Goal: Task Accomplishment & Management: Complete application form

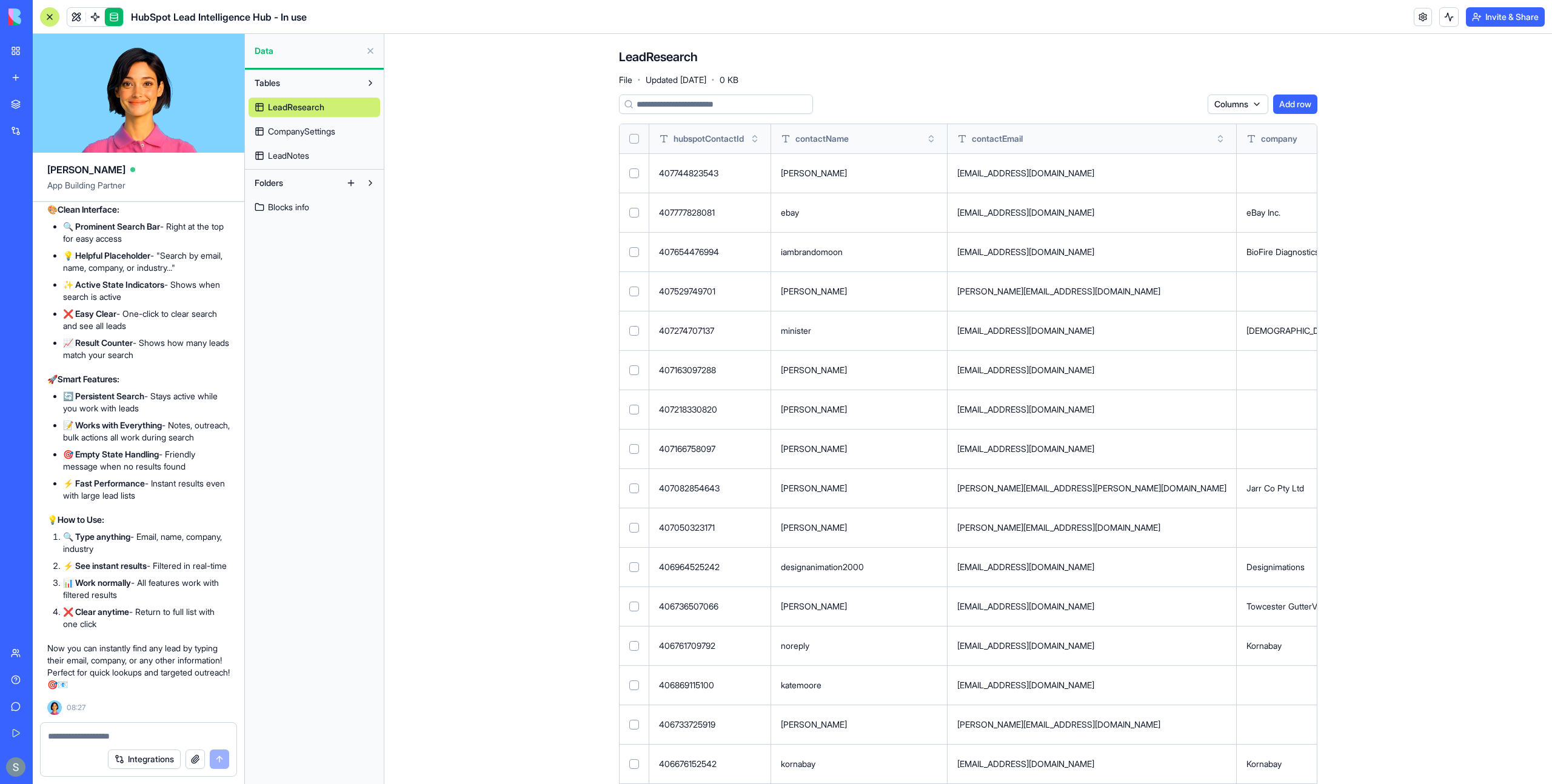
scroll to position [65620, 0]
click at [78, 15] on span at bounding box center [95, 17] width 34 height 34
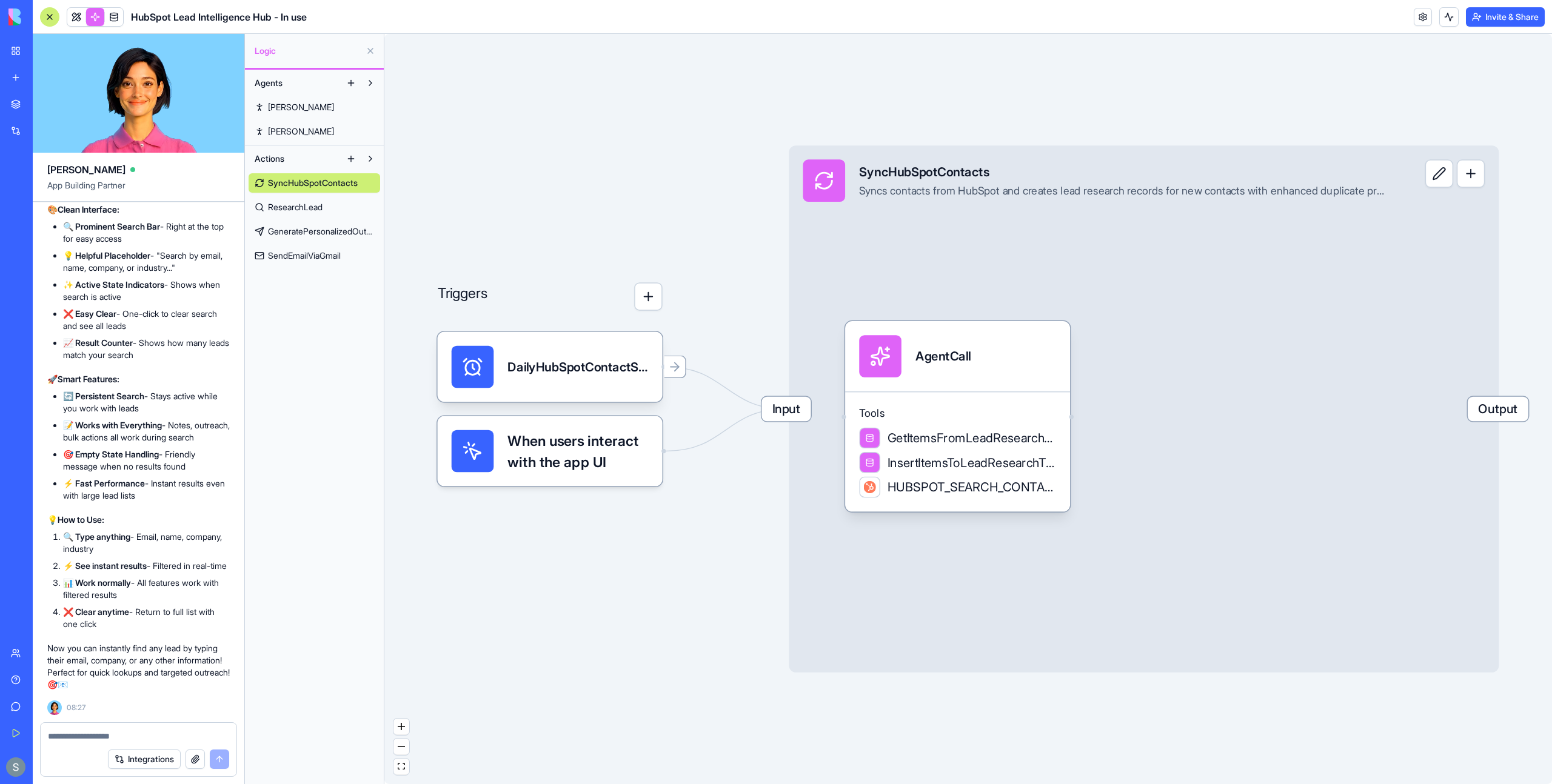
click at [344, 111] on link "Nora" at bounding box center [313, 107] width 131 height 19
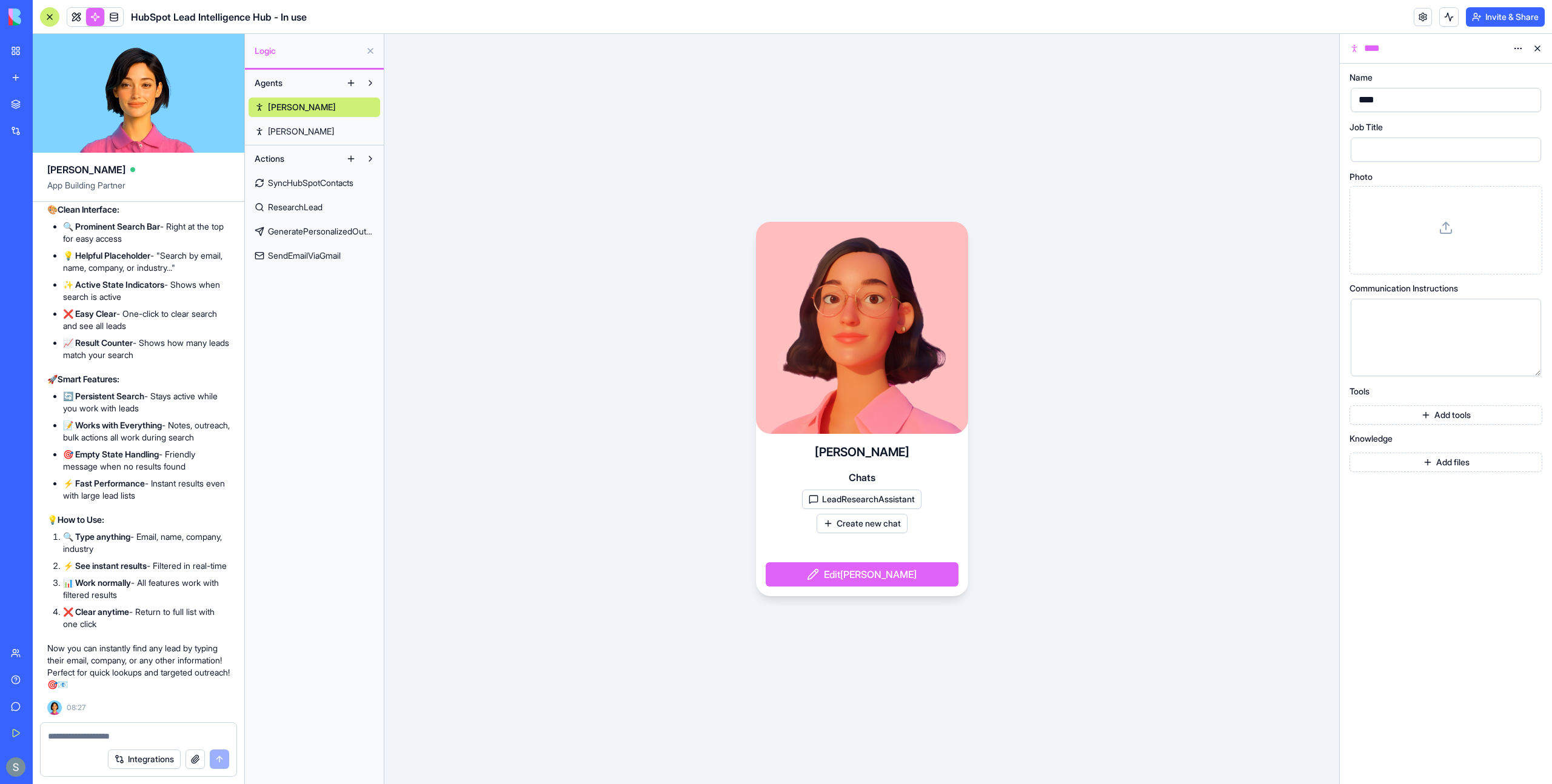
click at [852, 334] on div at bounding box center [862, 328] width 212 height 212
click at [324, 130] on link "Ron" at bounding box center [313, 131] width 131 height 19
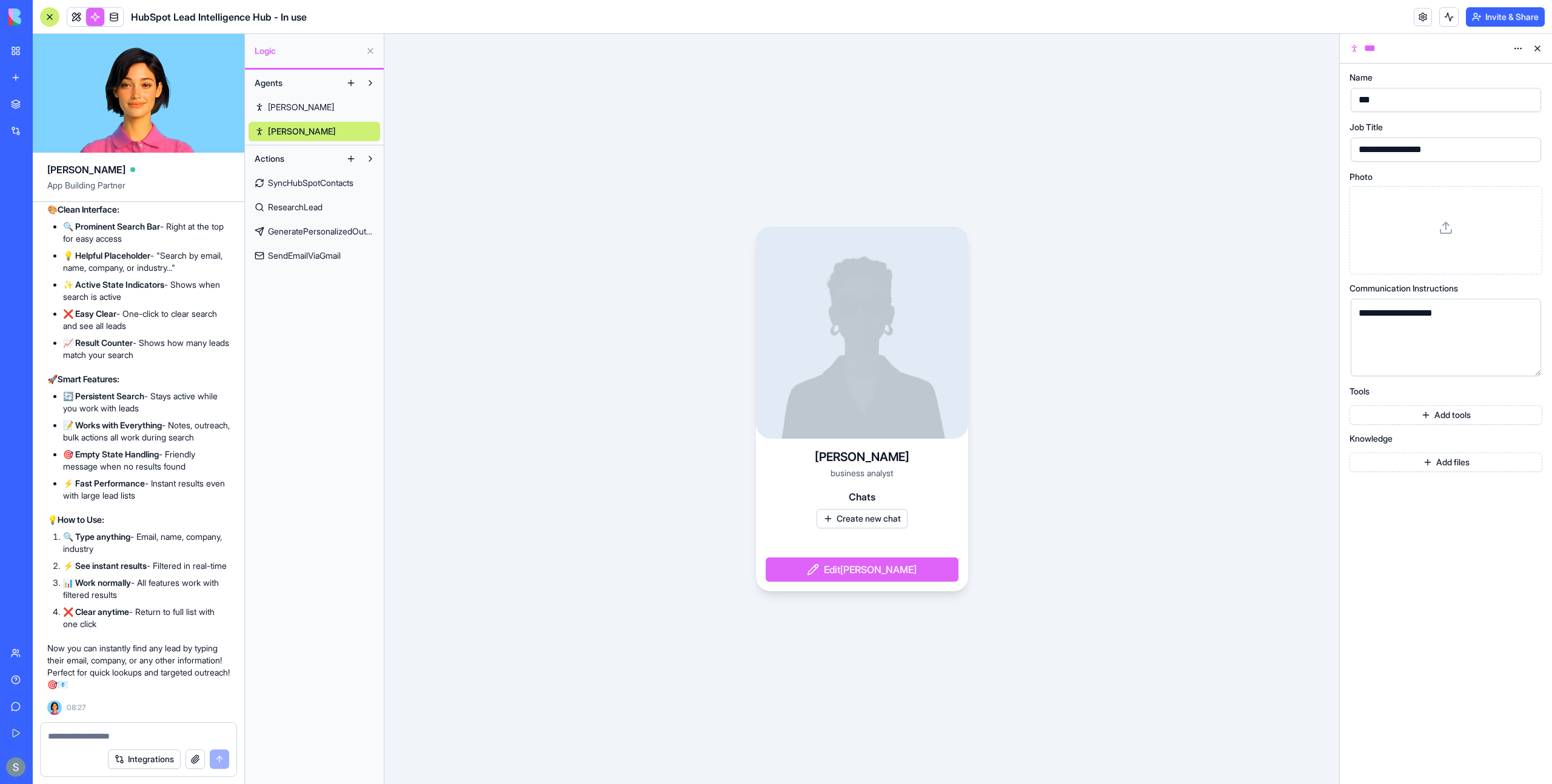
click at [335, 107] on link "Nora" at bounding box center [313, 107] width 131 height 19
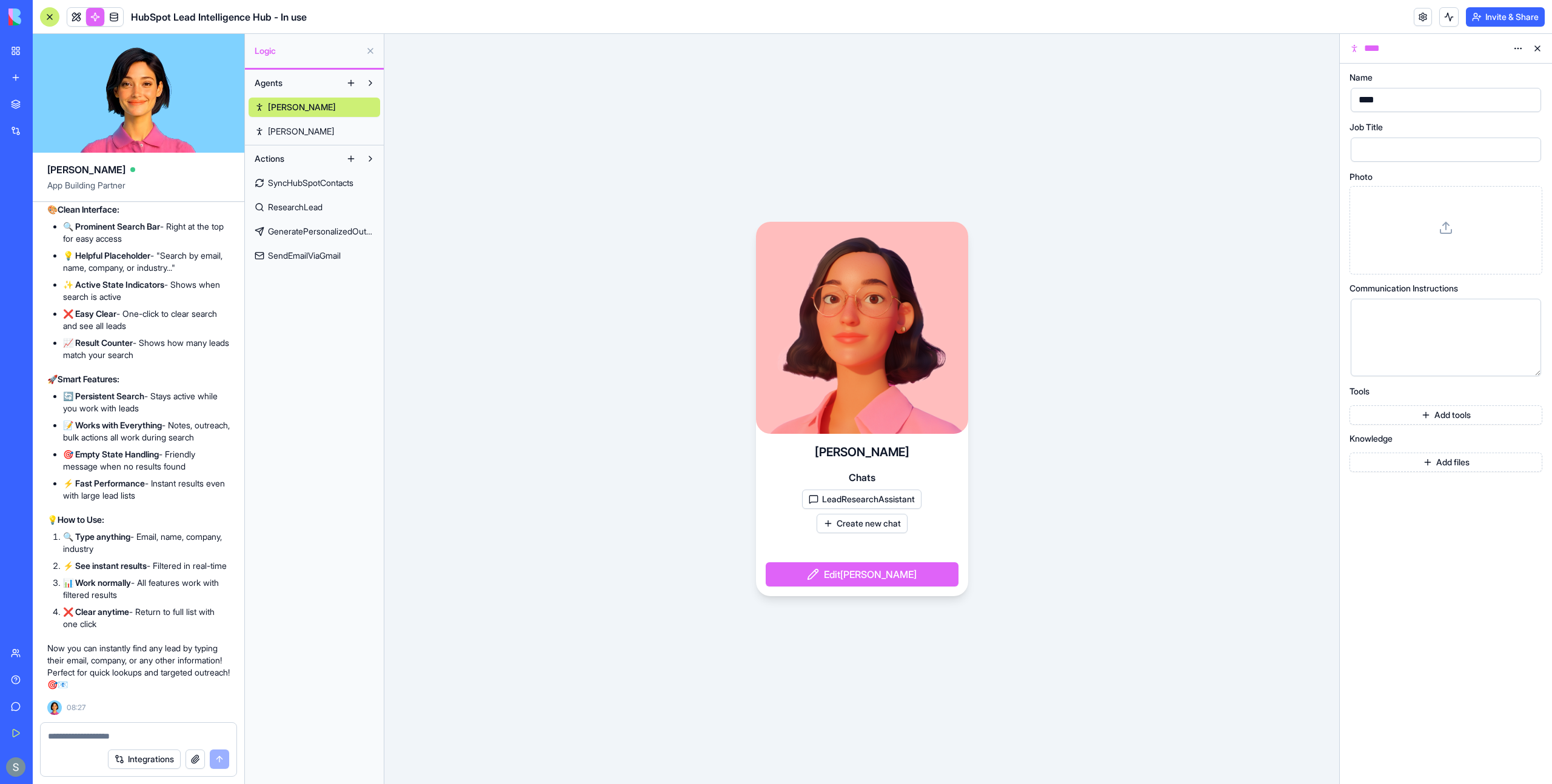
click at [321, 51] on span "Logic" at bounding box center [308, 51] width 106 height 12
click at [295, 81] on button "Agents" at bounding box center [294, 83] width 92 height 19
click at [369, 88] on button at bounding box center [370, 83] width 19 height 19
click at [341, 182] on span "SyncHubSpotContacts" at bounding box center [310, 183] width 86 height 12
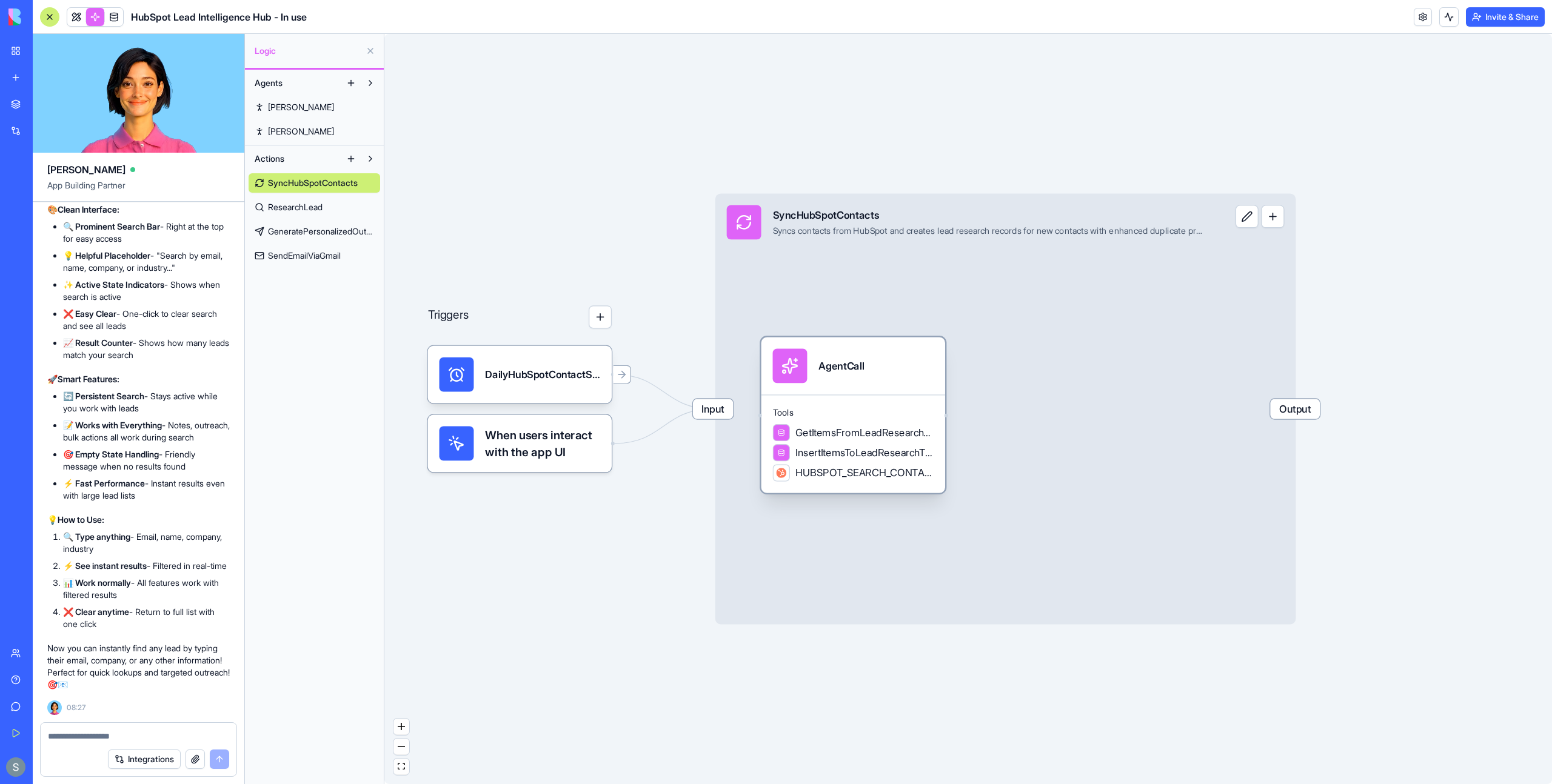
click at [852, 376] on div "AgentCall" at bounding box center [841, 365] width 46 height 35
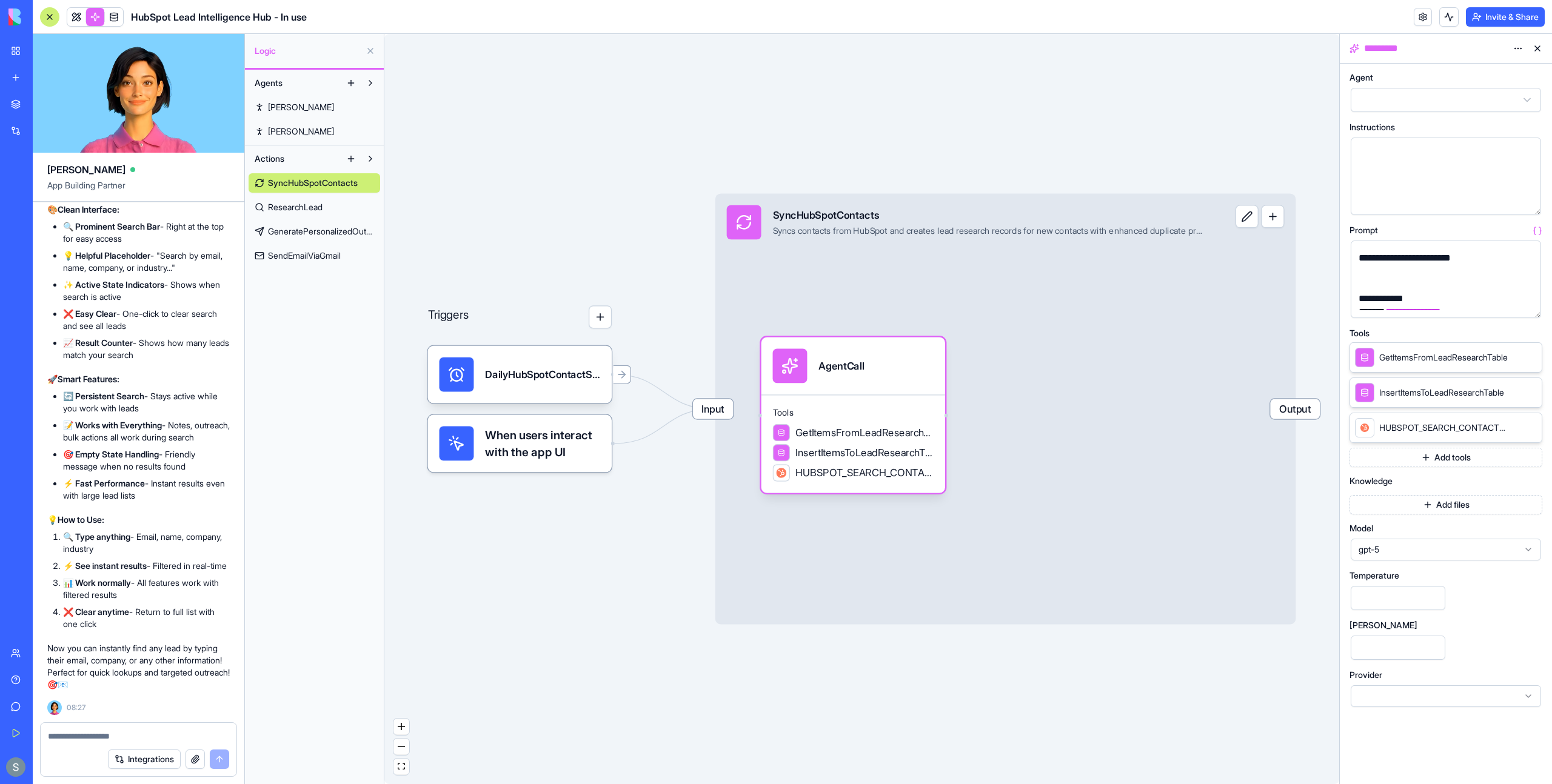
scroll to position [847, 0]
click at [861, 216] on div "SyncHubSpotContacts" at bounding box center [988, 214] width 431 height 14
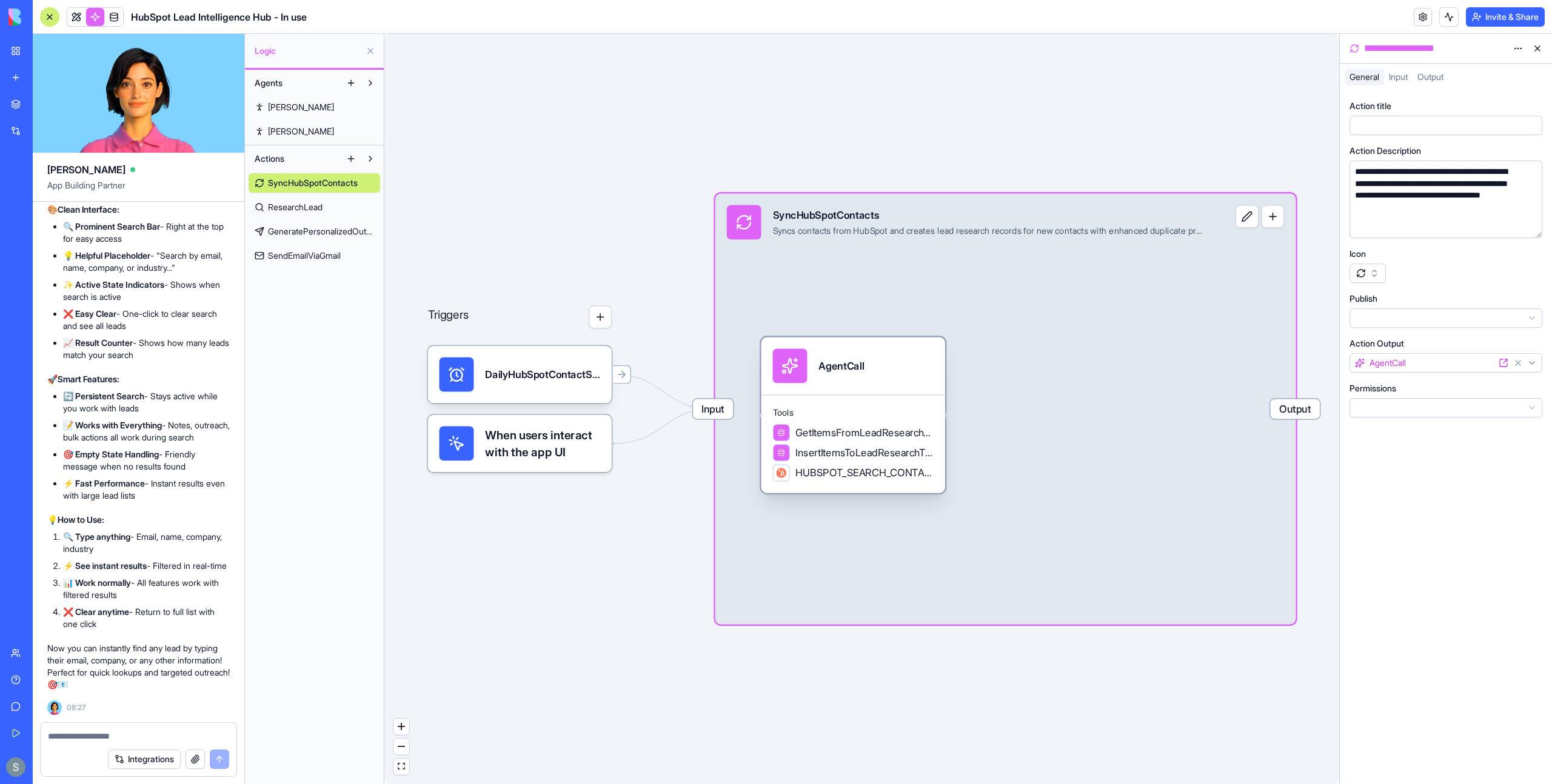
click at [834, 362] on div "AgentCall" at bounding box center [841, 366] width 46 height 14
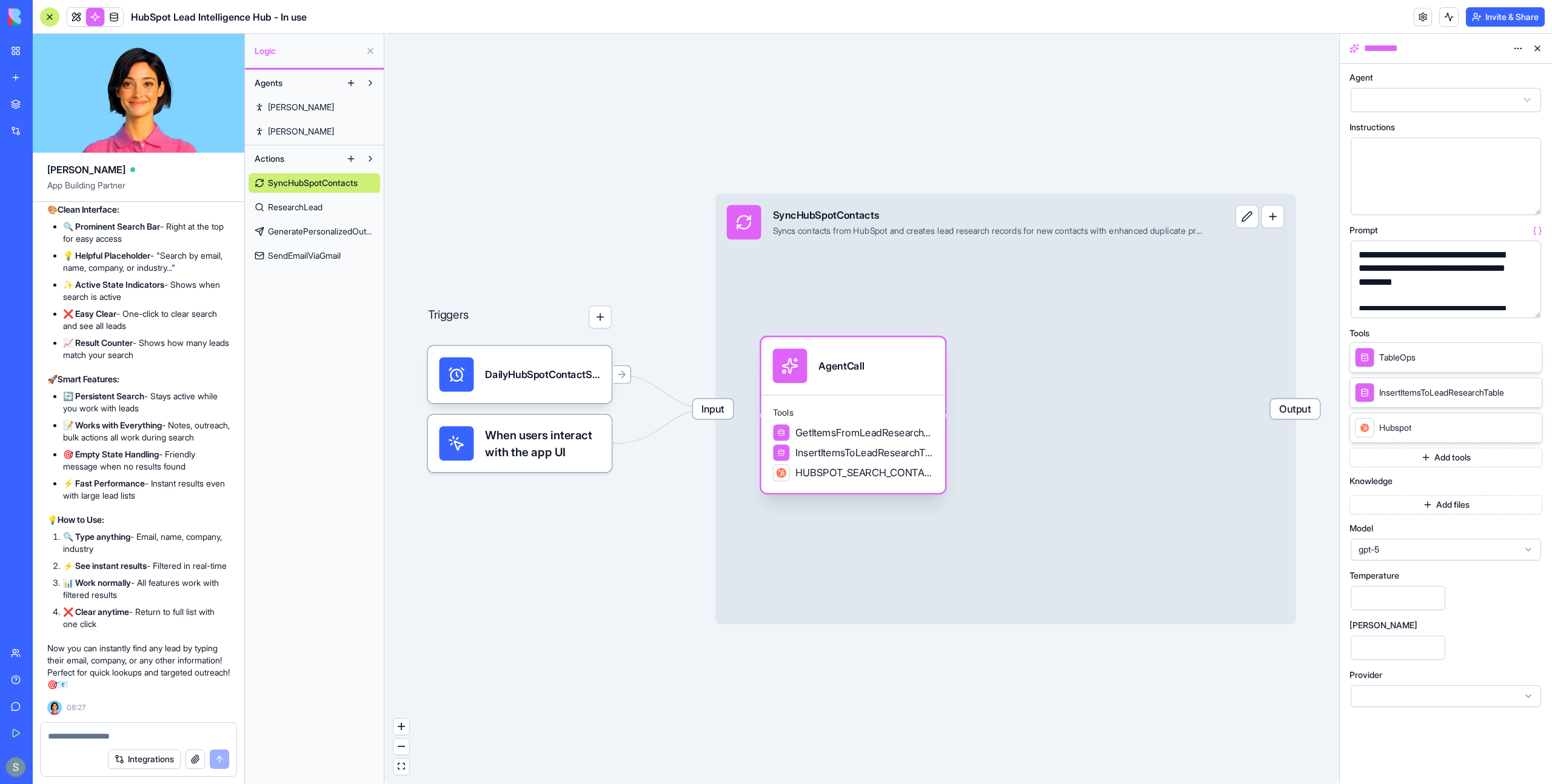
click at [801, 363] on div at bounding box center [790, 365] width 35 height 35
click at [1408, 108] on html "BETA My Workspace New app Marketplace Integrations Recent Cohort Analytics Dash…" at bounding box center [776, 392] width 1552 height 784
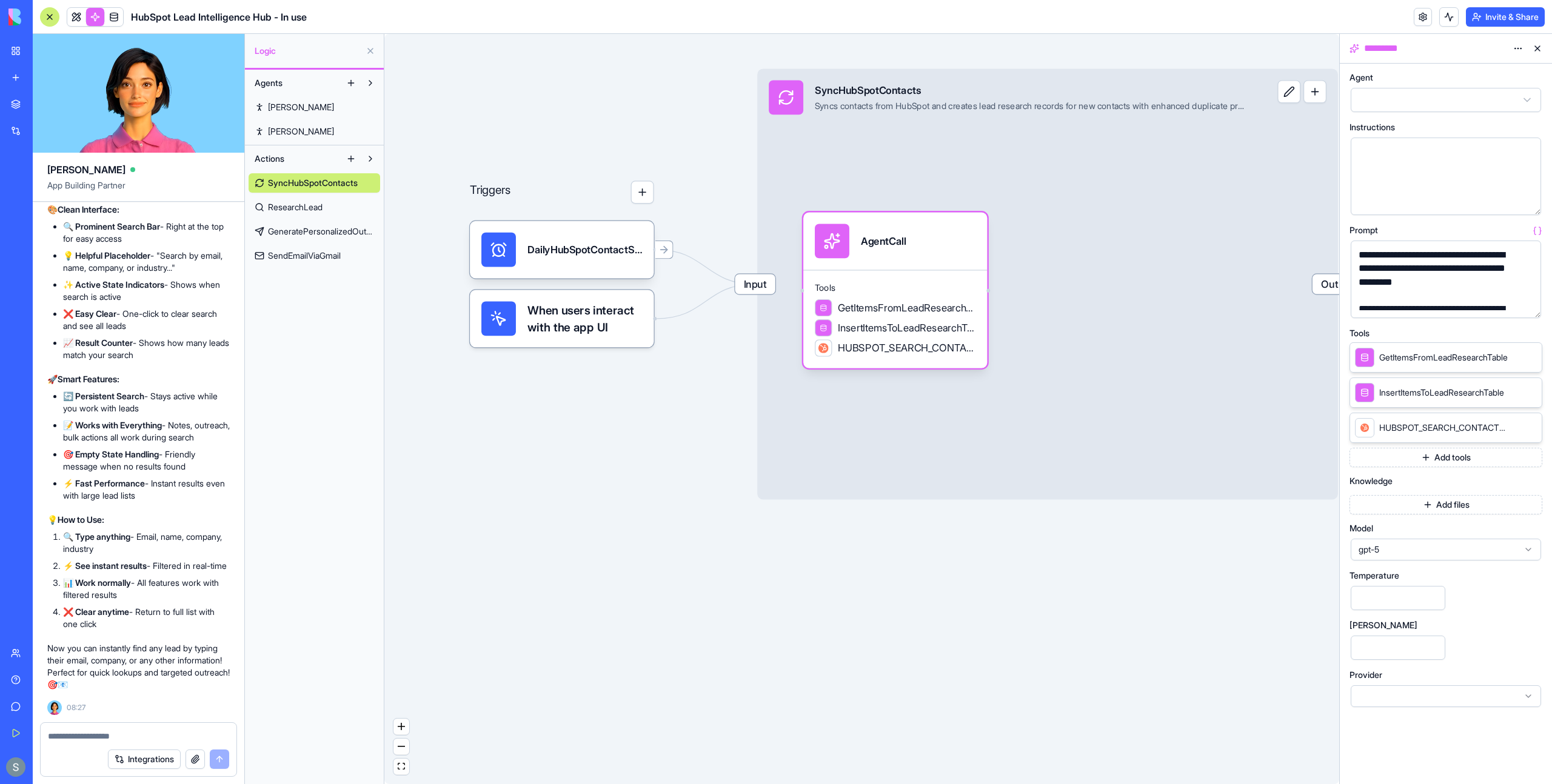
click at [300, 138] on link "Ron" at bounding box center [313, 131] width 131 height 19
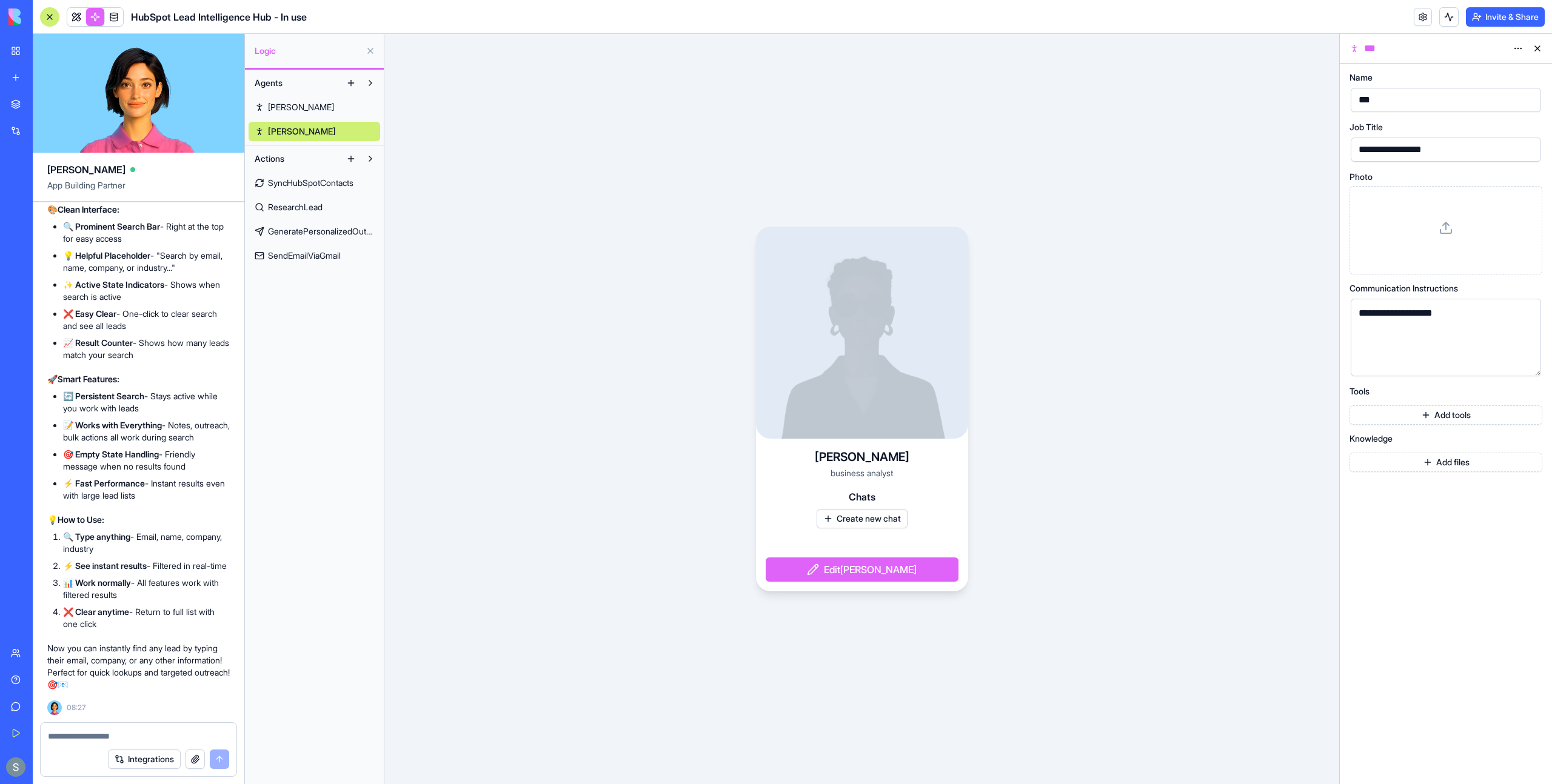
click at [304, 108] on link "Nora" at bounding box center [313, 107] width 131 height 19
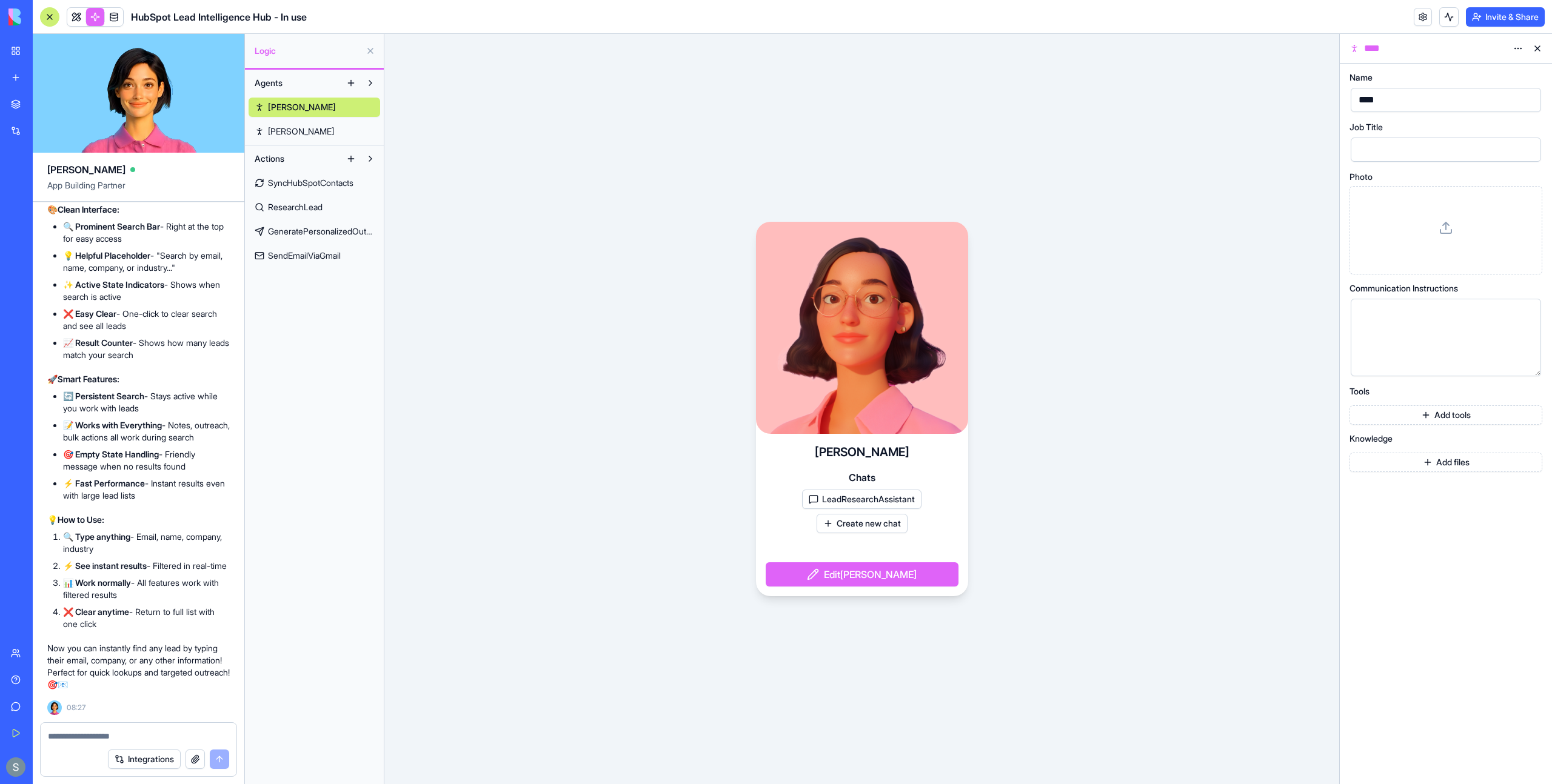
click at [305, 135] on link "Ron" at bounding box center [313, 131] width 131 height 19
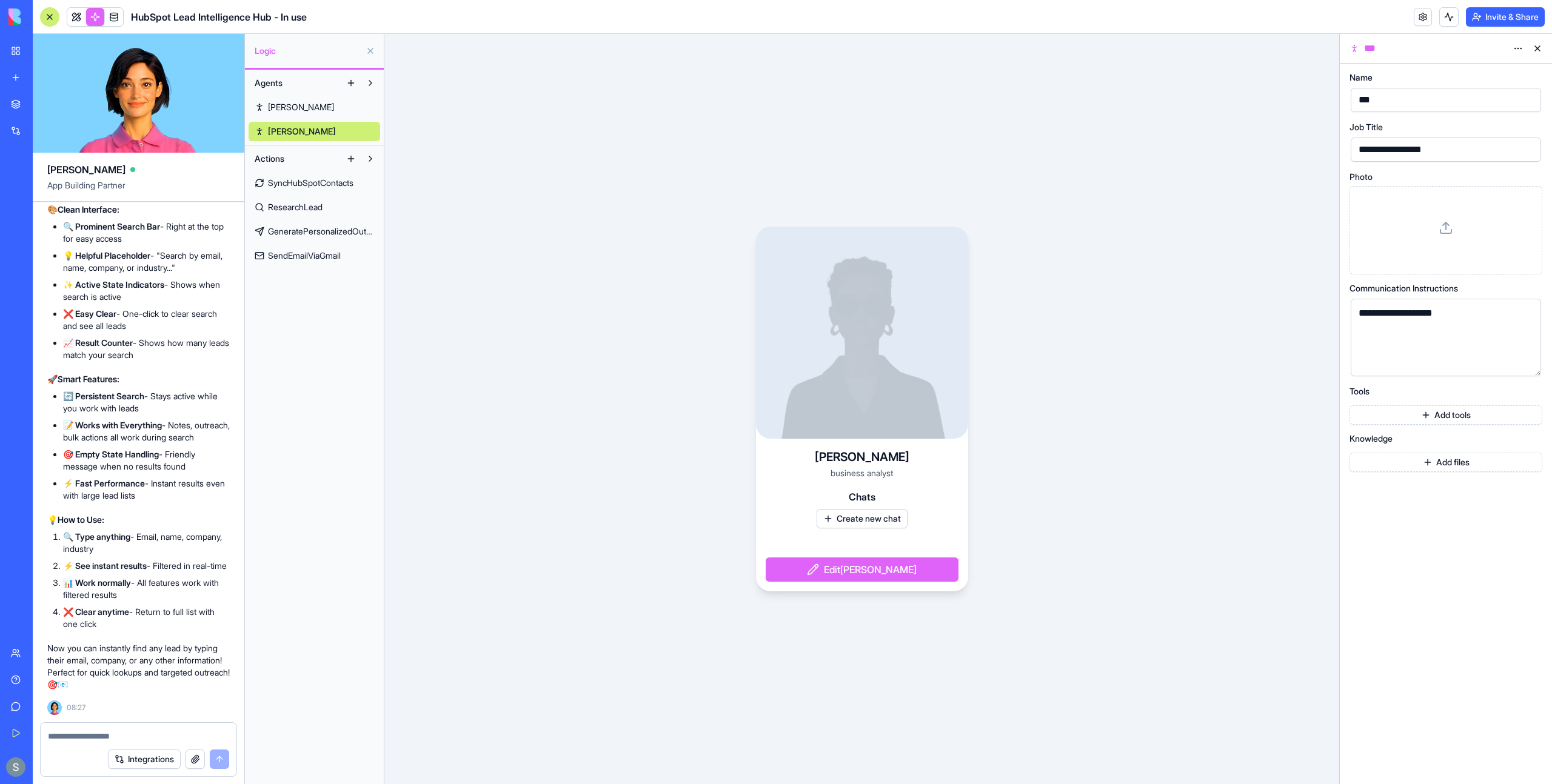
click at [302, 179] on span "SyncHubSpotContacts" at bounding box center [310, 183] width 86 height 12
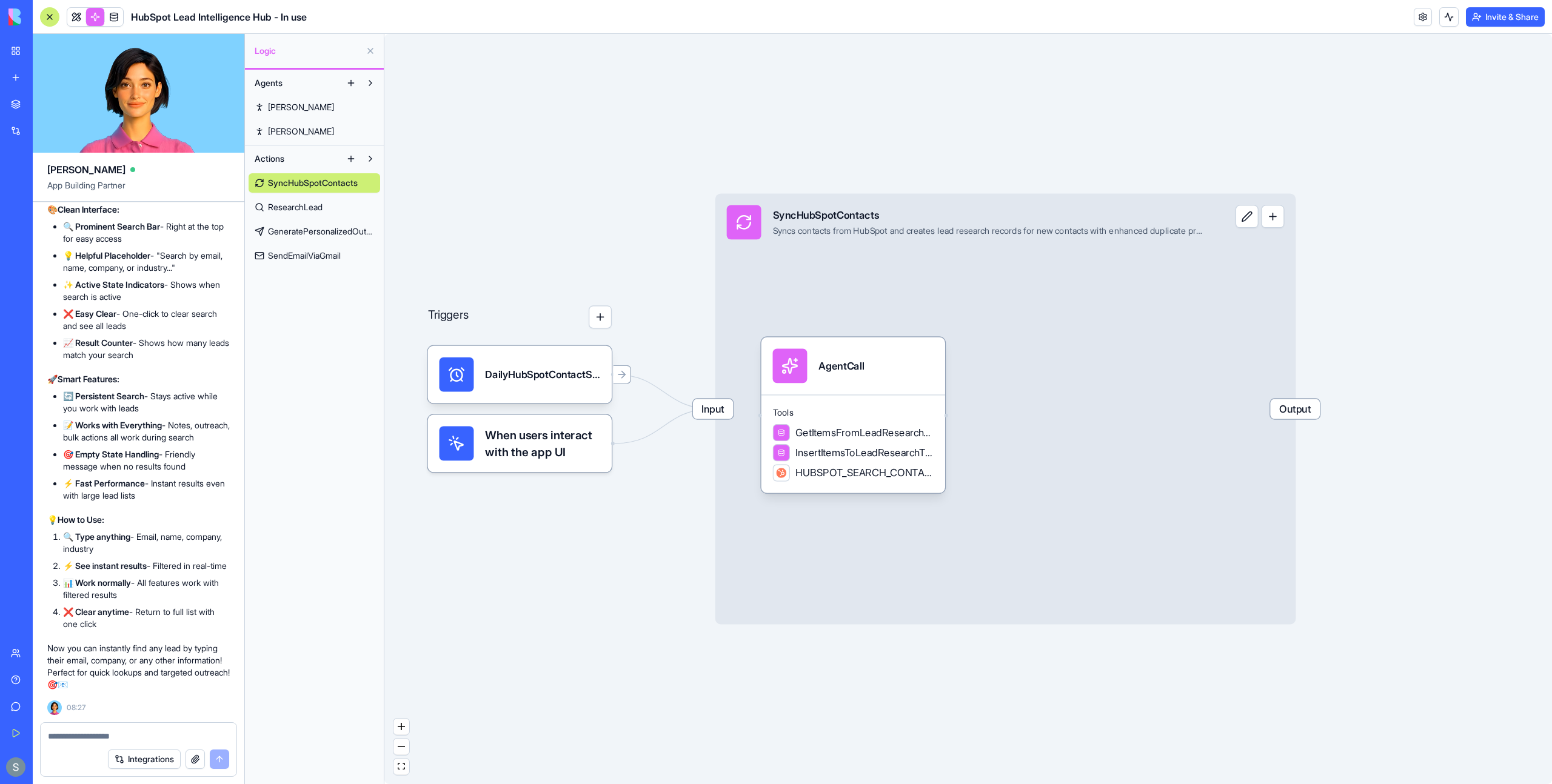
click at [304, 213] on span "ResearchLead" at bounding box center [295, 207] width 54 height 12
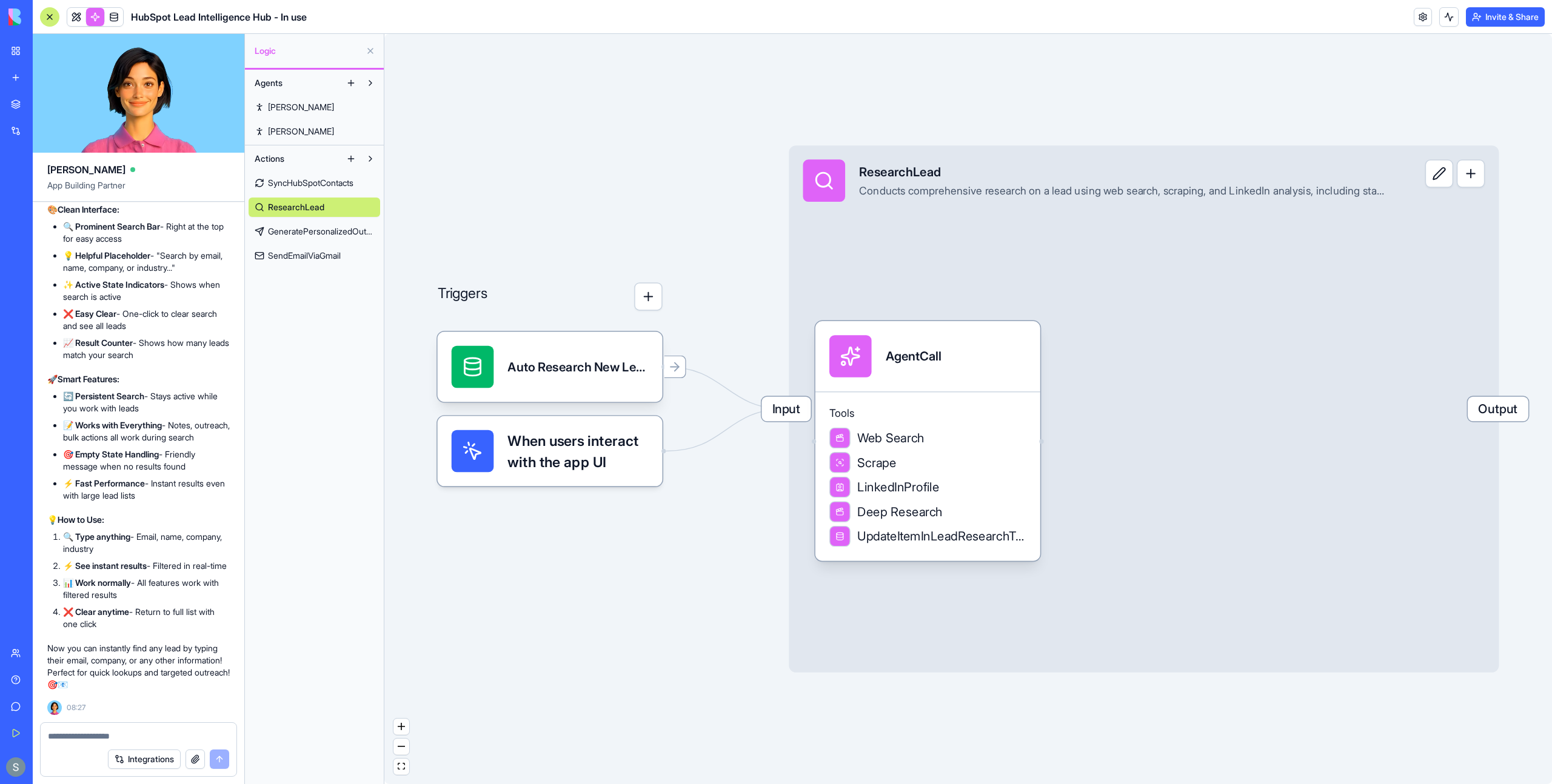
click at [358, 236] on span "GeneratePersonalizedOutreach" at bounding box center [320, 231] width 106 height 12
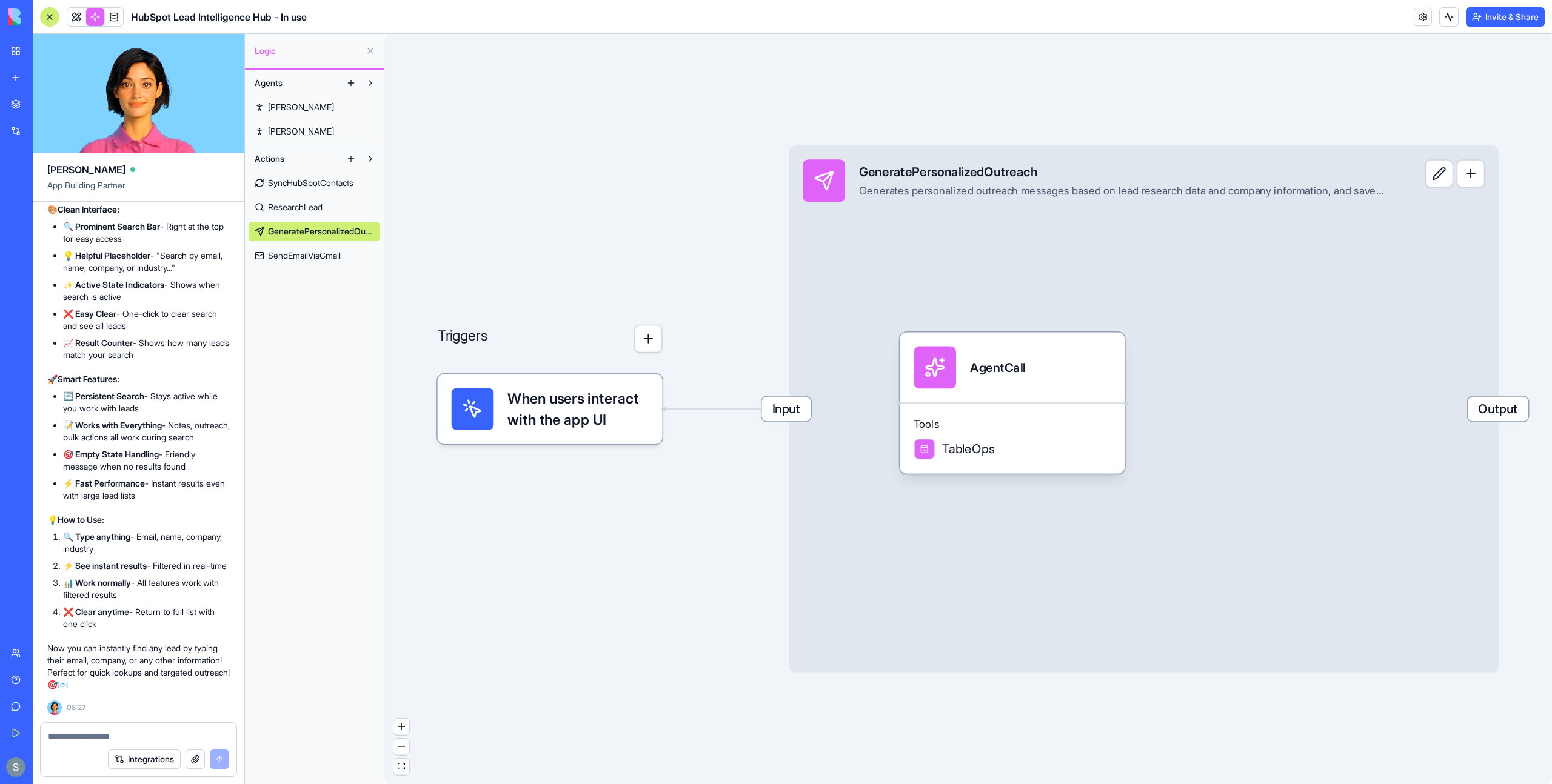
click at [344, 184] on span "SyncHubSpotContacts" at bounding box center [310, 183] width 86 height 12
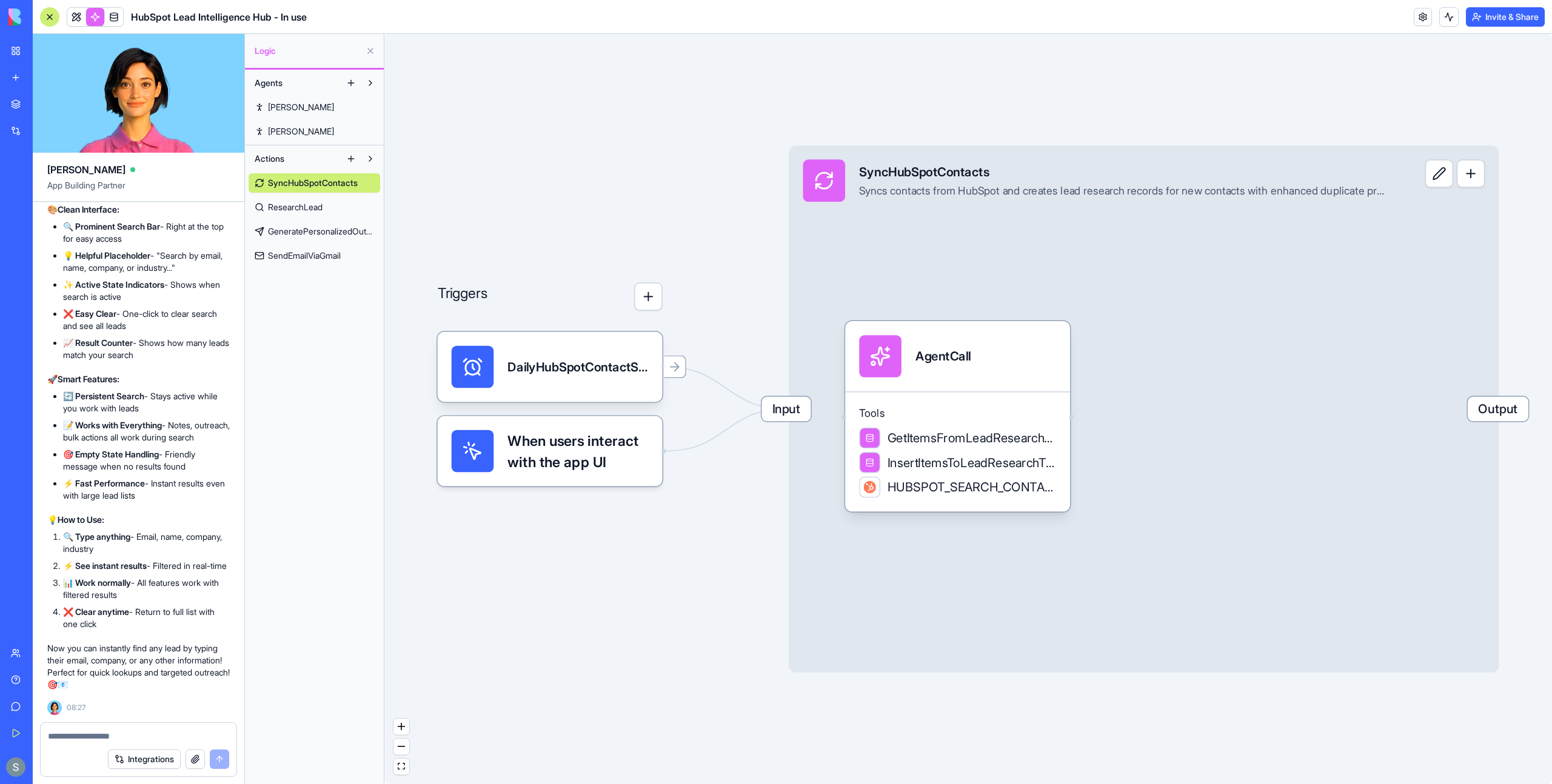
click at [317, 112] on link "Nora" at bounding box center [313, 107] width 131 height 19
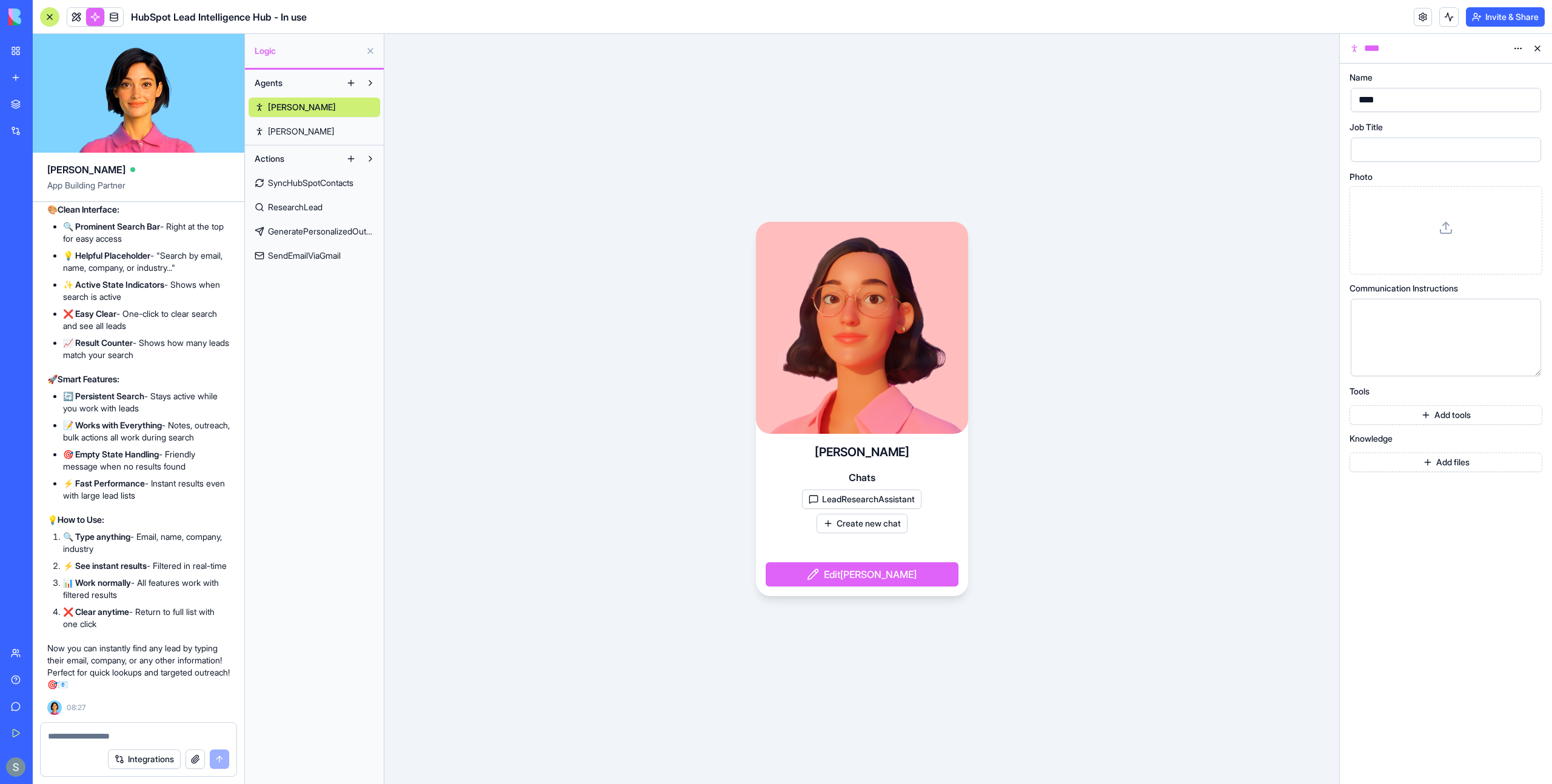
scroll to position [65620, 0]
click at [96, 731] on textarea at bounding box center [139, 736] width 181 height 12
click at [300, 135] on link "Ron" at bounding box center [313, 131] width 131 height 19
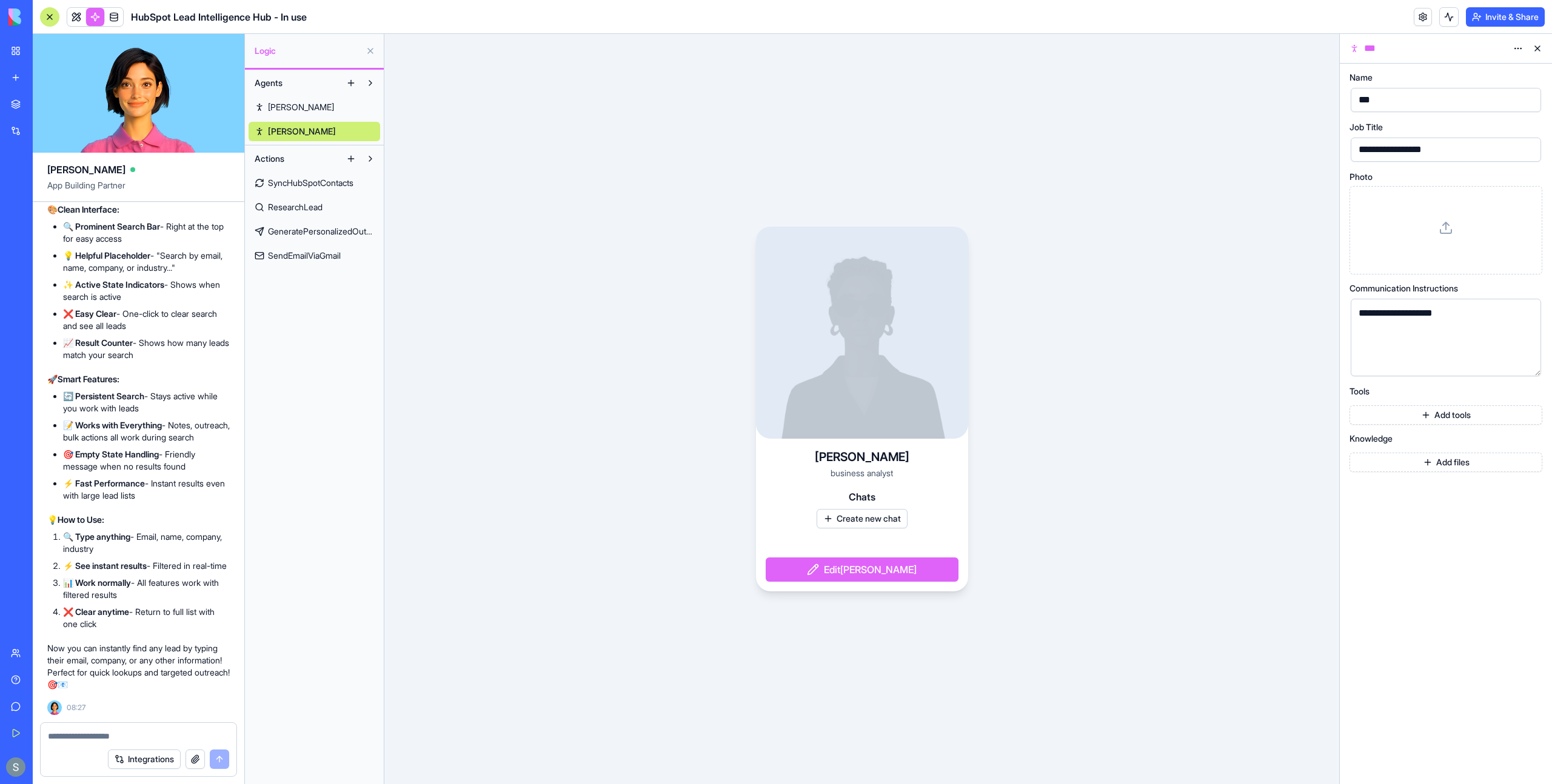
click at [310, 181] on span "SyncHubSpotContacts" at bounding box center [310, 183] width 86 height 12
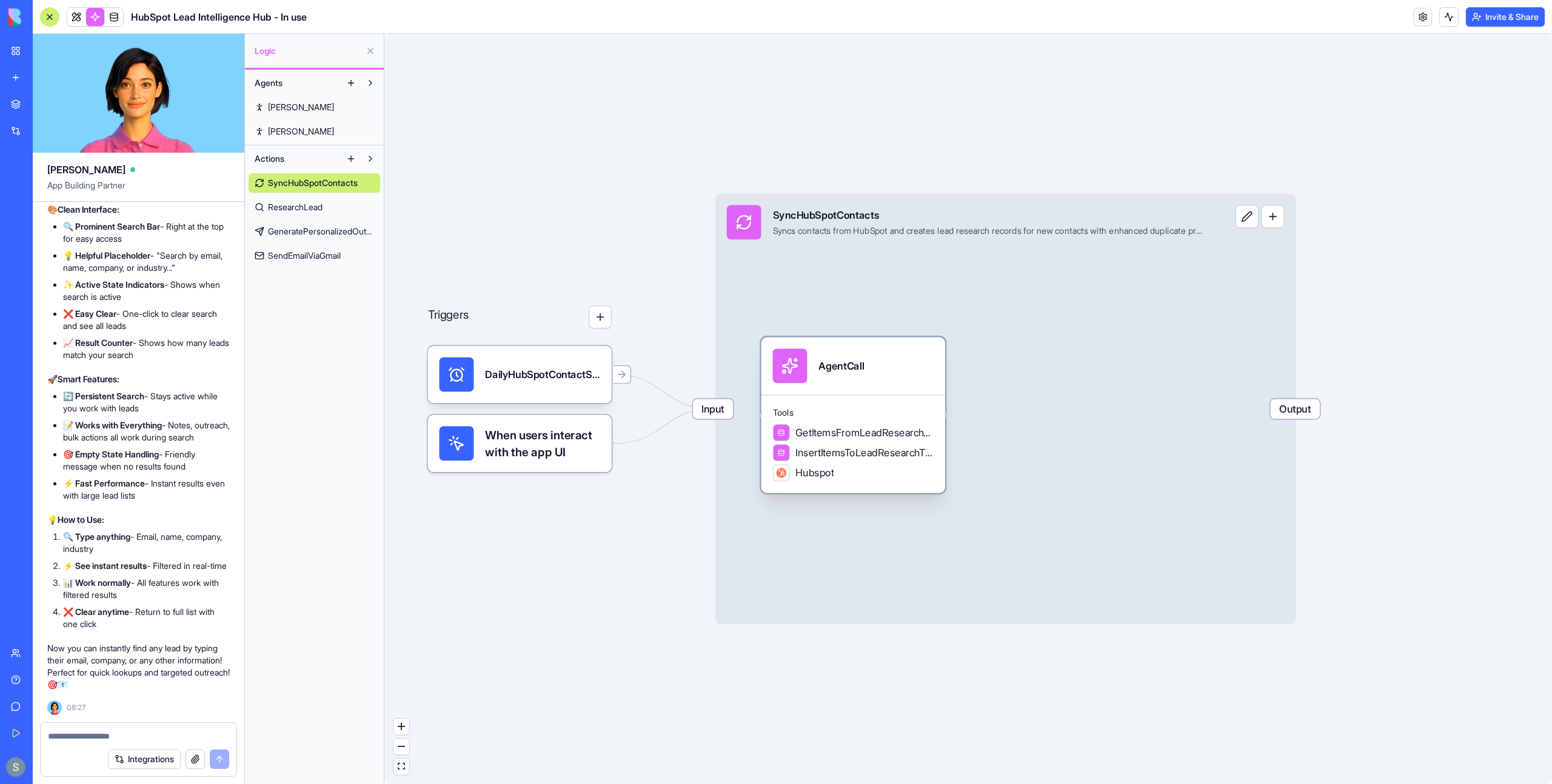
click at [819, 370] on div "AgentCall" at bounding box center [841, 366] width 46 height 14
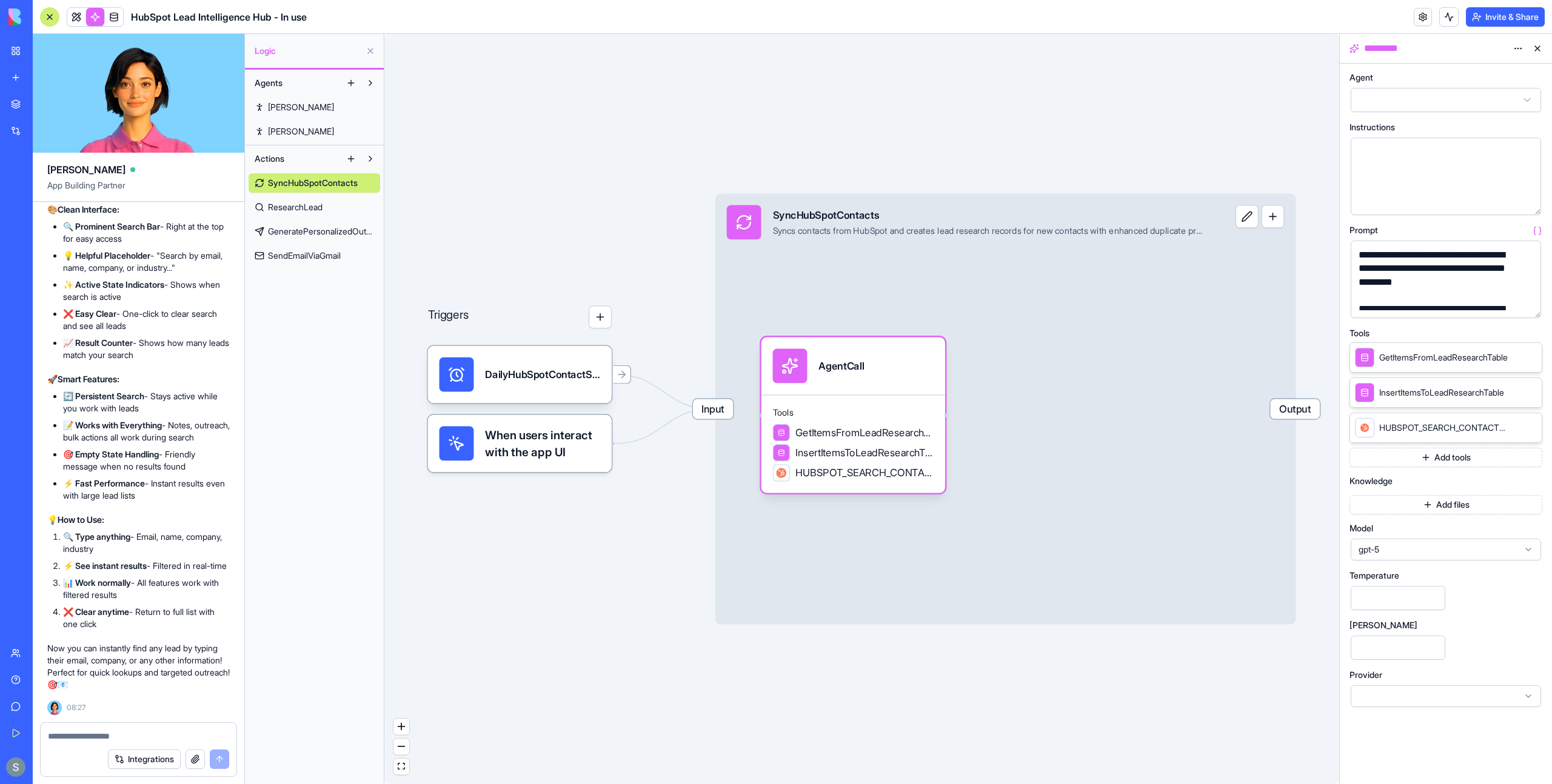
click at [1366, 103] on html "BETA My Workspace New app Marketplace Integrations Recent Cohort Analytics Dash…" at bounding box center [776, 392] width 1552 height 784
click at [274, 114] on link "Nora" at bounding box center [313, 107] width 131 height 19
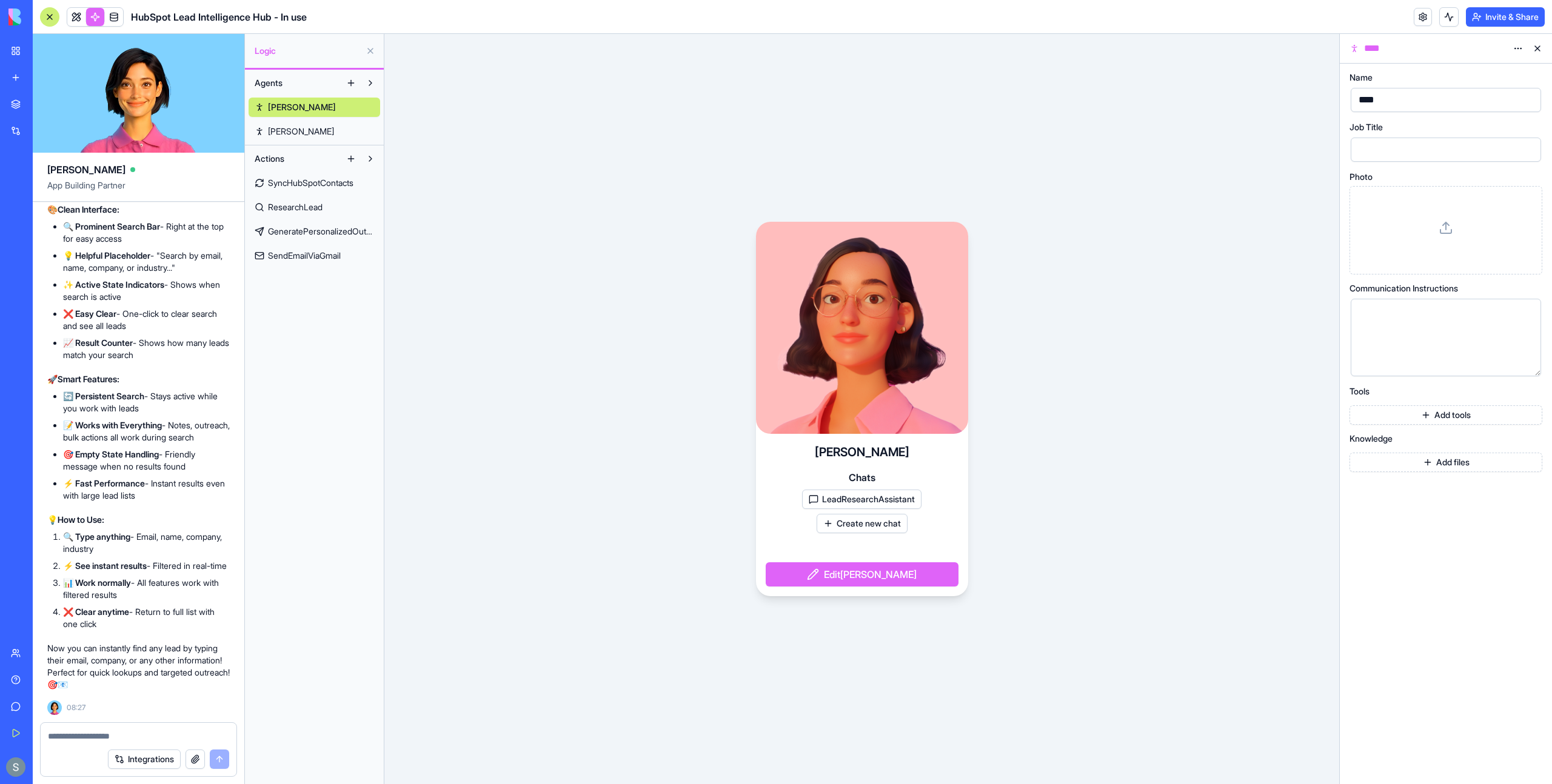
click at [292, 186] on span "SyncHubSpotContacts" at bounding box center [310, 183] width 86 height 12
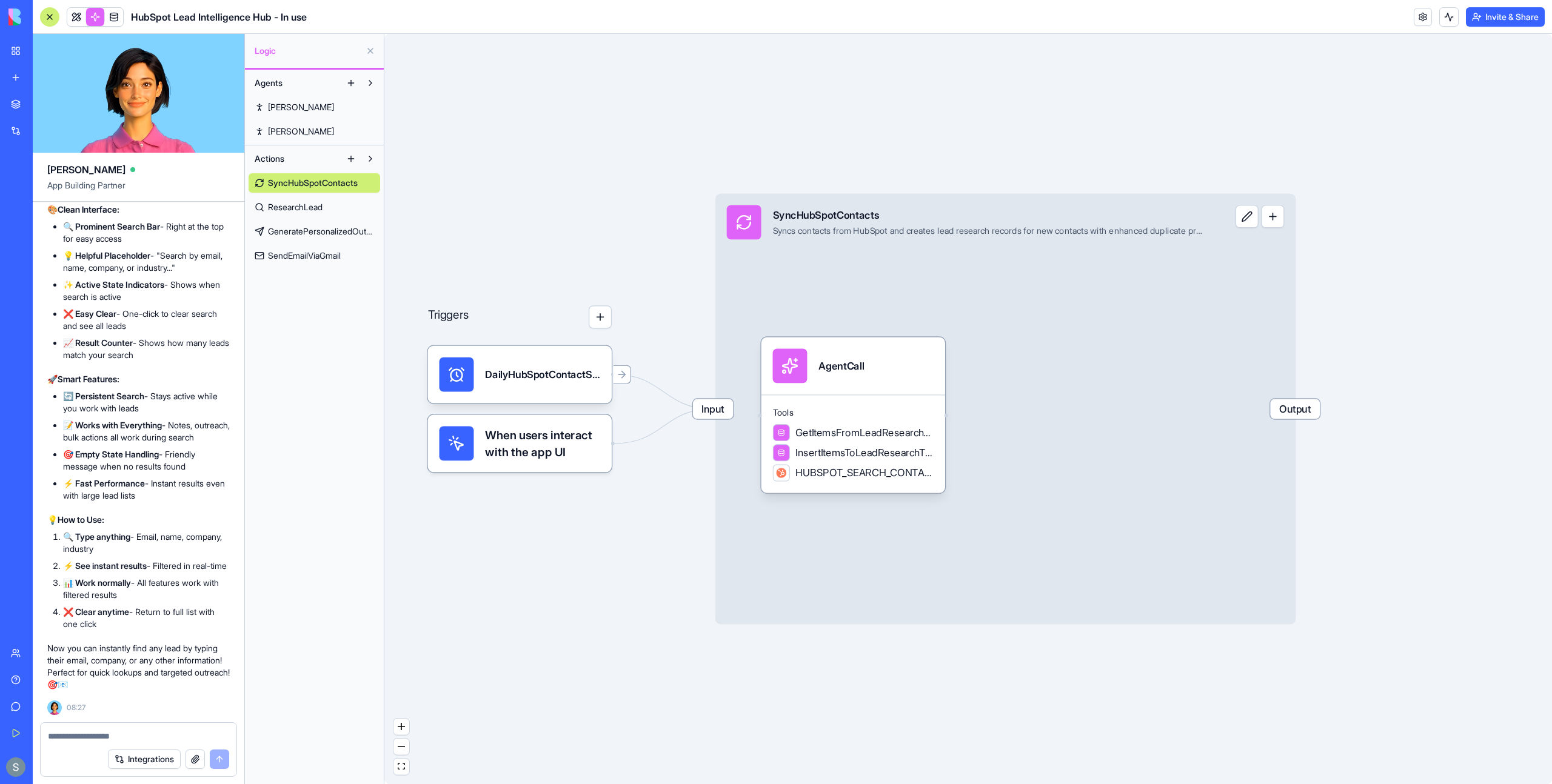
click at [312, 125] on link "Ron" at bounding box center [313, 131] width 131 height 19
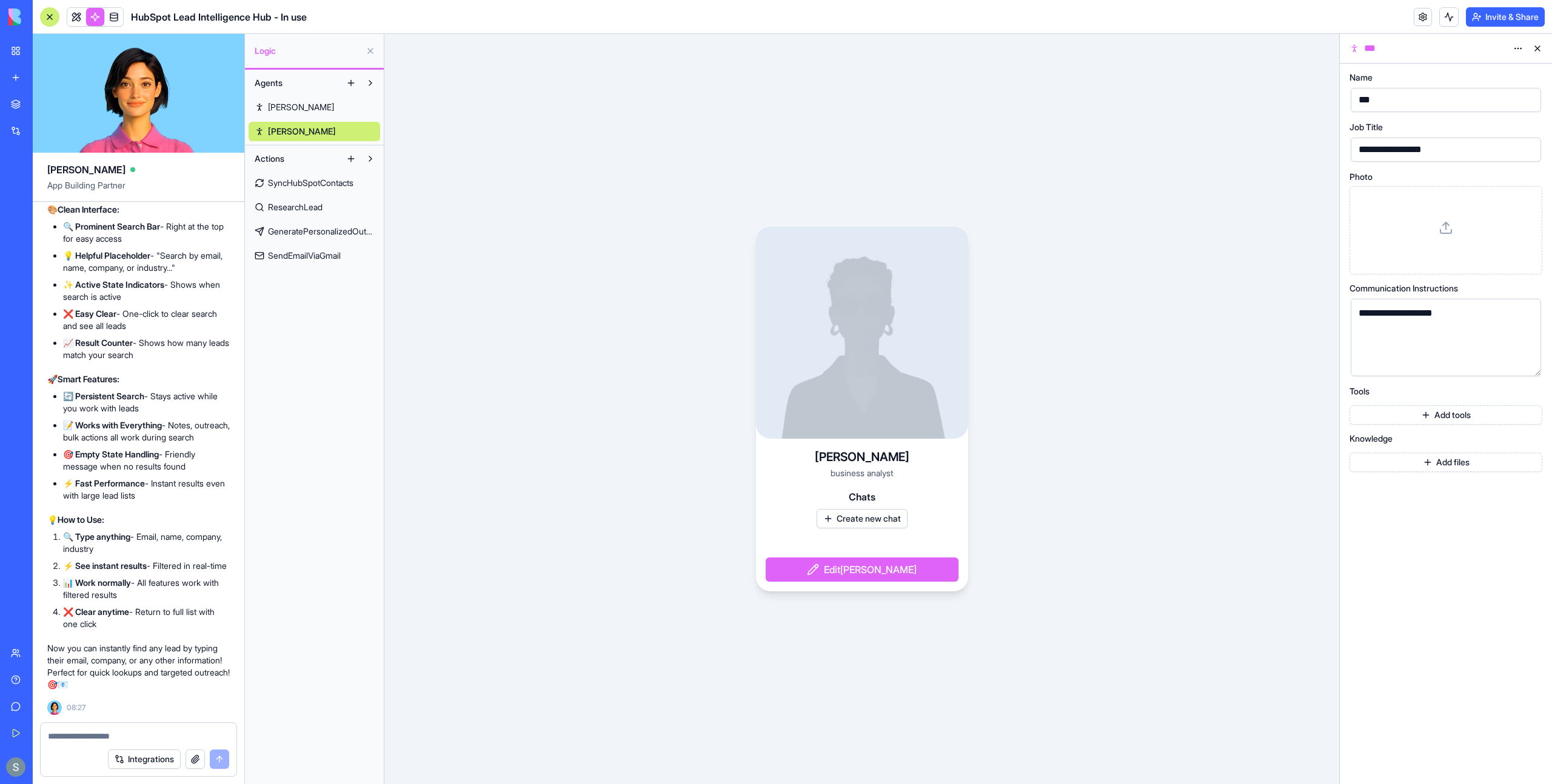
click at [324, 113] on link "Nora" at bounding box center [313, 107] width 131 height 19
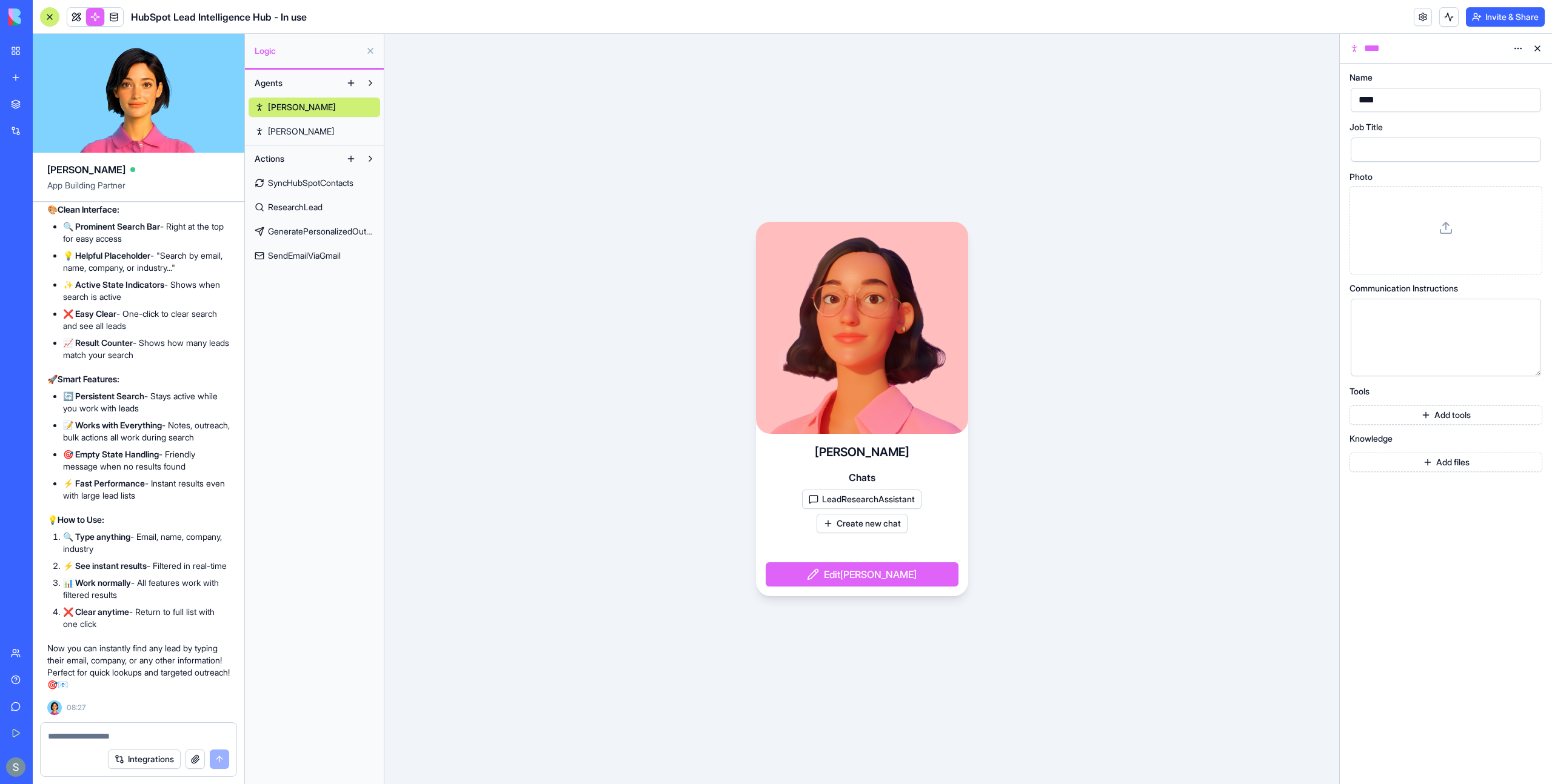
click at [313, 133] on link "Ron" at bounding box center [313, 131] width 131 height 19
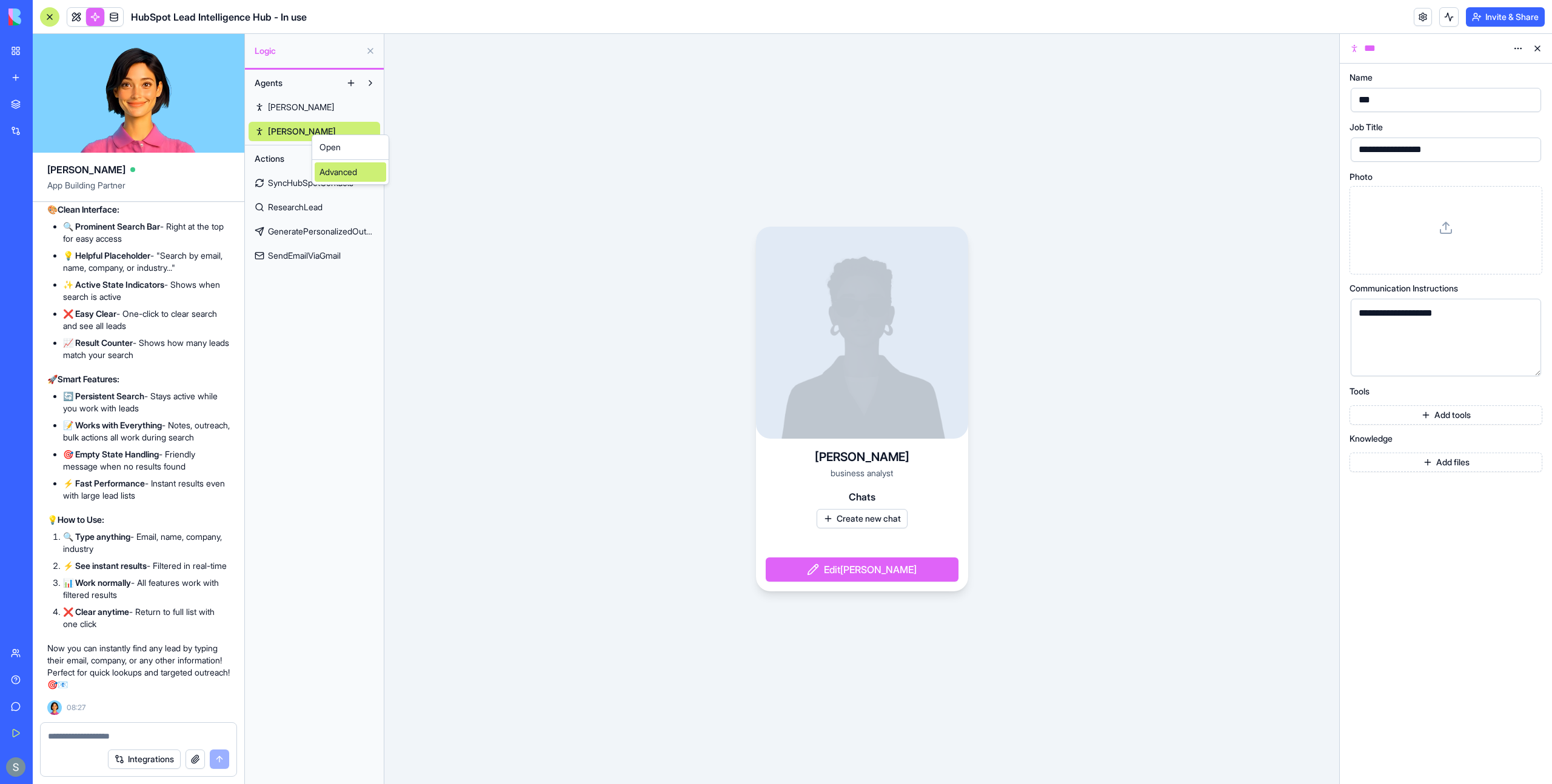
click at [328, 176] on div "Advanced" at bounding box center [350, 172] width 71 height 19
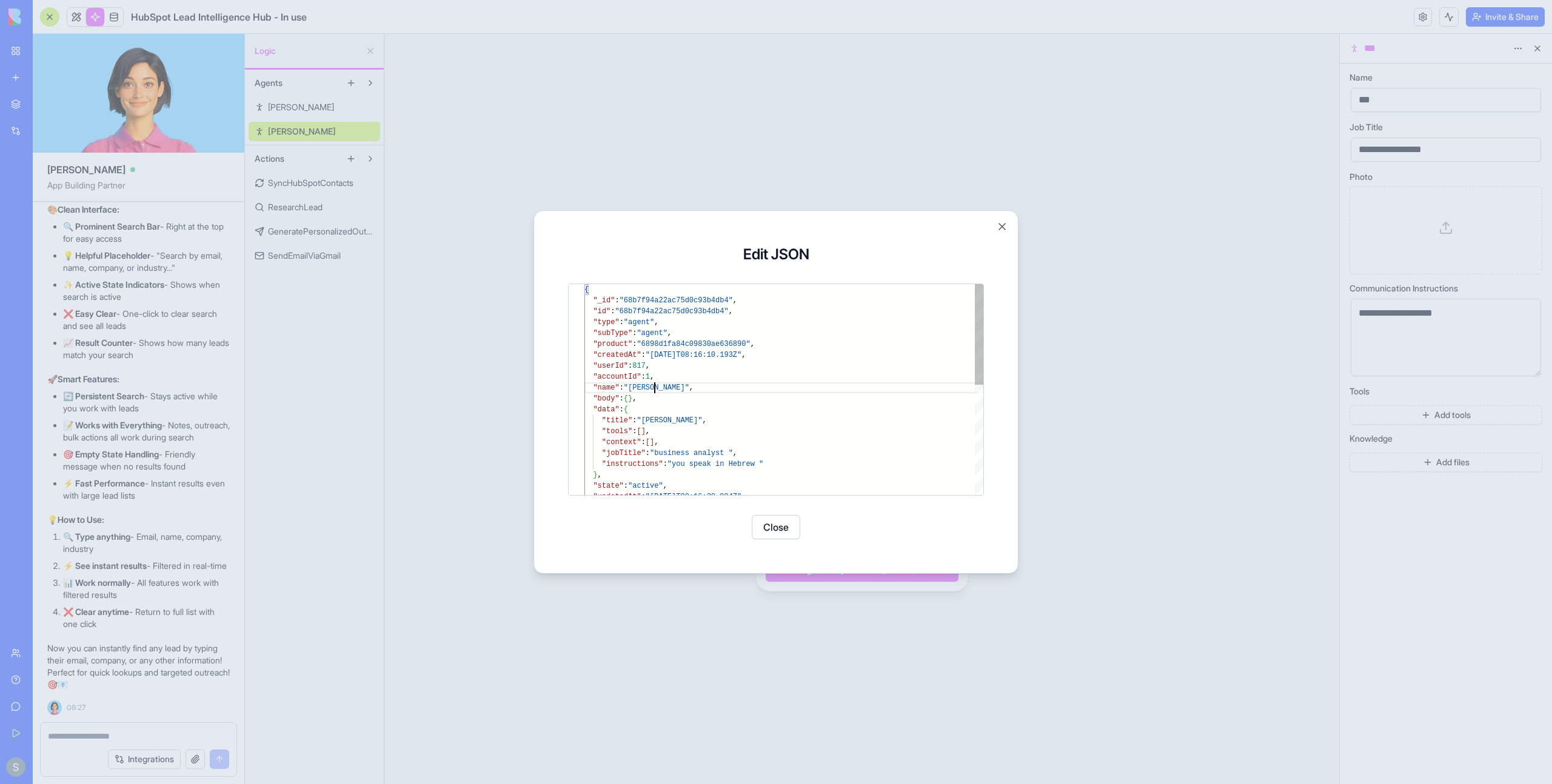
scroll to position [98, 70]
click at [721, 387] on div ""updatedAt" : "2025-09-03T08:16:30.994Z" , "tools" : [ ] , "context" : [ ] , "j…" at bounding box center [784, 505] width 399 height 440
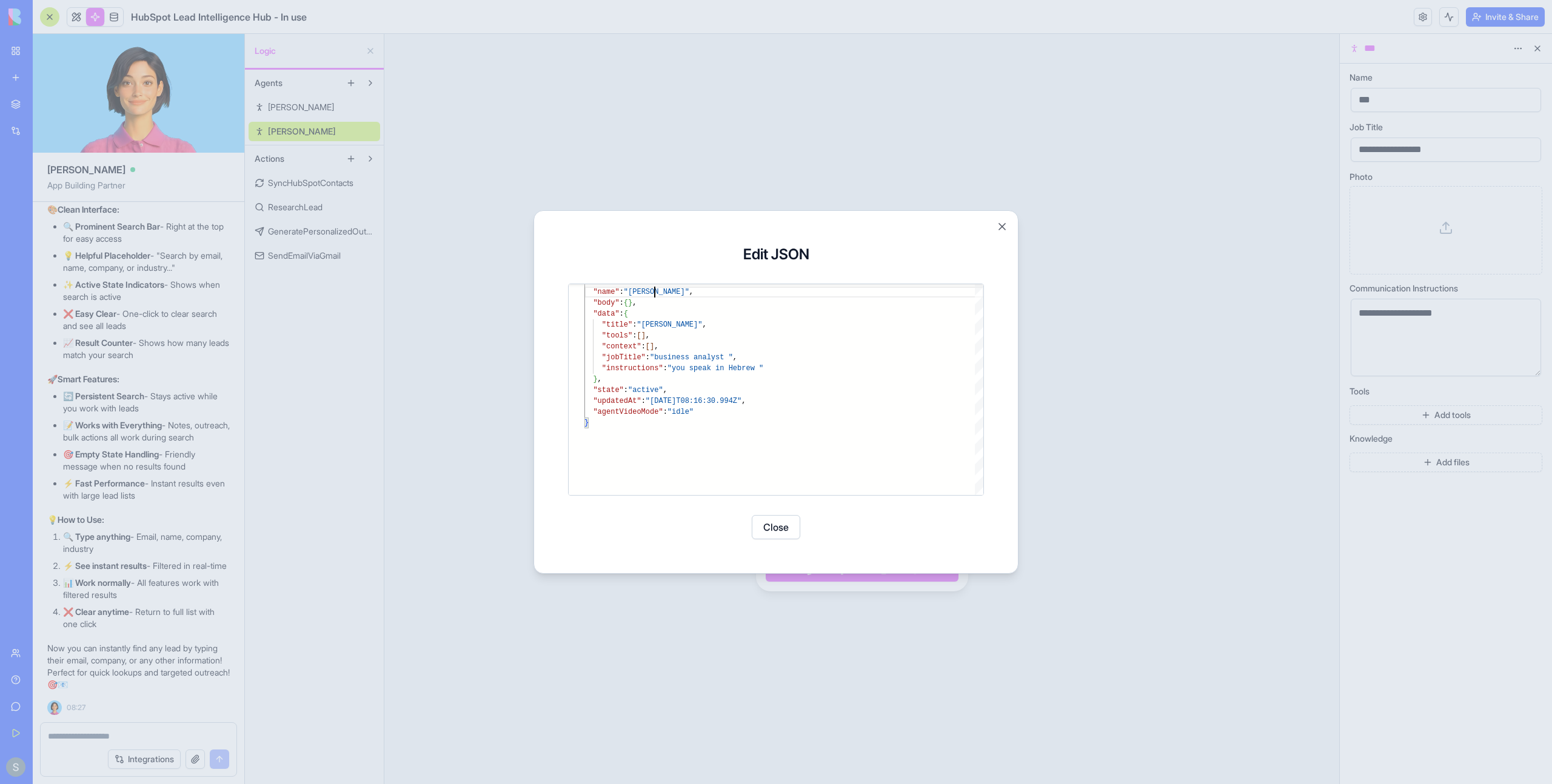
click at [1008, 228] on div "**********" at bounding box center [776, 391] width 485 height 363
click at [1000, 232] on button "Close" at bounding box center [1002, 226] width 12 height 12
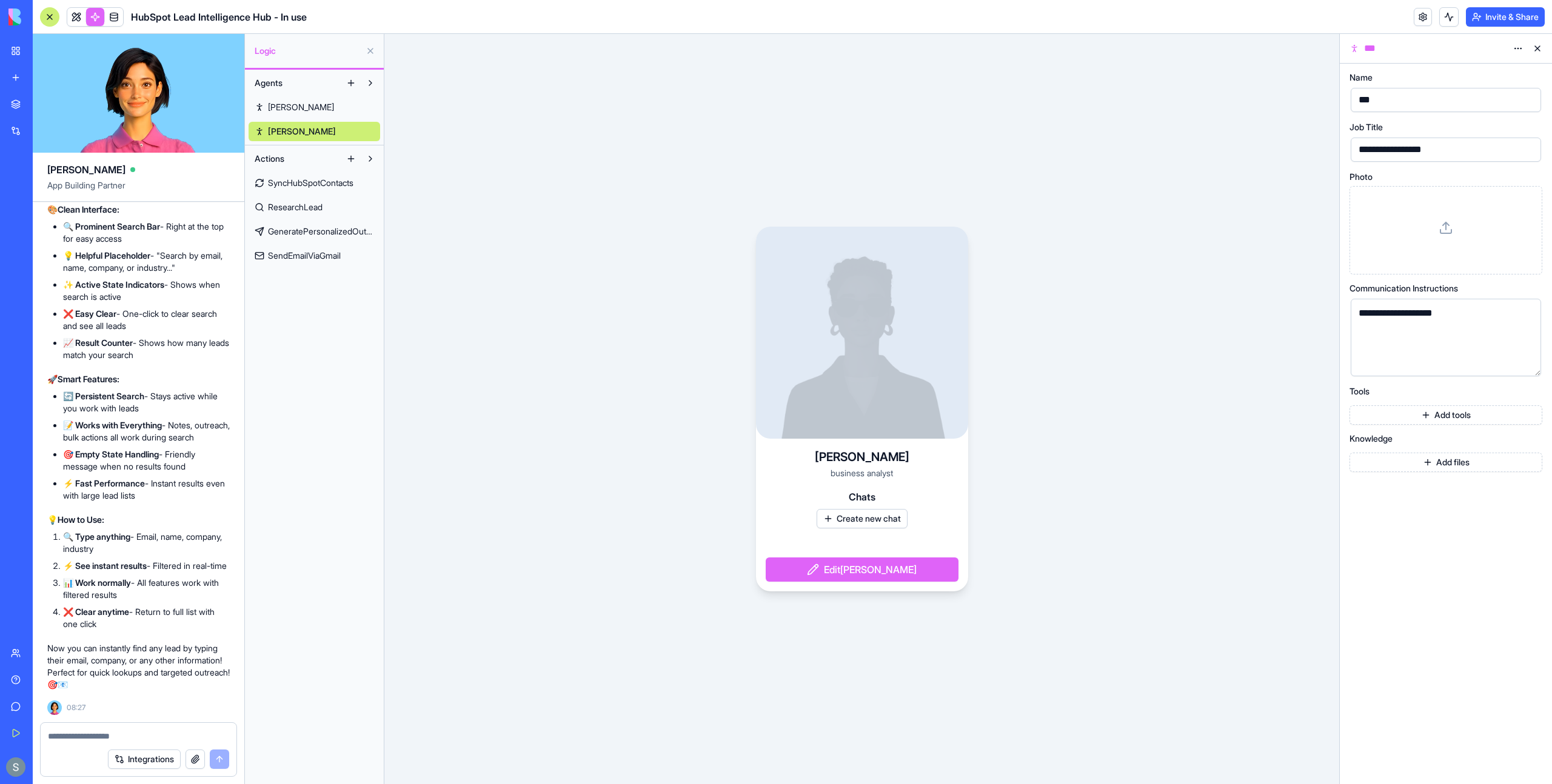
click at [1516, 48] on html "BETA My Workspace New app Marketplace Integrations Recent Cohort Analytics Dash…" at bounding box center [776, 392] width 1552 height 784
click at [1472, 97] on span "Delete" at bounding box center [1484, 92] width 25 height 12
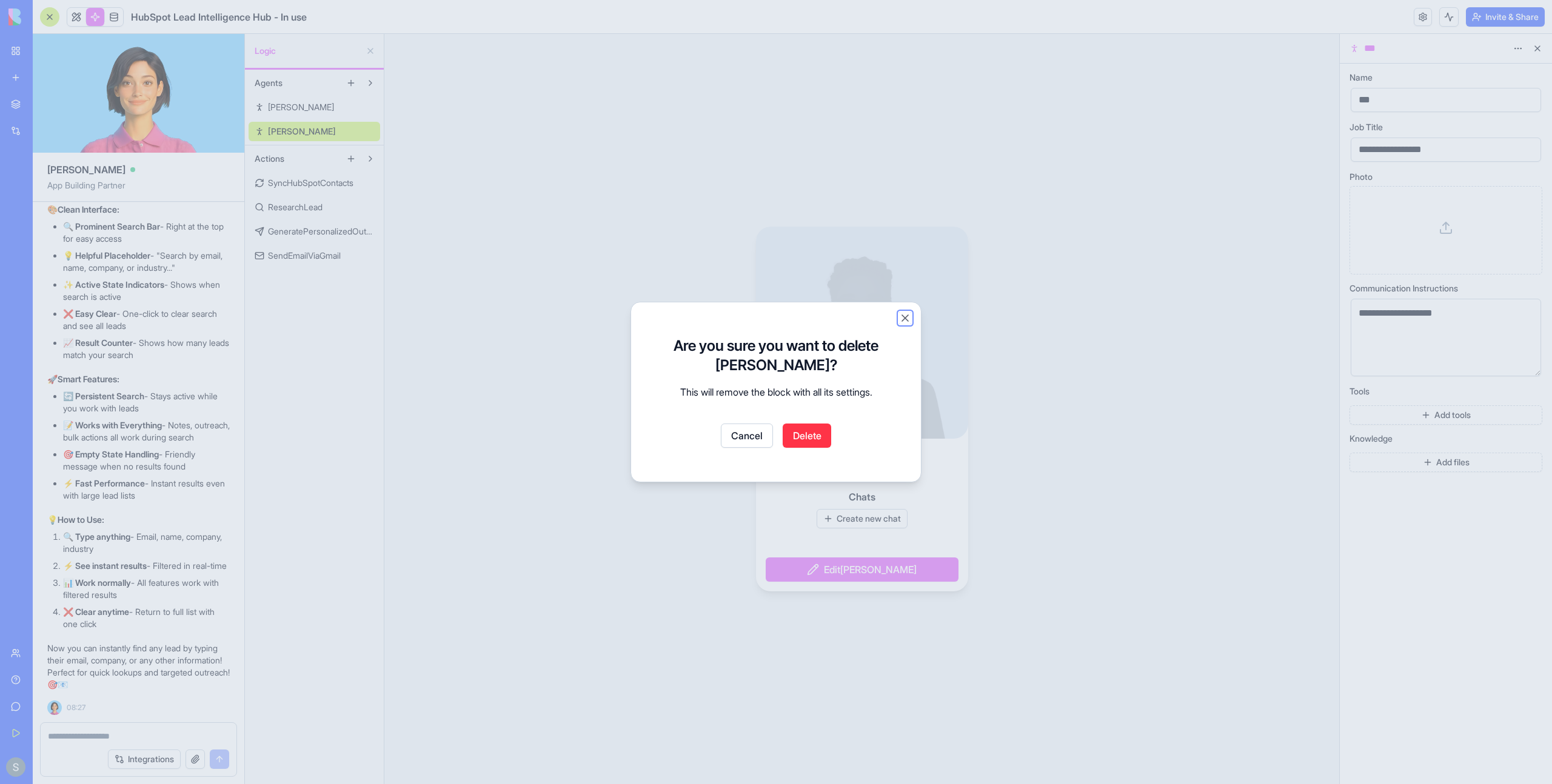
click at [904, 318] on button "Close" at bounding box center [905, 318] width 12 height 12
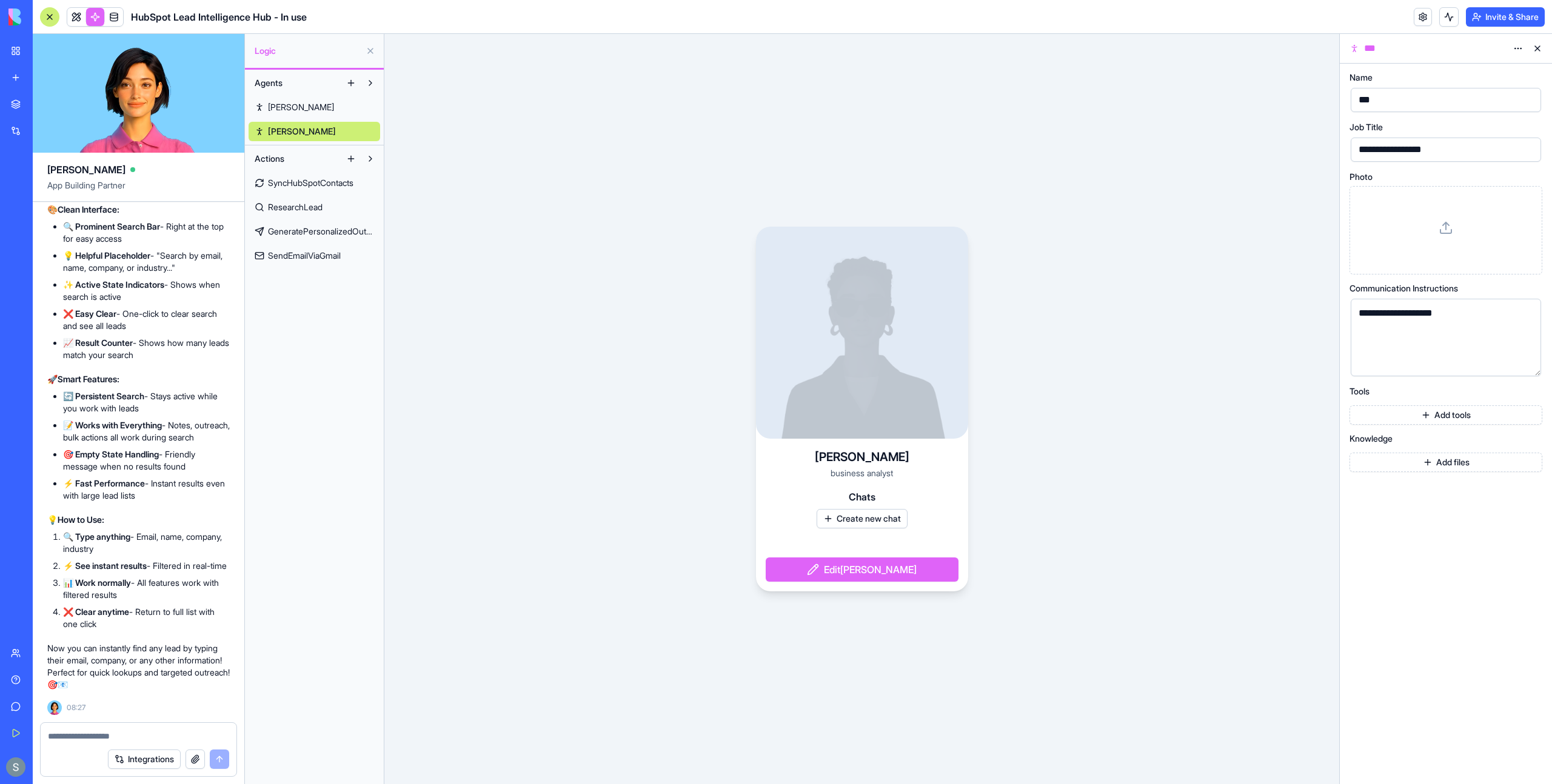
click at [301, 206] on span "ResearchLead" at bounding box center [295, 207] width 54 height 12
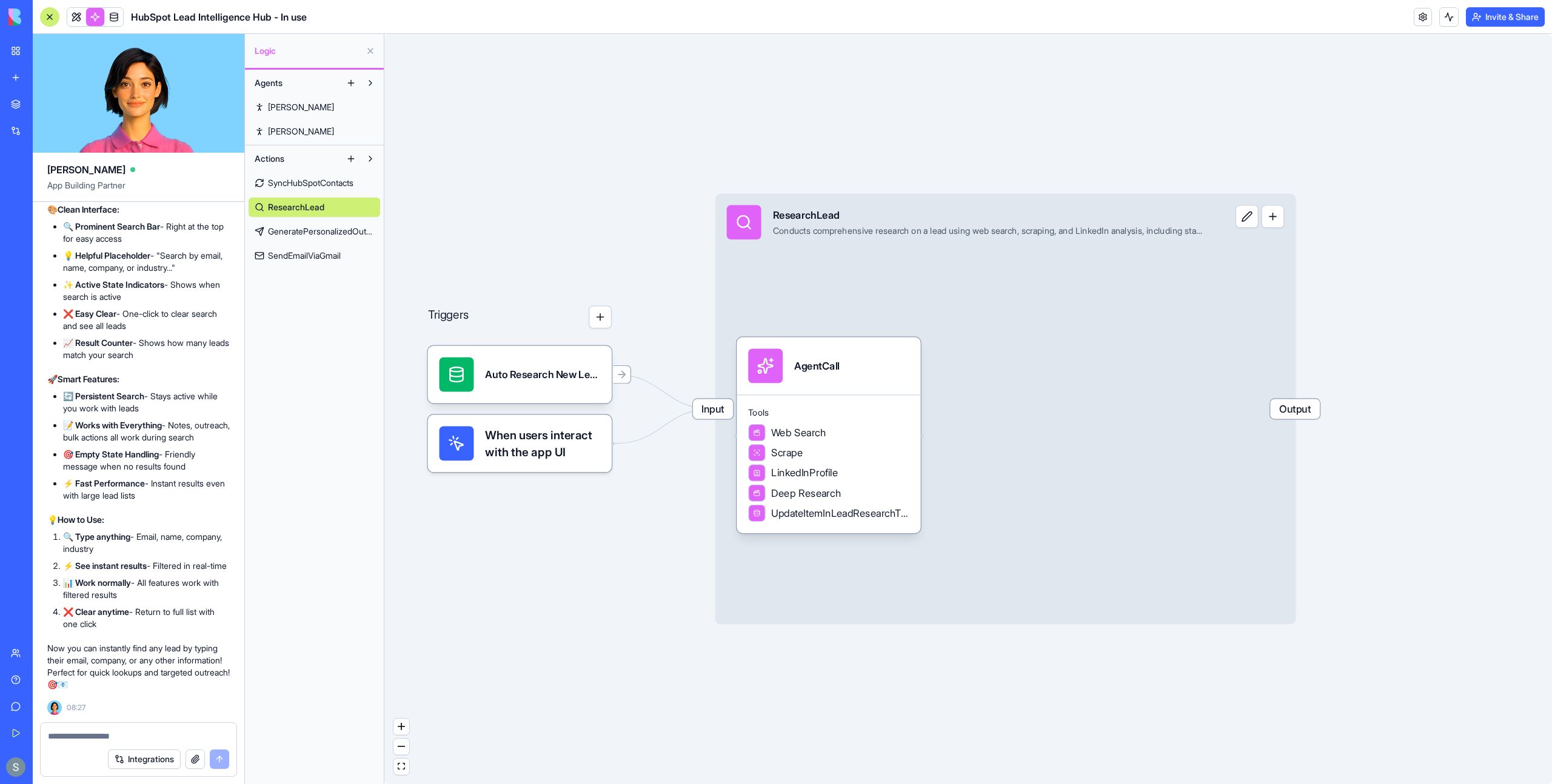
click at [817, 295] on div "Input ResearchLead Conducts comprehensive research on a lead using web search, …" at bounding box center [1006, 408] width 581 height 431
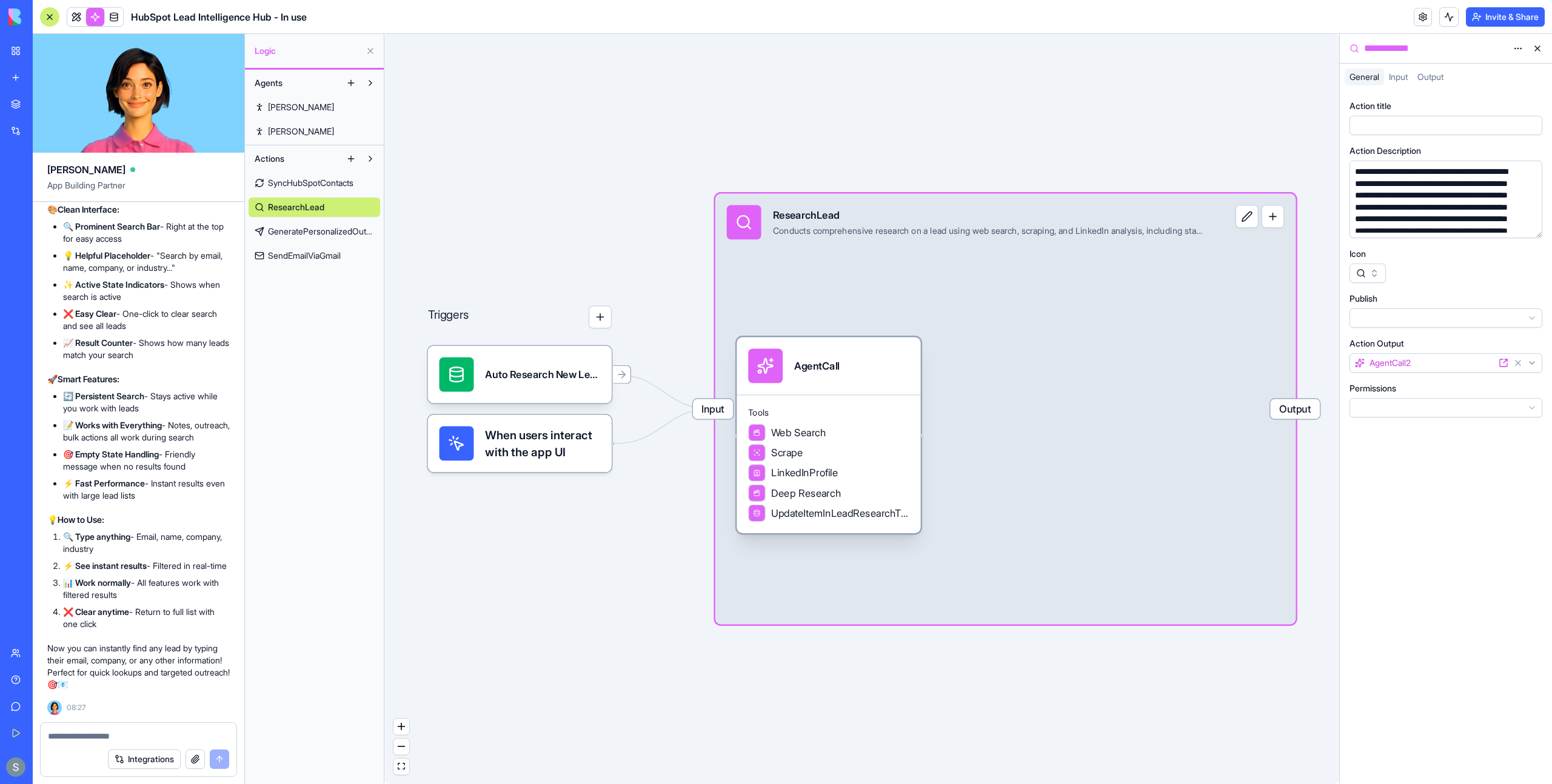
click at [811, 367] on div "AgentCall" at bounding box center [829, 365] width 161 height 35
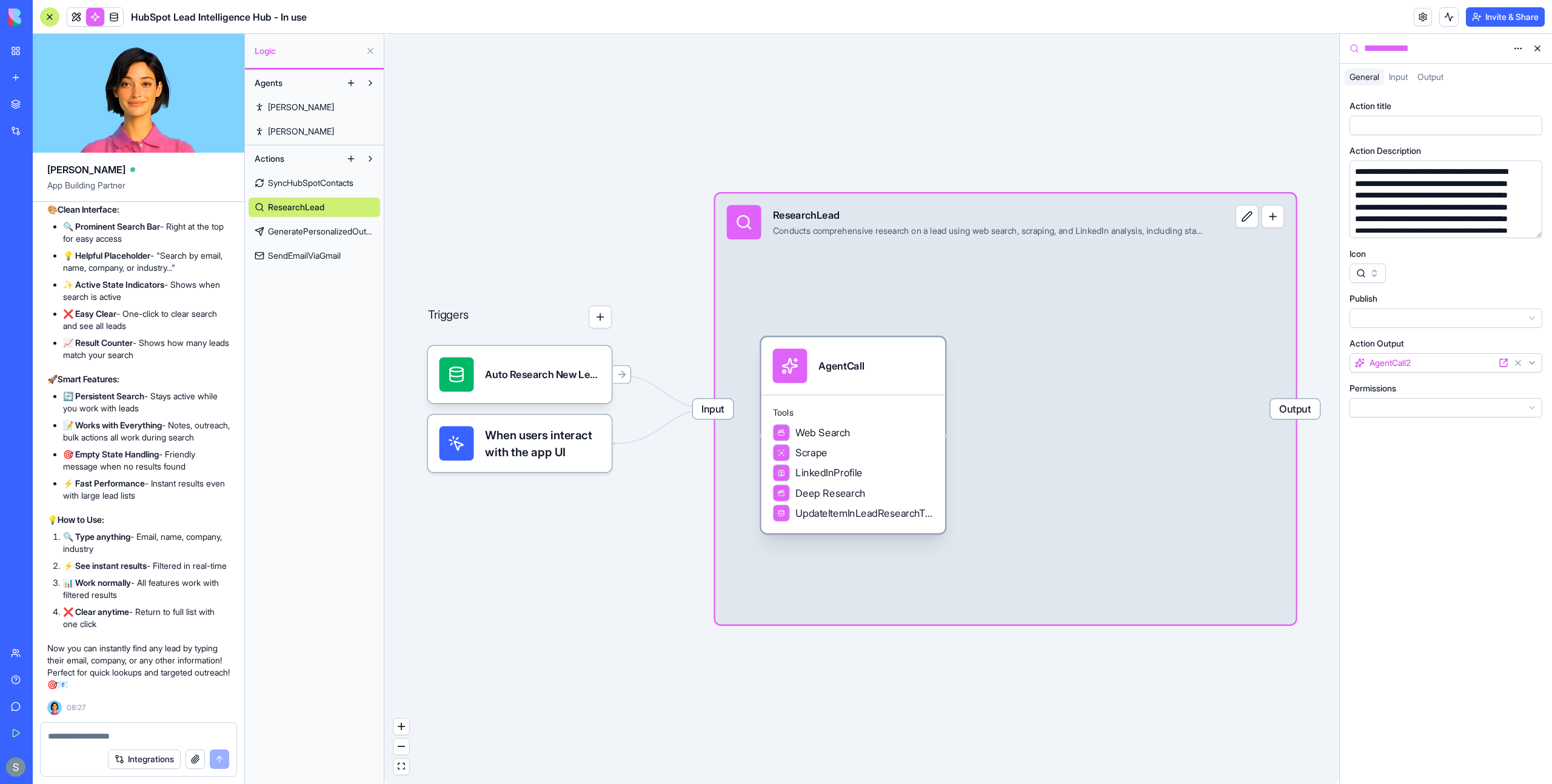
click at [843, 366] on div "AgentCall" at bounding box center [841, 366] width 46 height 14
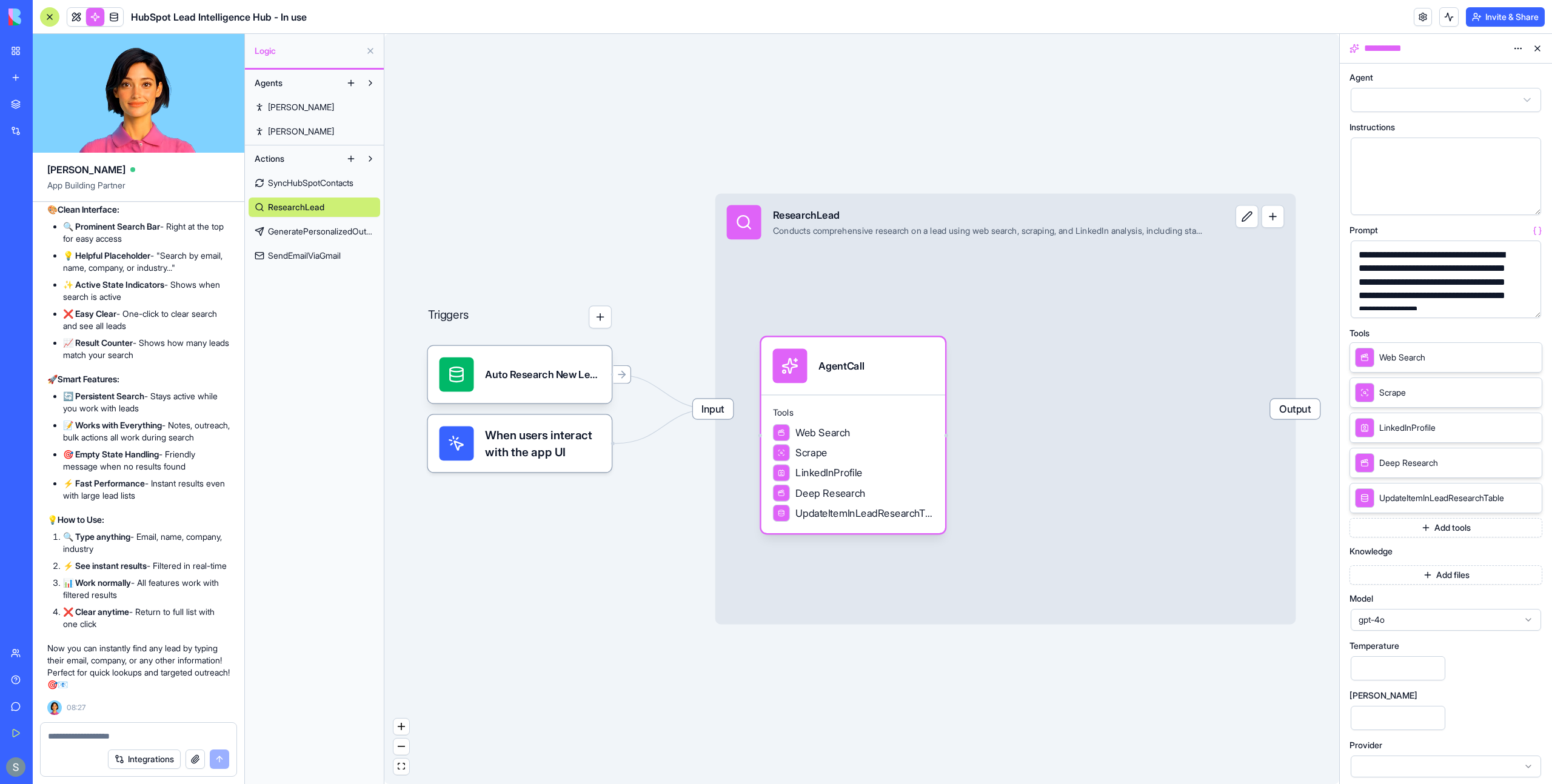
click at [1428, 102] on html "BETA My Workspace New app Marketplace Integrations Recent Cohort Analytics Dash…" at bounding box center [776, 392] width 1552 height 784
select select "**********"
click at [327, 189] on link "SyncHubSpotContacts" at bounding box center [313, 183] width 131 height 19
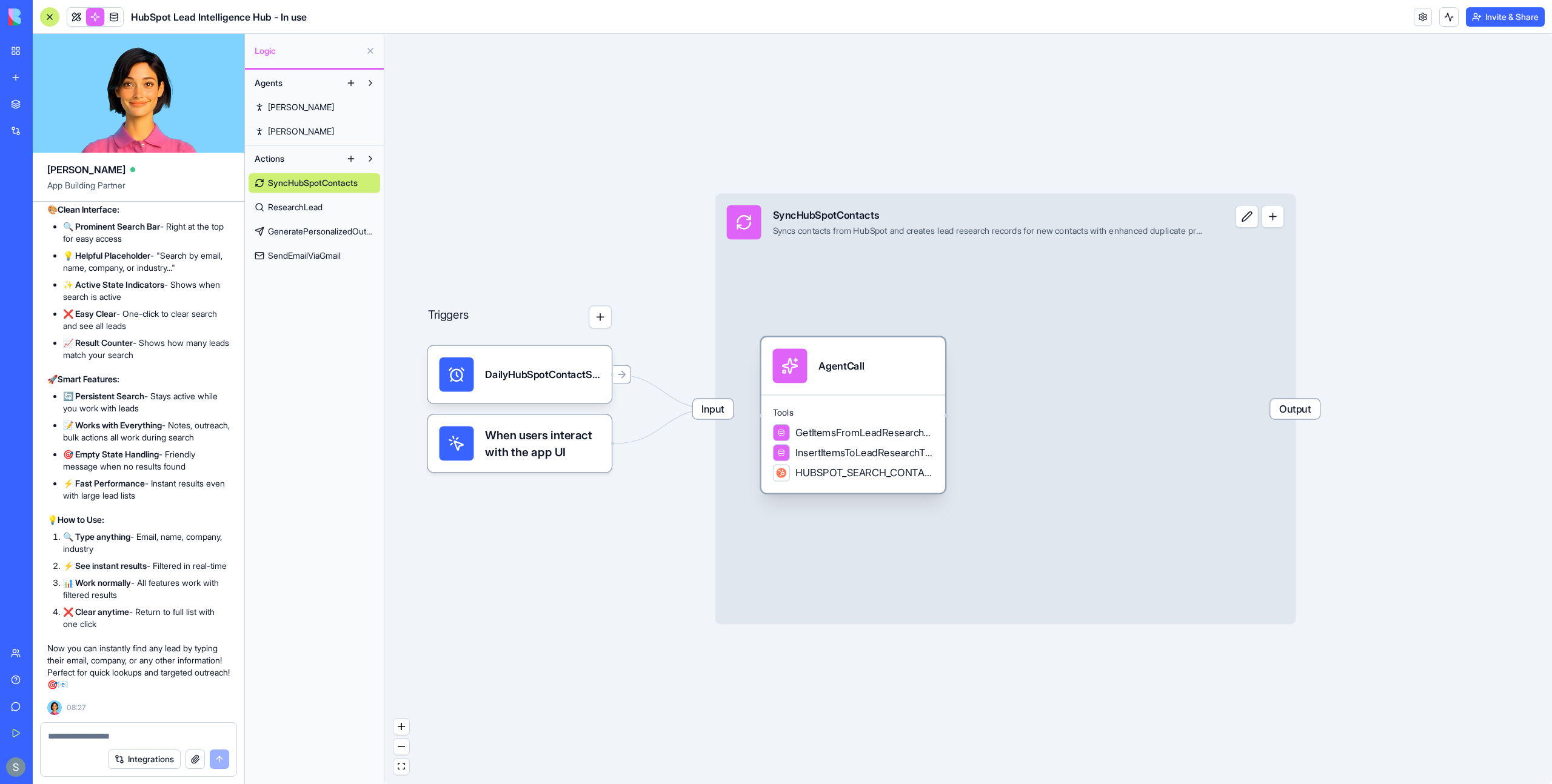
click at [862, 382] on div "AgentCall" at bounding box center [841, 365] width 46 height 35
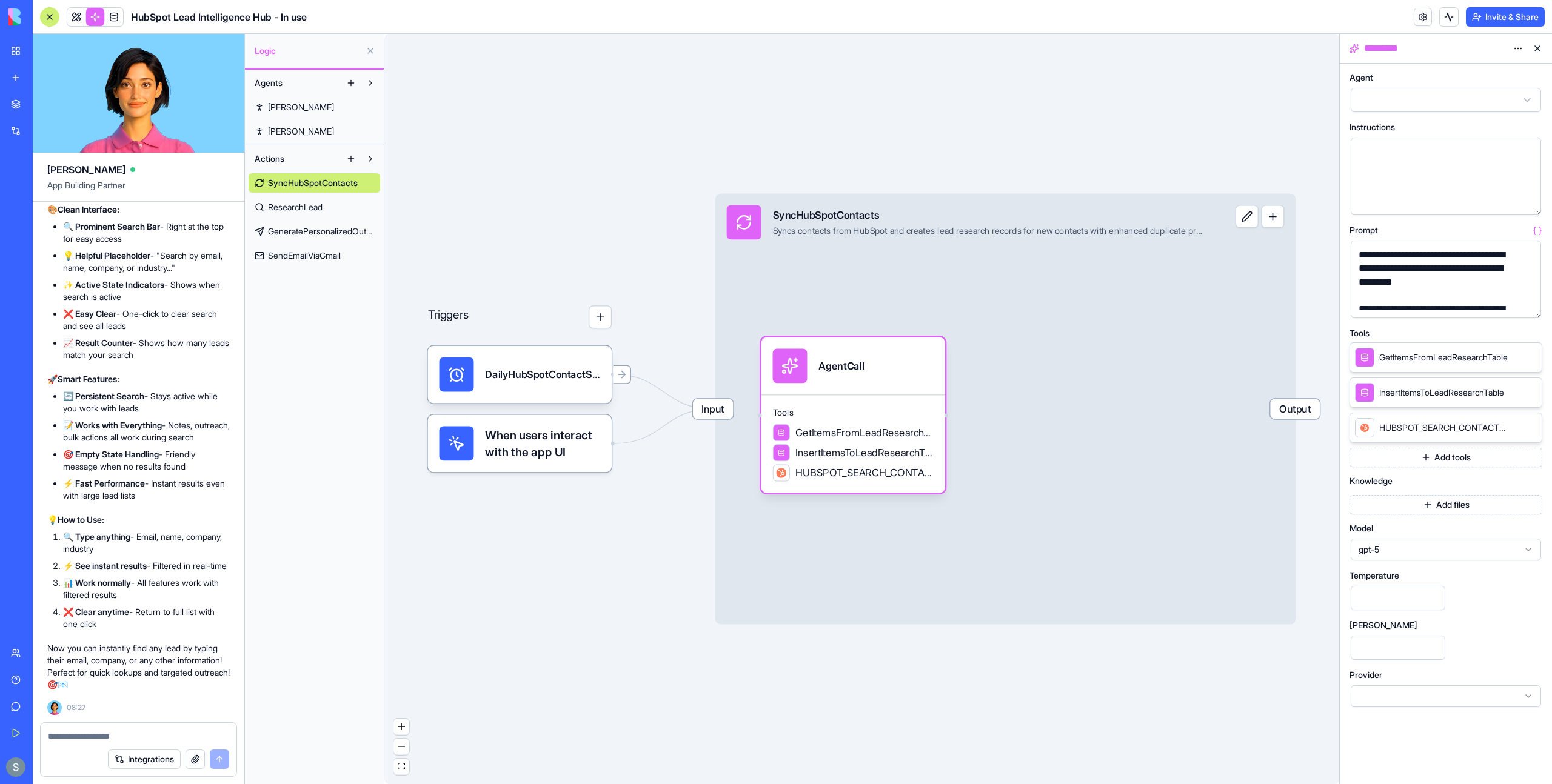
click at [1427, 105] on html "BETA My Workspace New app Marketplace Integrations Recent Cohort Analytics Dash…" at bounding box center [776, 392] width 1552 height 784
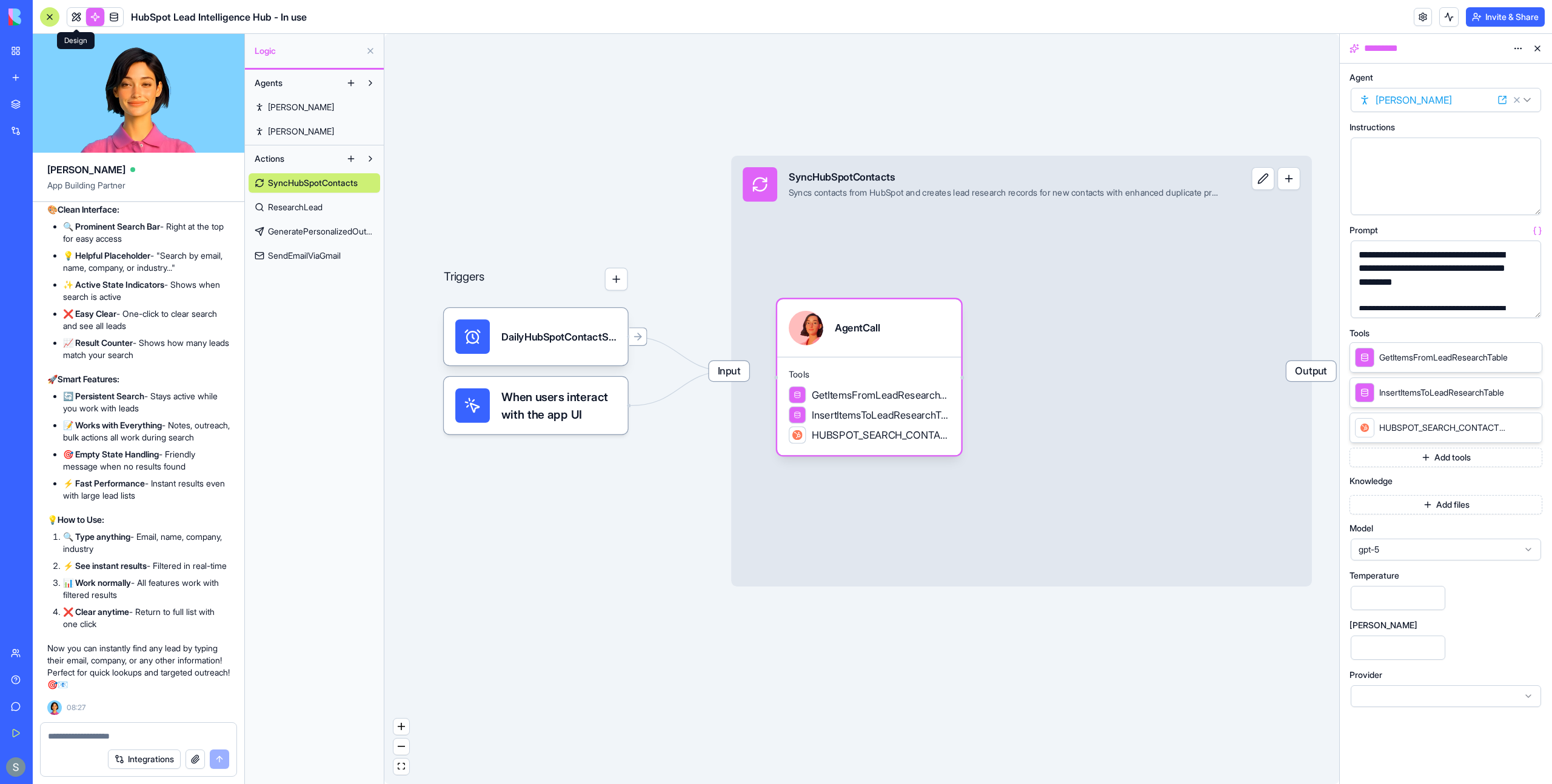
click at [74, 19] on link at bounding box center [75, 16] width 18 height 18
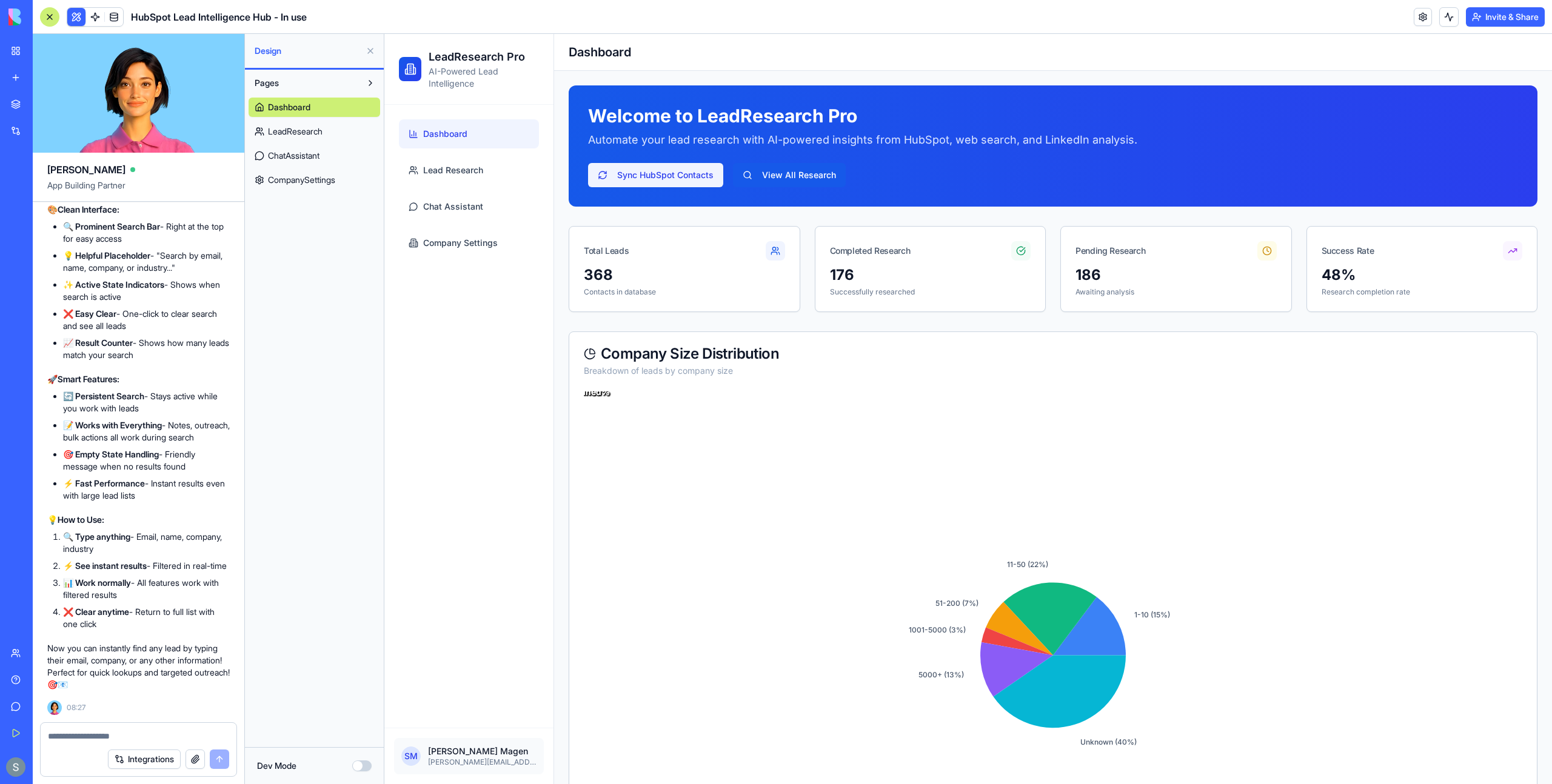
click at [663, 184] on button "Sync HubSpot Contacts" at bounding box center [656, 174] width 136 height 25
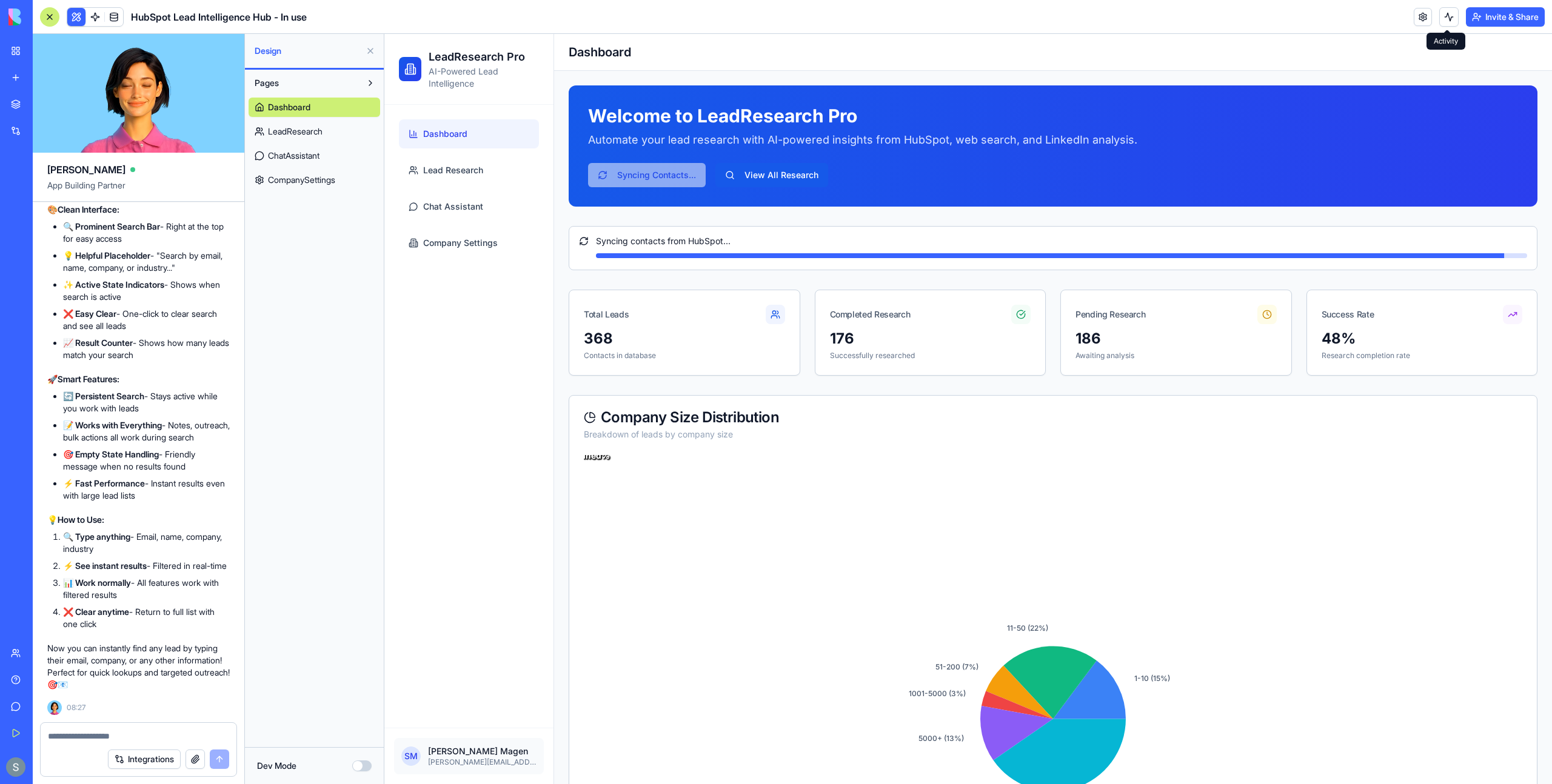
click at [1450, 19] on button at bounding box center [1449, 17] width 19 height 19
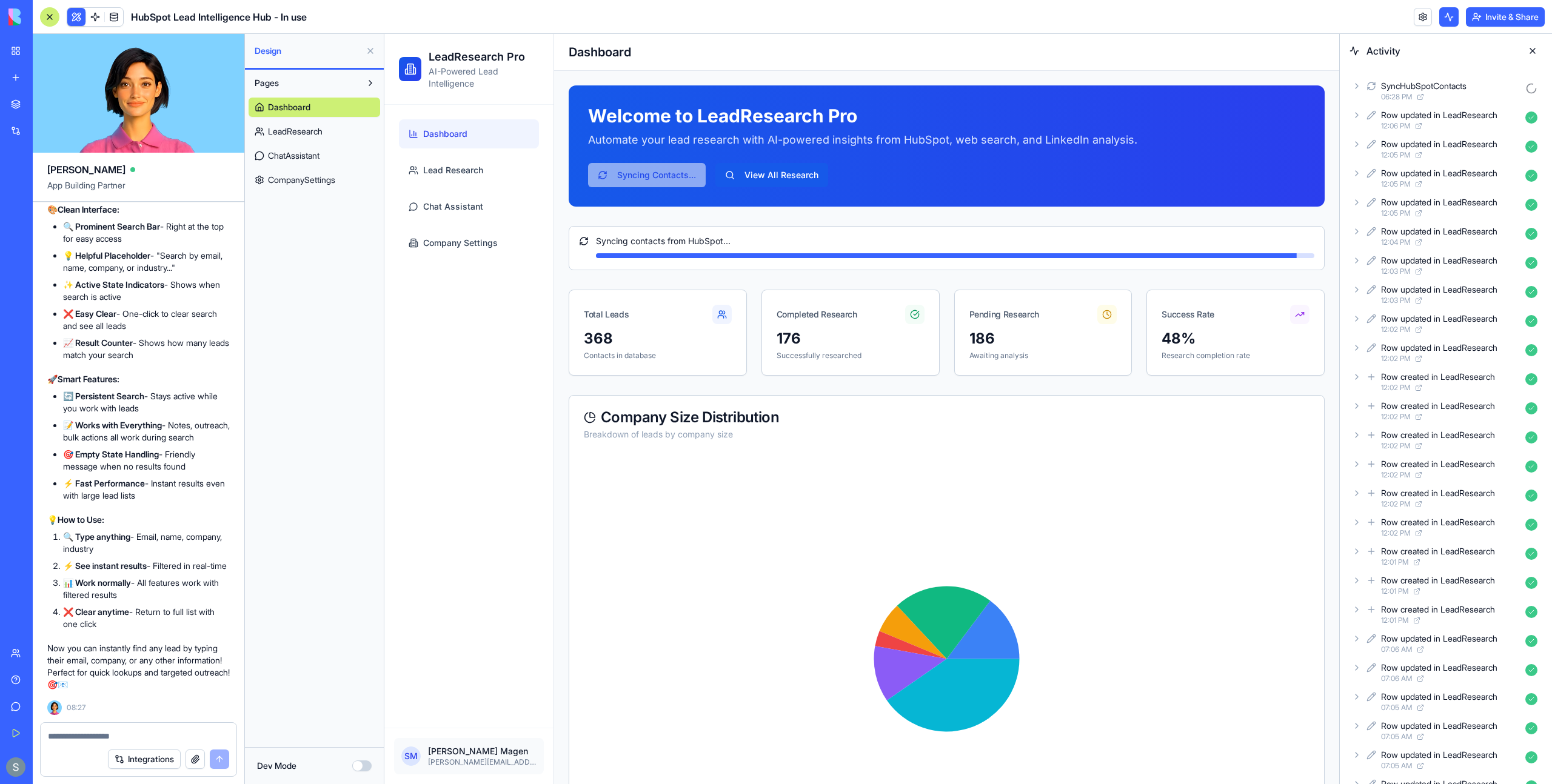
click at [1372, 86] on icon at bounding box center [1371, 86] width 9 height 14
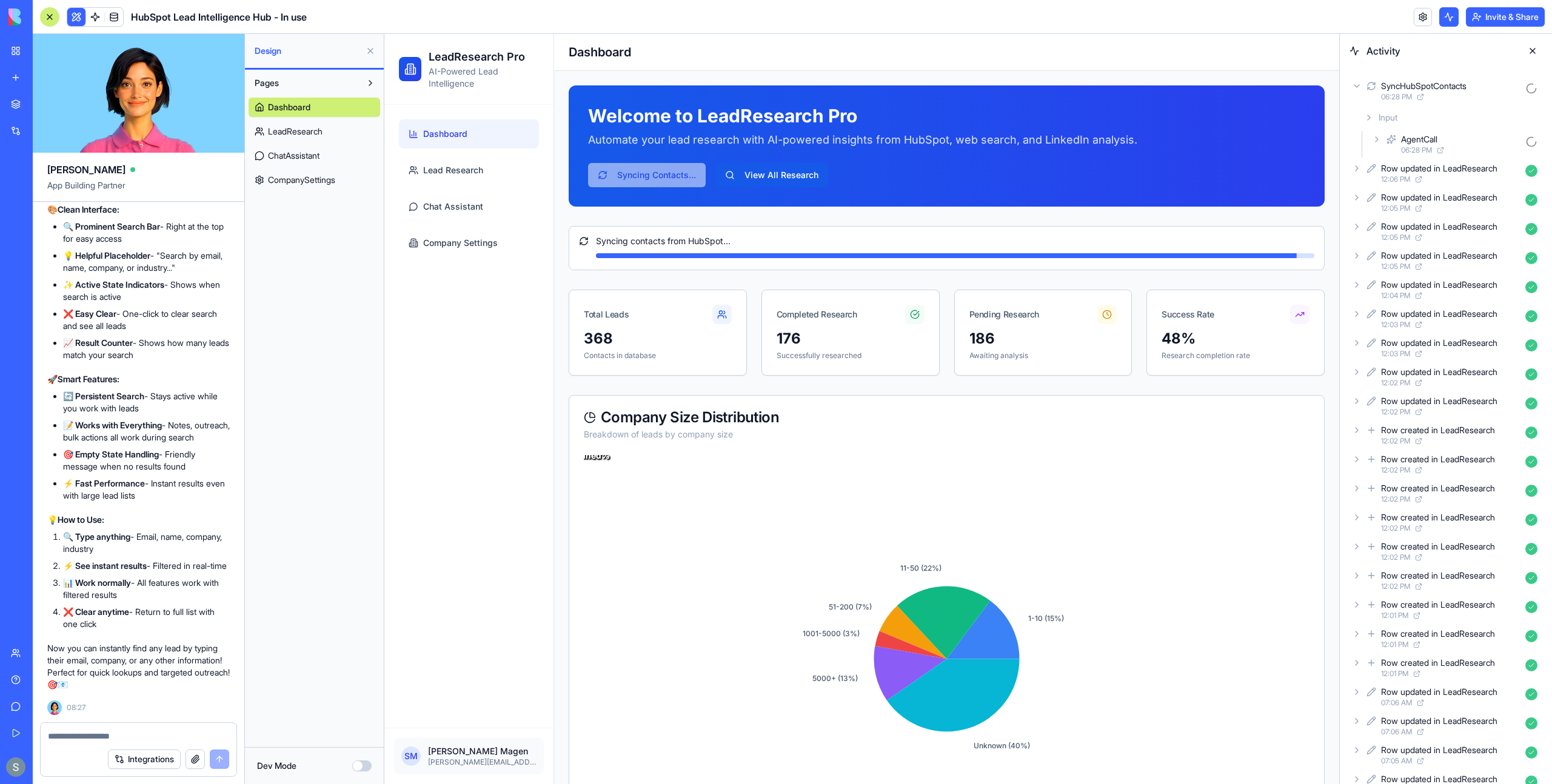
click at [1374, 142] on icon at bounding box center [1376, 139] width 9 height 9
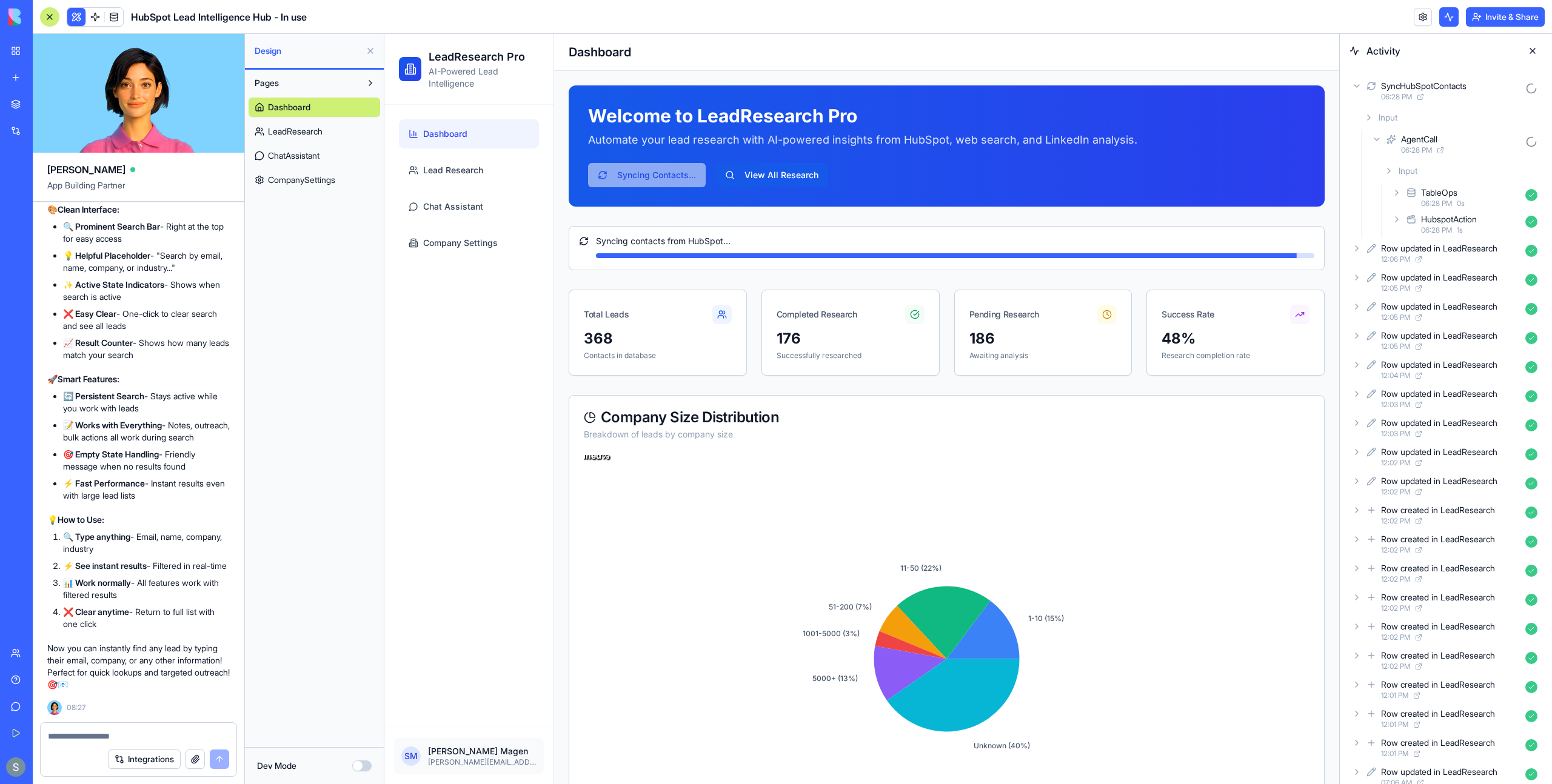
click at [1397, 219] on icon at bounding box center [1396, 219] width 3 height 5
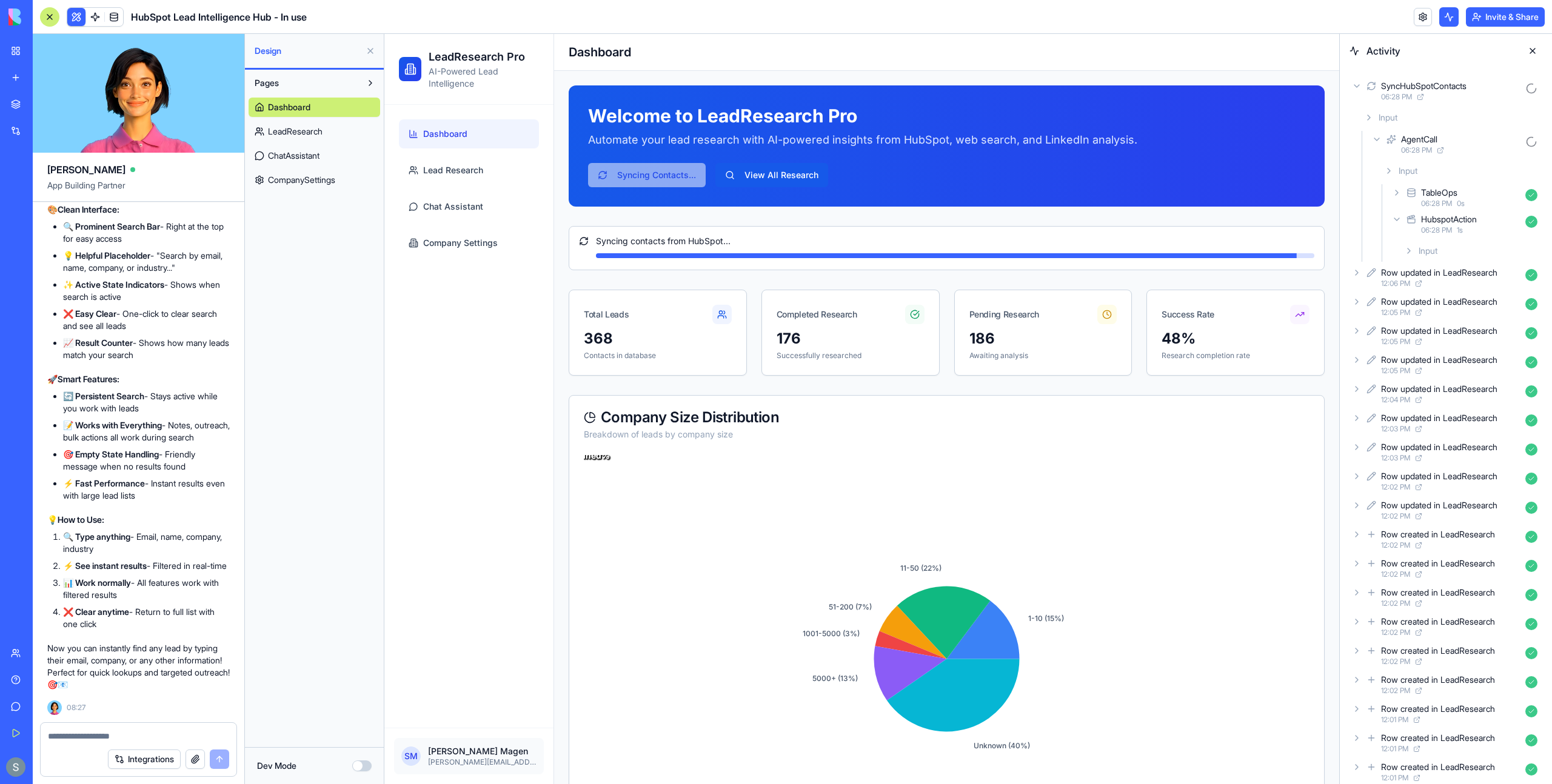
click at [1405, 190] on div "TableOps 06:28 PM 0 s" at bounding box center [1466, 197] width 152 height 26
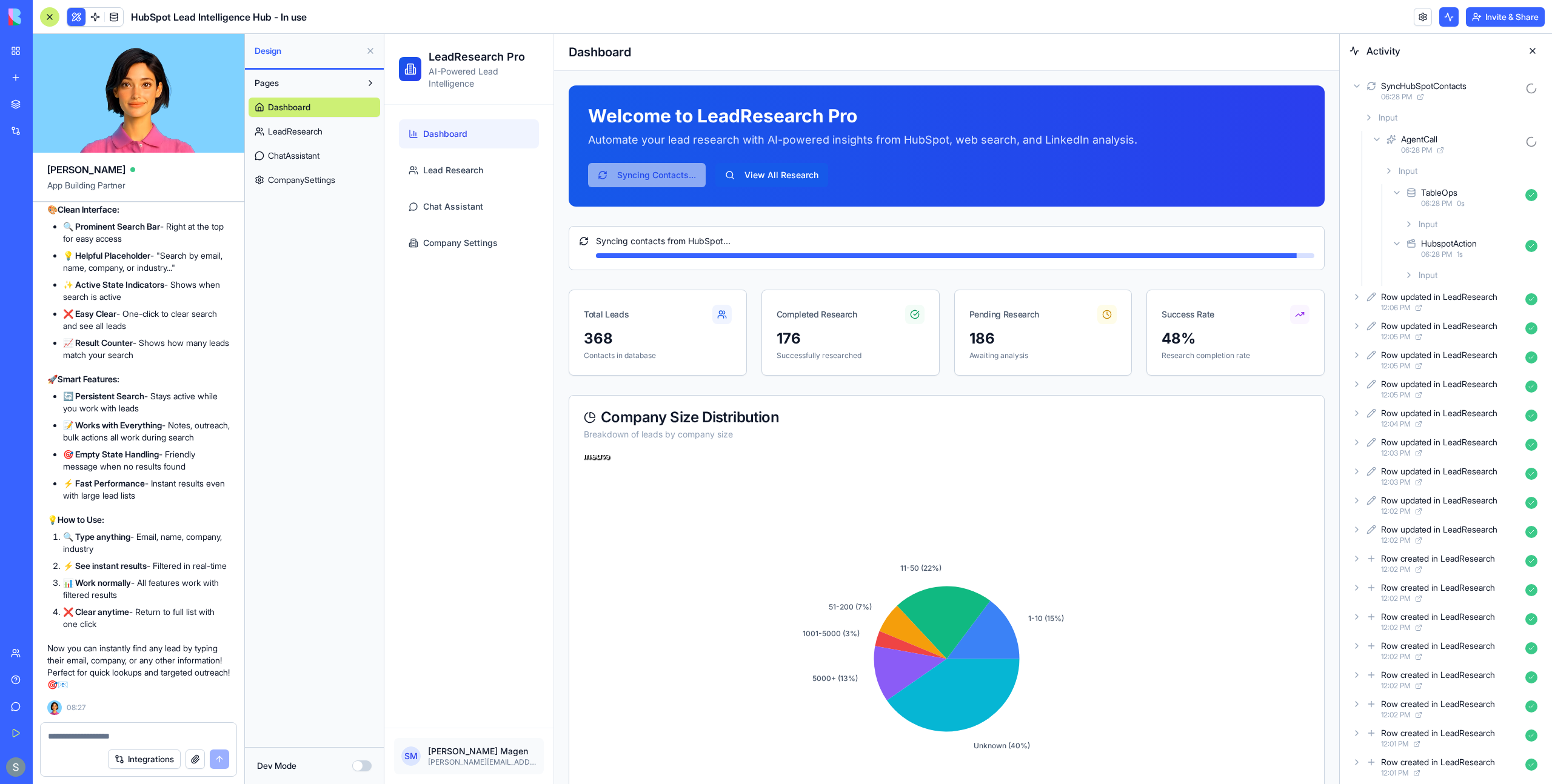
click at [1358, 88] on icon at bounding box center [1356, 86] width 9 height 9
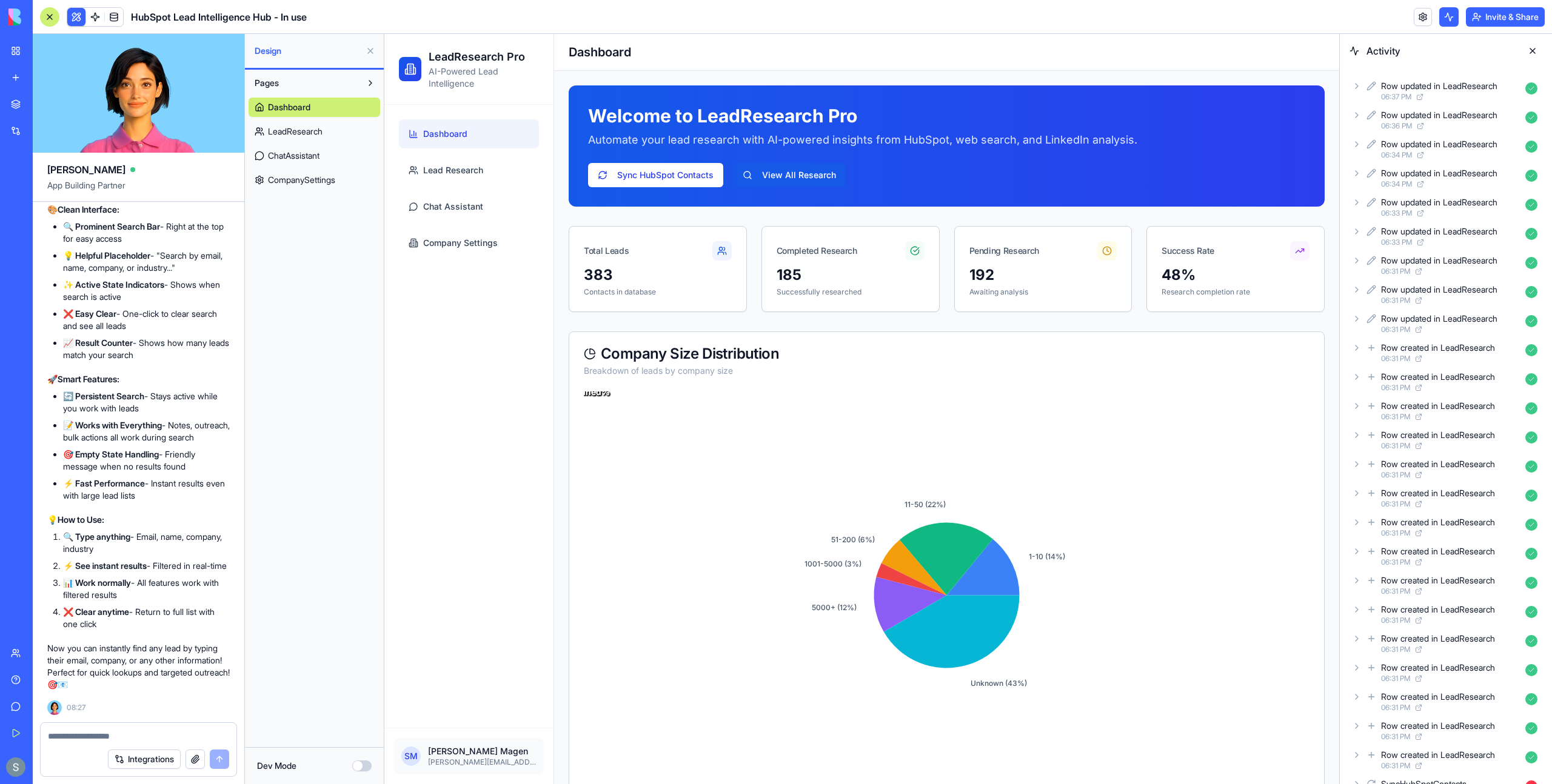
click at [1366, 88] on div "Row updated in LeadResearch 06:37 PM" at bounding box center [1446, 91] width 193 height 26
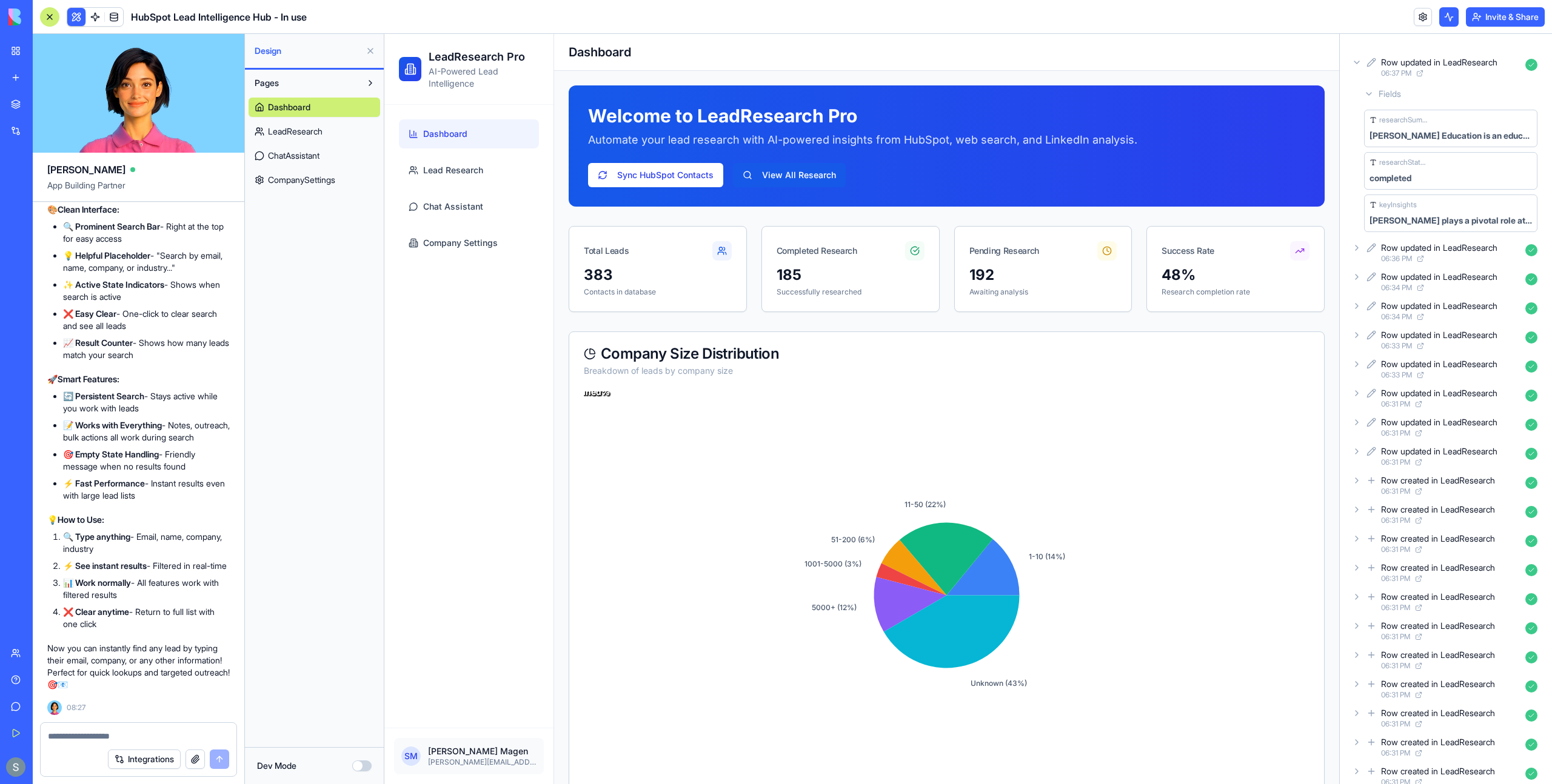
scroll to position [38, 0]
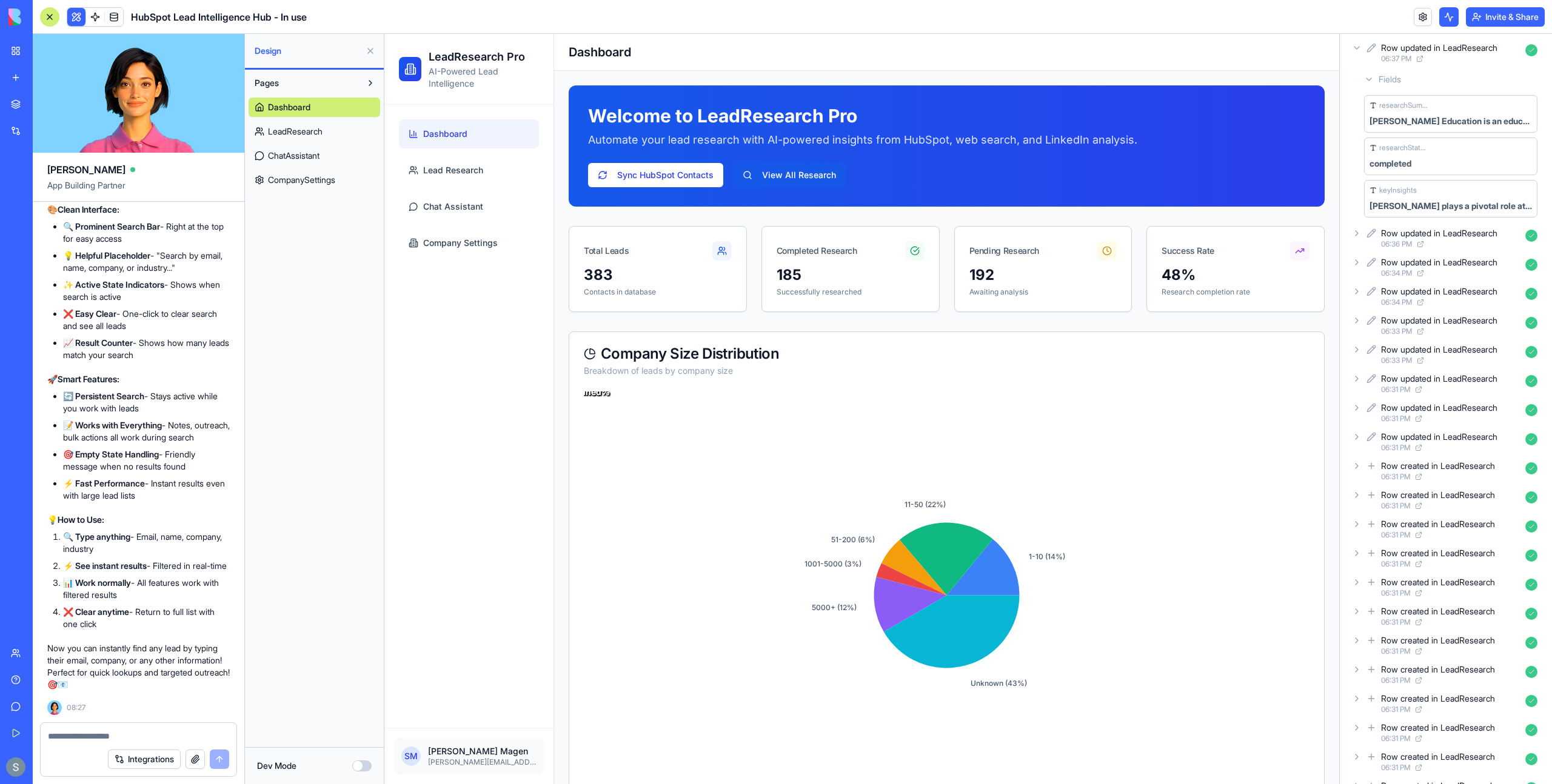
click at [1427, 202] on div "Ari Poyurs plays a pivotal role at Kelvin Education, contributing significantly…" at bounding box center [1451, 206] width 163 height 12
click at [455, 170] on span "Lead Research" at bounding box center [452, 170] width 60 height 12
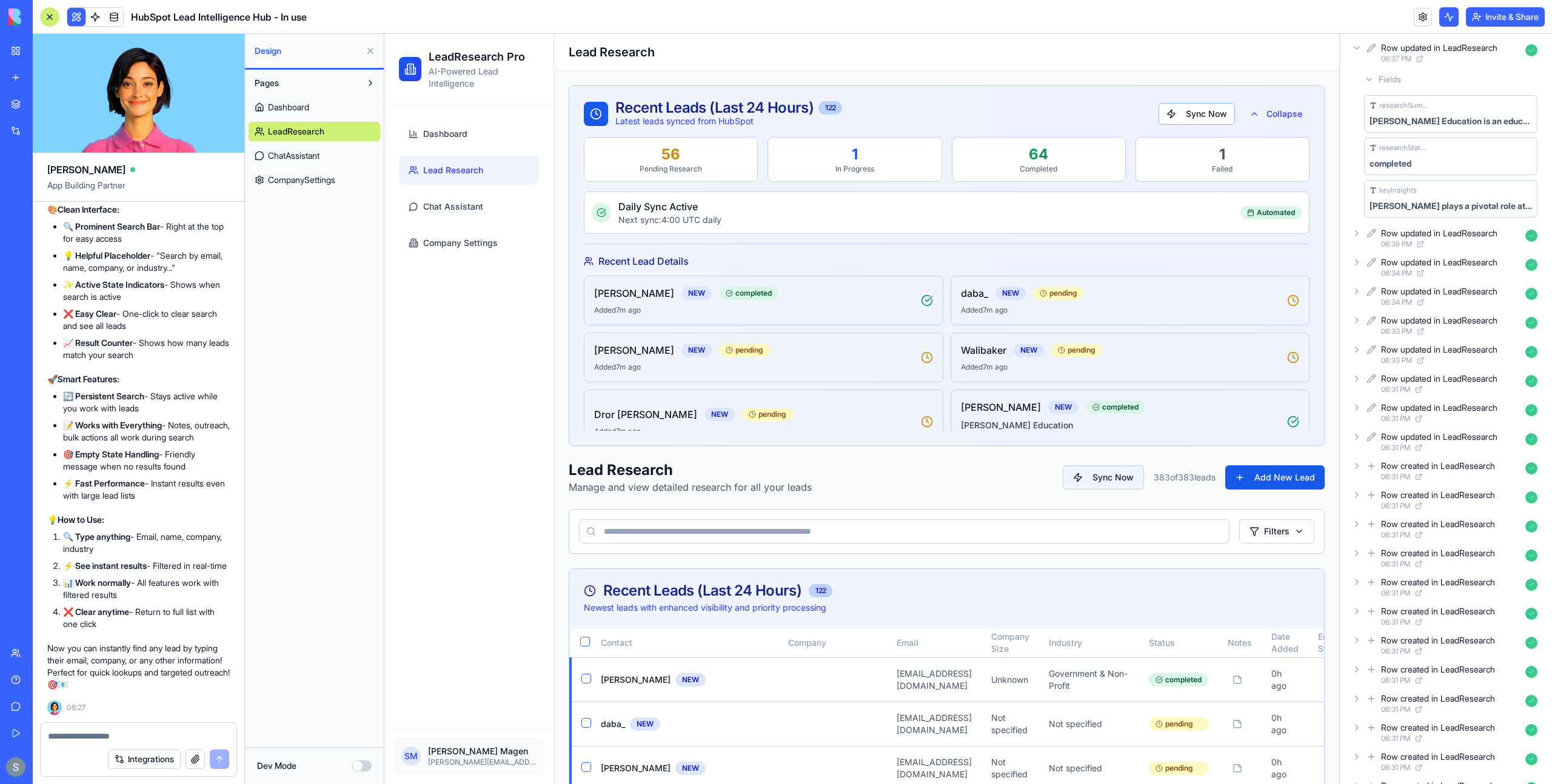
click at [455, 170] on span "Lead Research" at bounding box center [452, 170] width 60 height 12
click at [698, 539] on input at bounding box center [904, 531] width 651 height 25
click at [740, 537] on input at bounding box center [904, 531] width 651 height 25
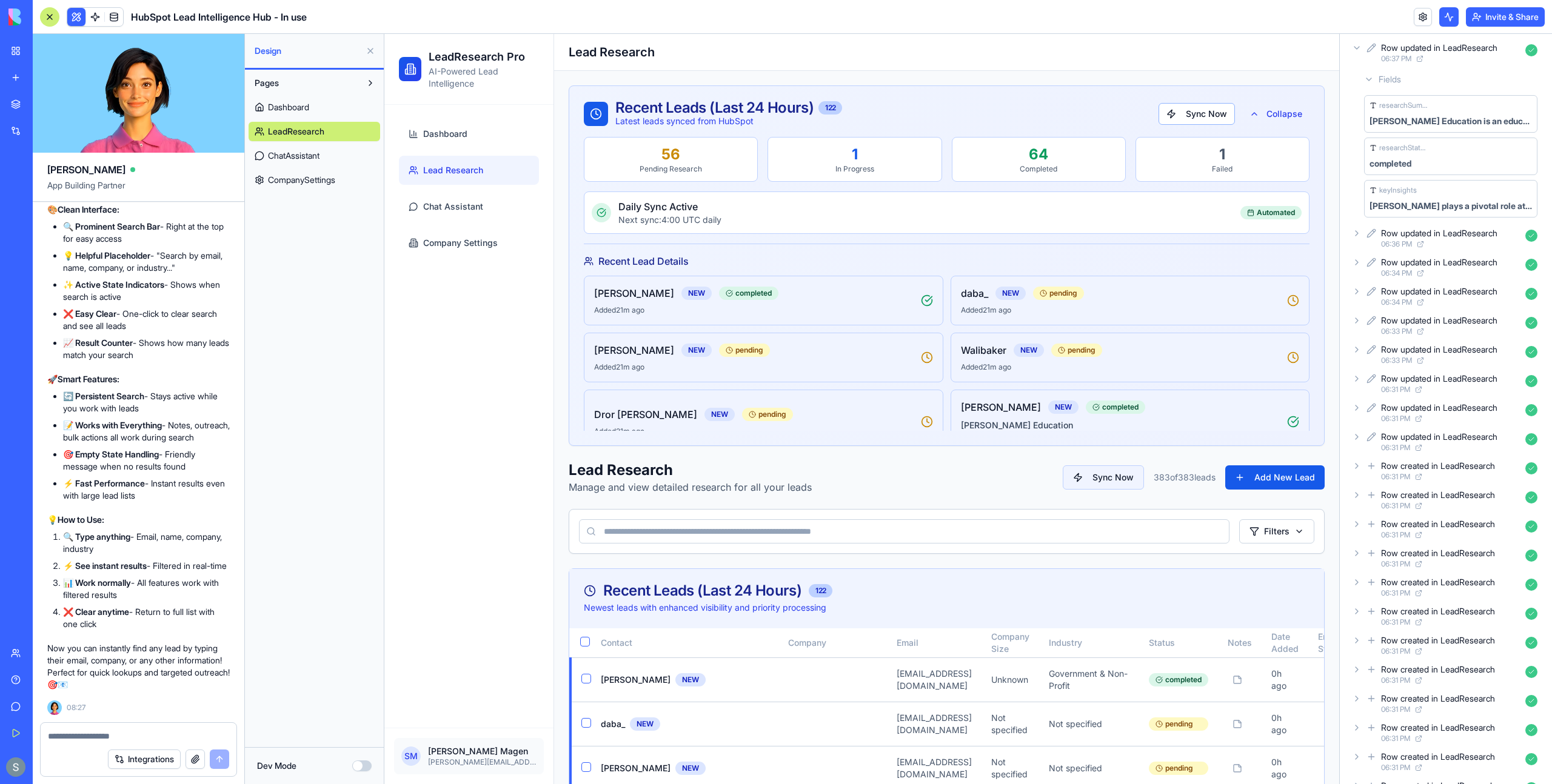
type input "*"
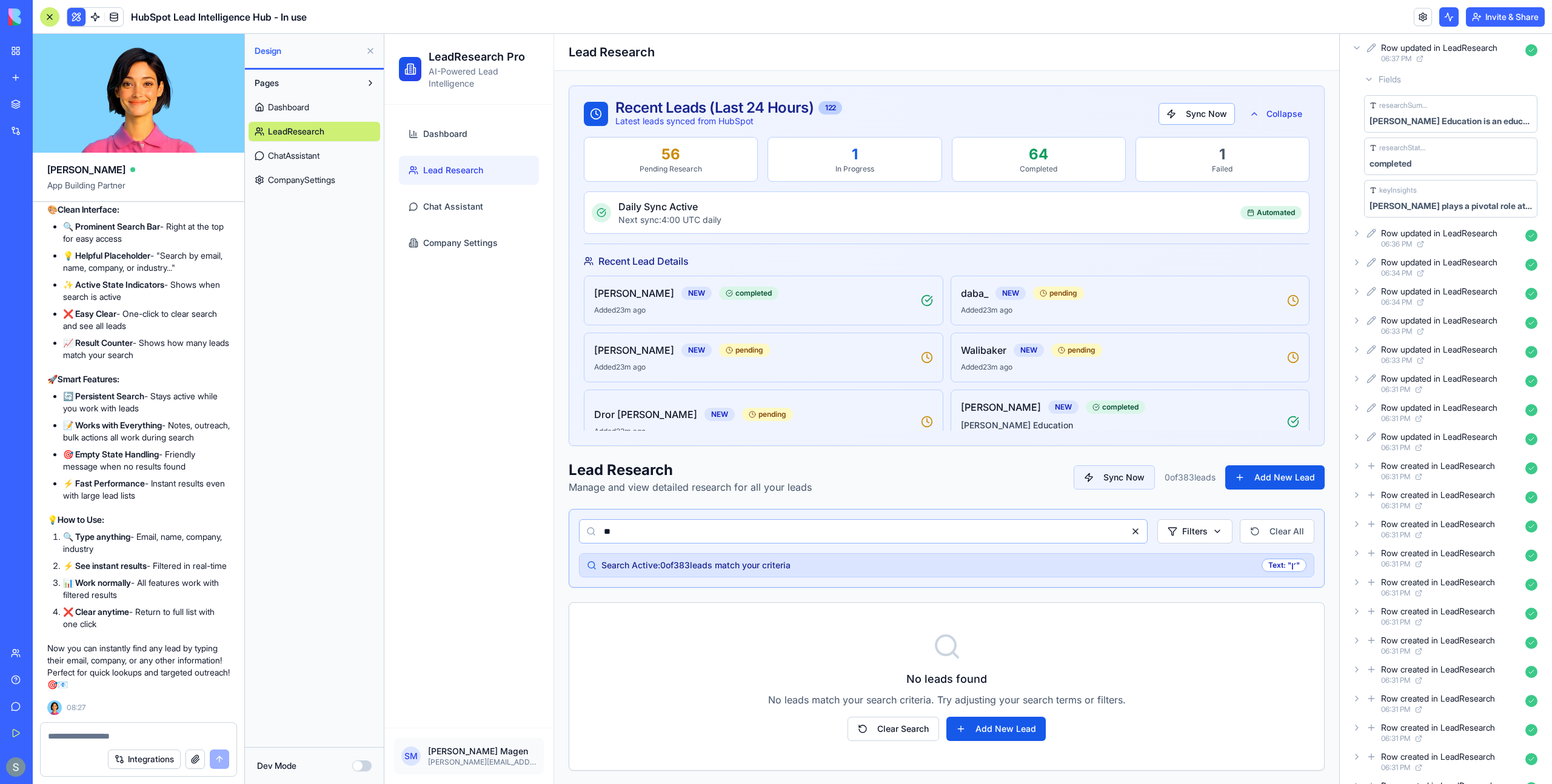
type input "*"
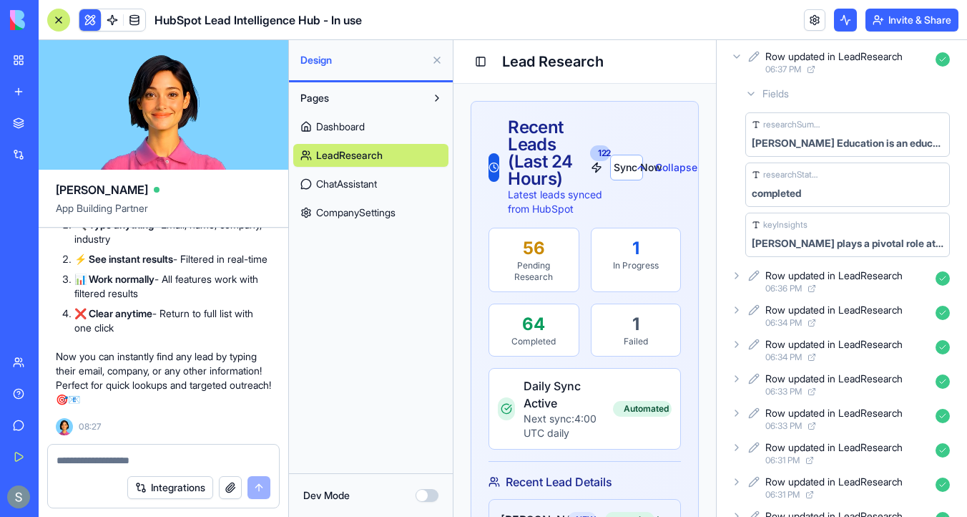
scroll to position [0, 0]
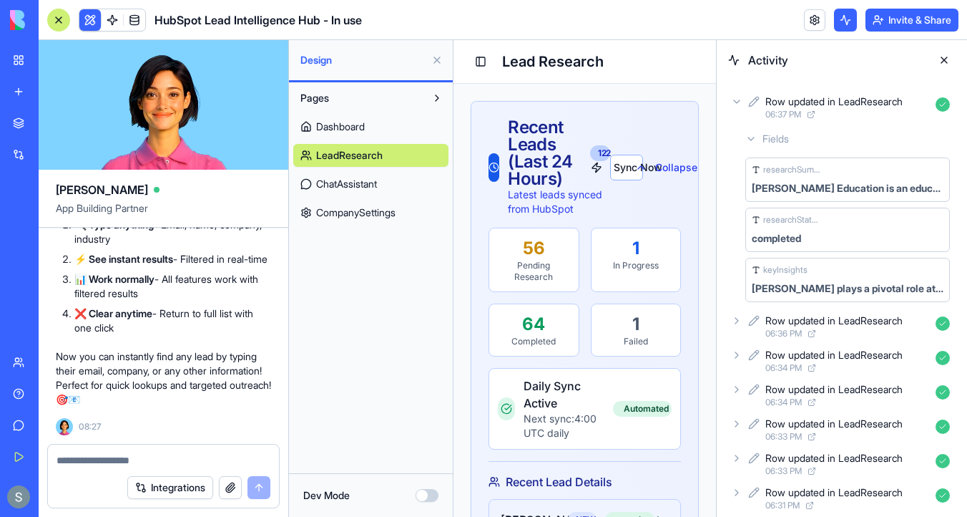
click at [740, 102] on icon at bounding box center [736, 101] width 11 height 11
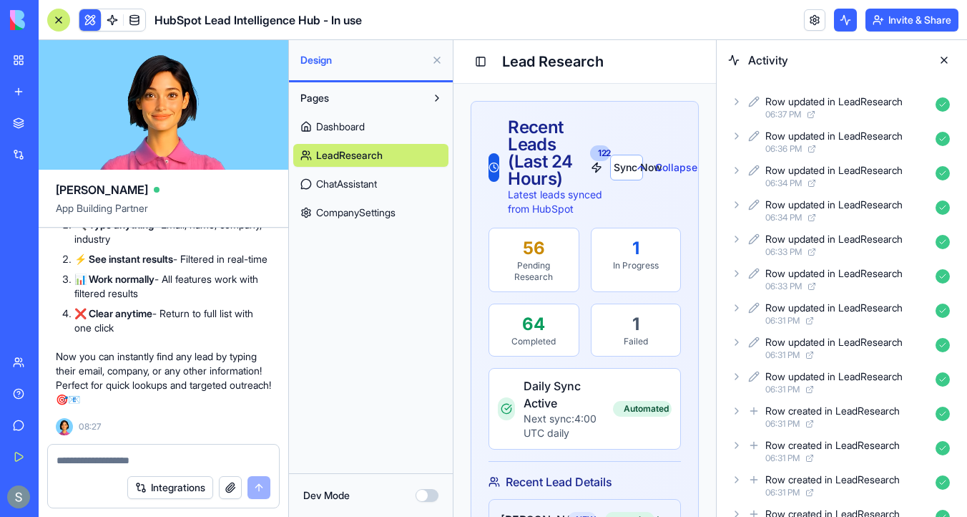
scroll to position [77756, 0]
click at [347, 148] on span "LeadResearch" at bounding box center [349, 155] width 67 height 14
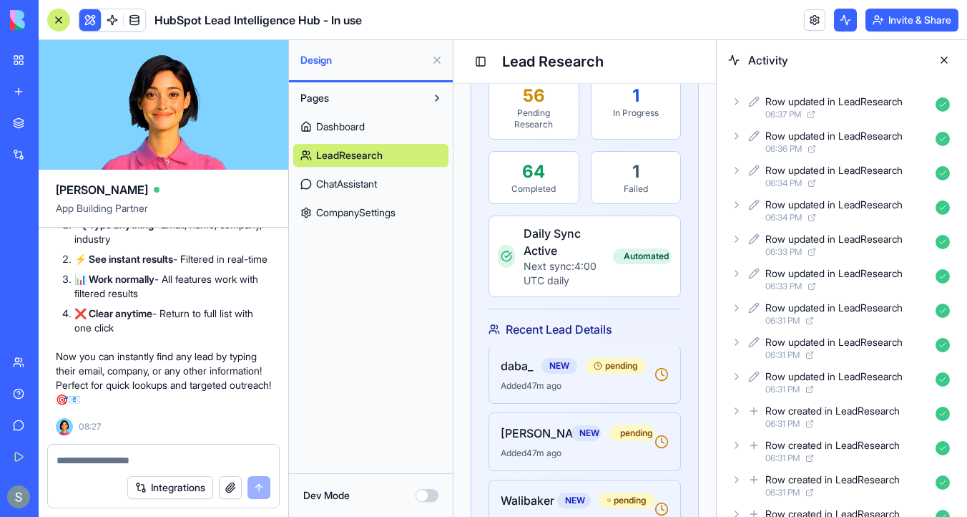
scroll to position [0, 0]
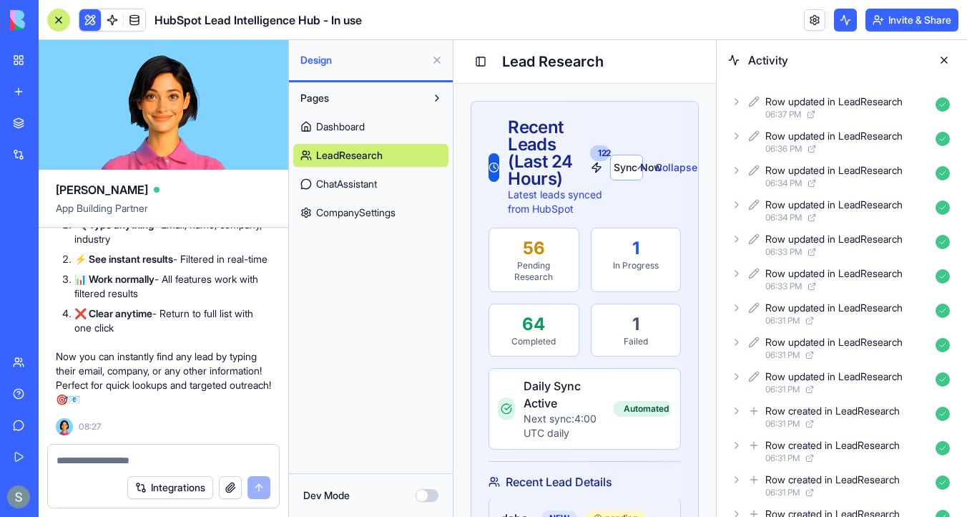
click at [942, 60] on button at bounding box center [944, 60] width 23 height 23
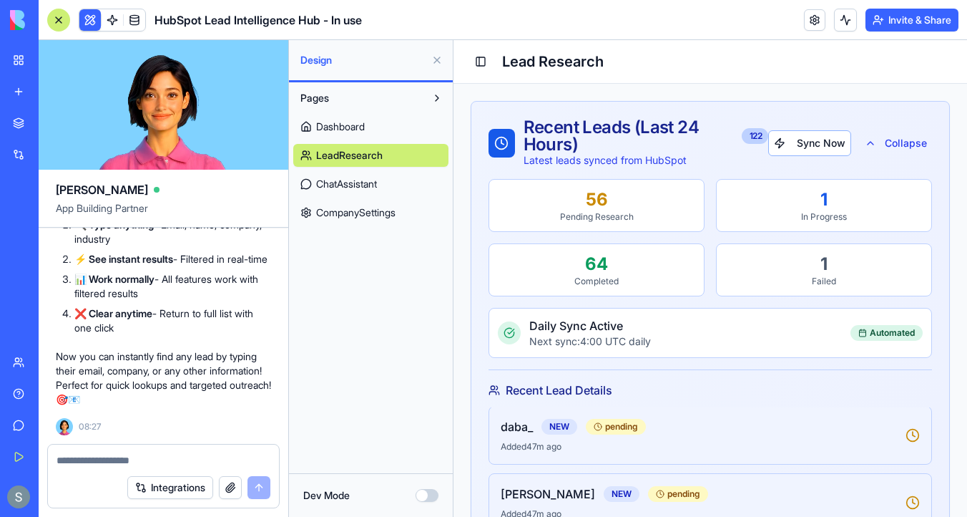
click at [391, 187] on link "ChatAssistant" at bounding box center [370, 183] width 155 height 23
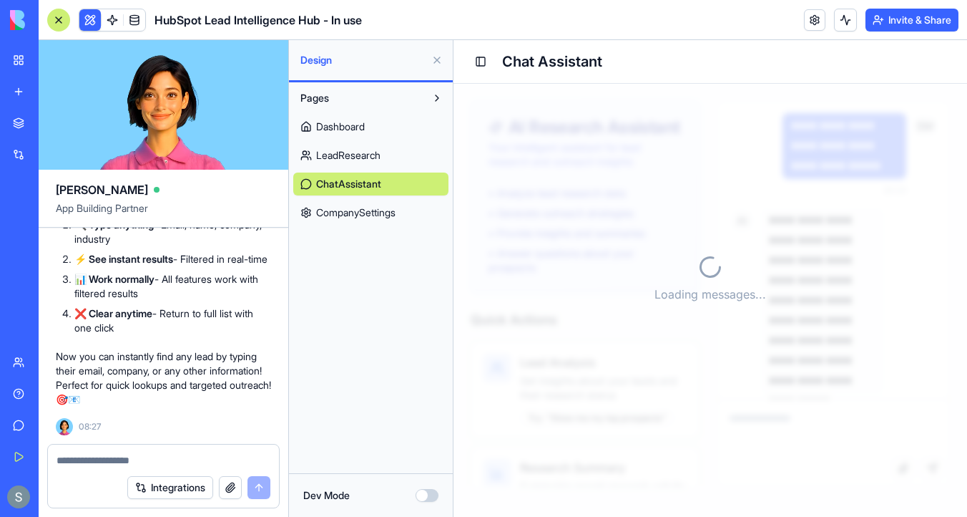
scroll to position [41766, 0]
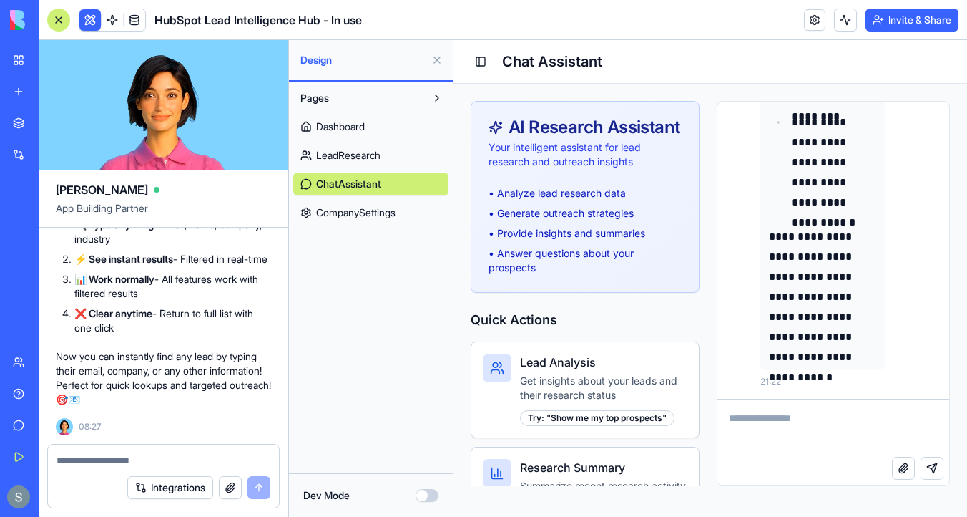
click at [768, 414] on textarea at bounding box center [834, 427] width 232 height 57
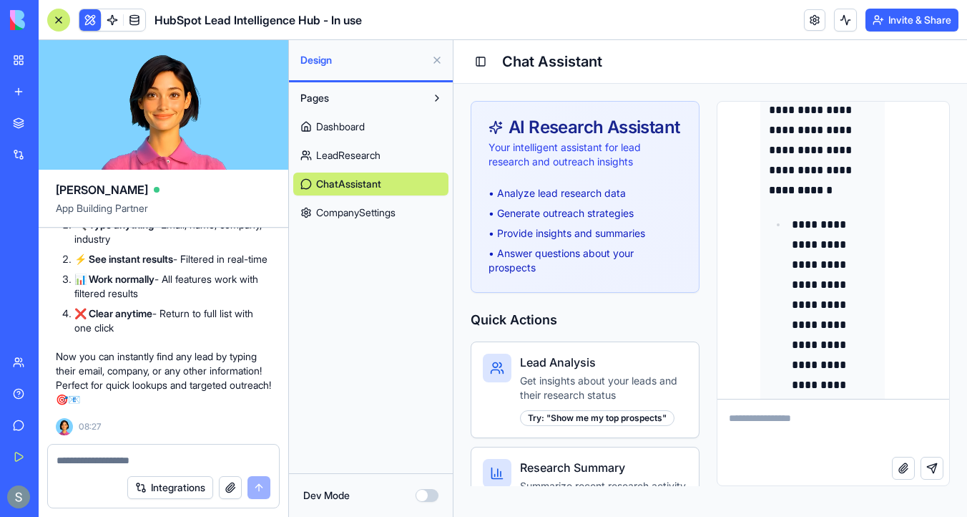
scroll to position [40400, 0]
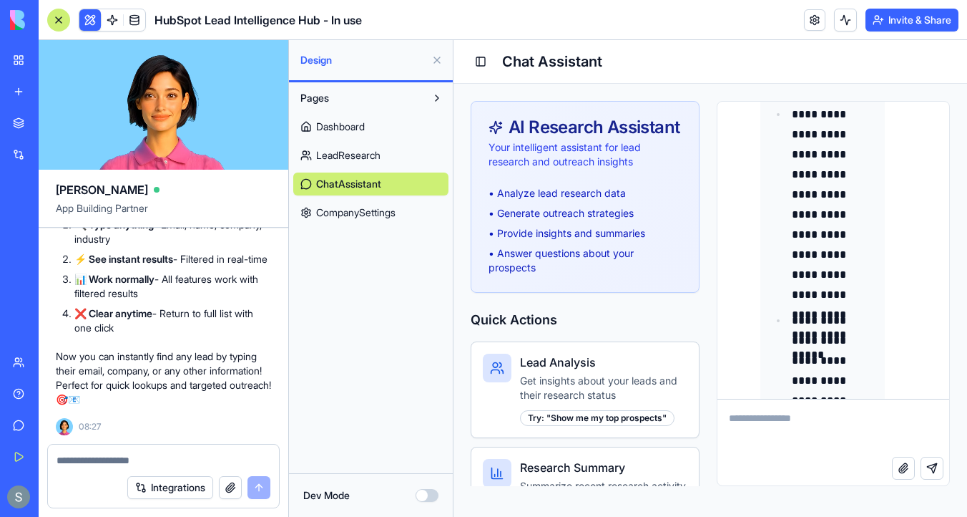
click at [773, 418] on textarea at bounding box center [834, 427] width 232 height 57
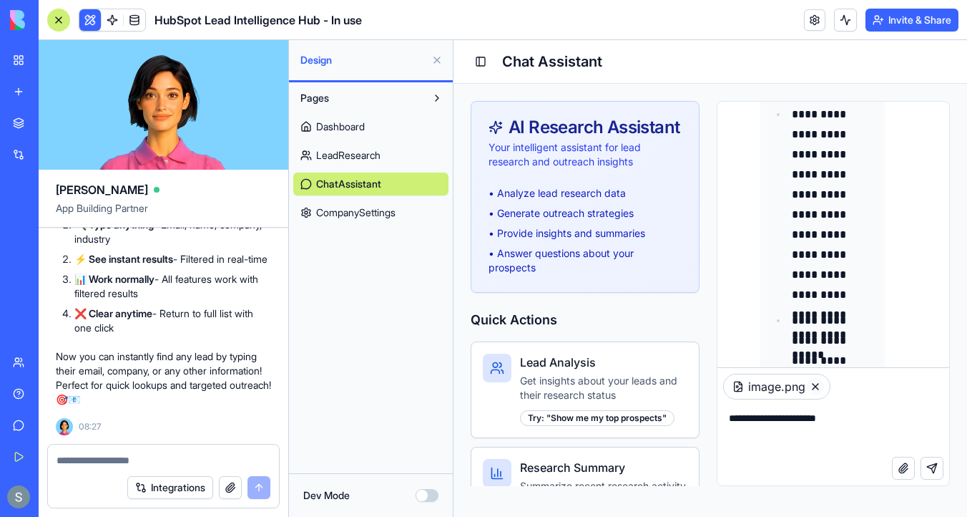
type textarea "**********"
click at [816, 384] on icon "Remove attachment" at bounding box center [815, 386] width 11 height 11
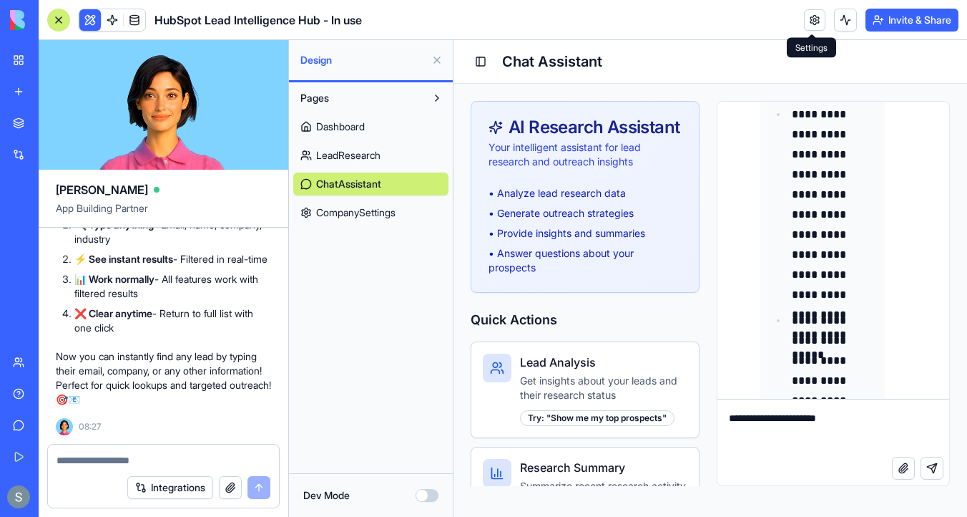
click at [804, 21] on link at bounding box center [814, 19] width 21 height 21
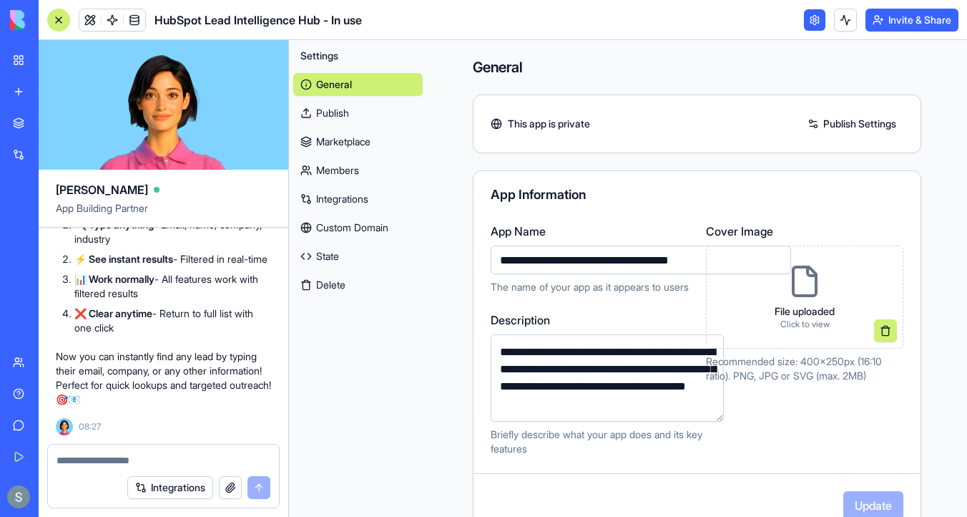
click at [361, 193] on link "Integrations" at bounding box center [358, 198] width 130 height 23
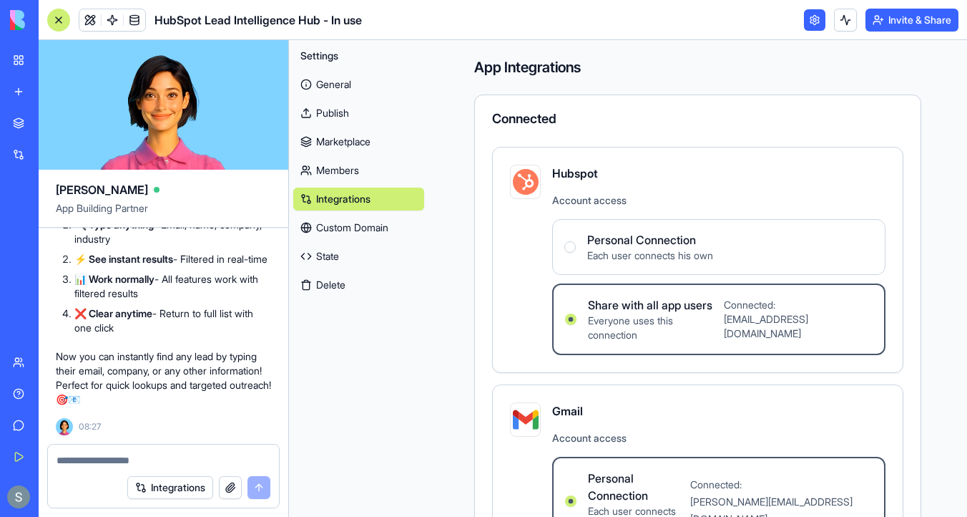
scroll to position [166, 0]
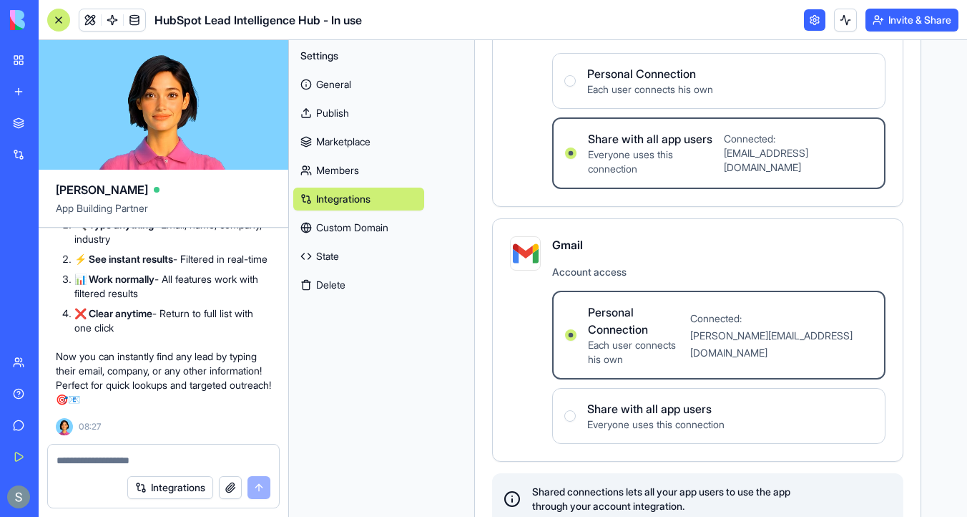
click at [53, 158] on div "Integrations" at bounding box center [43, 154] width 19 height 14
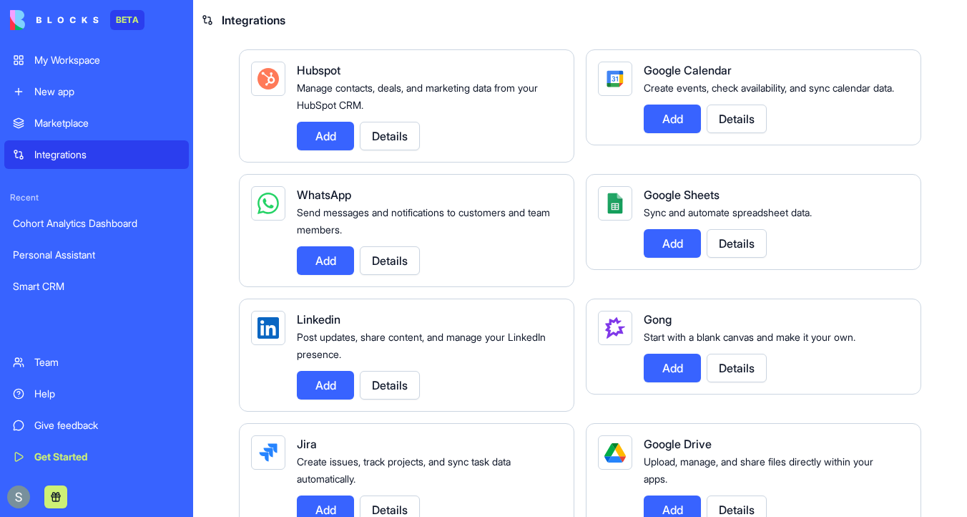
scroll to position [597, 0]
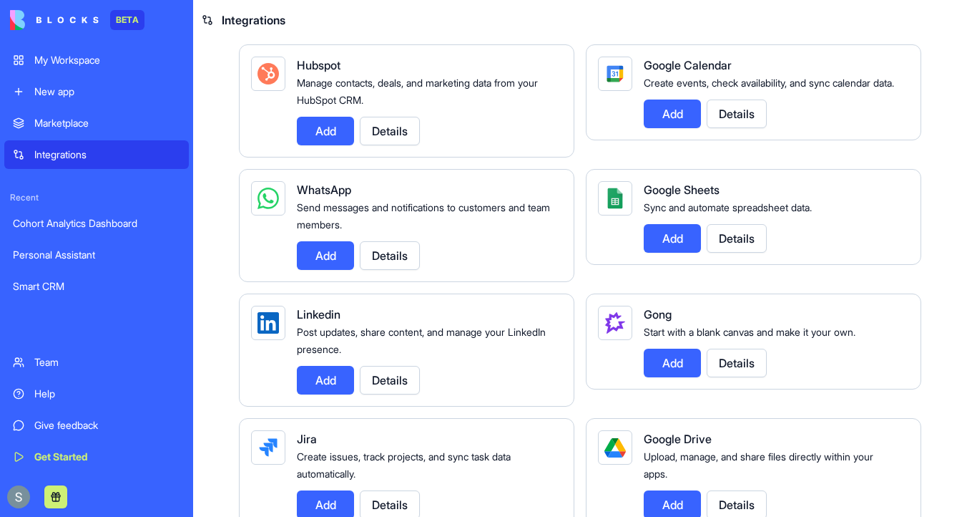
click at [394, 270] on button "Details" at bounding box center [390, 255] width 60 height 29
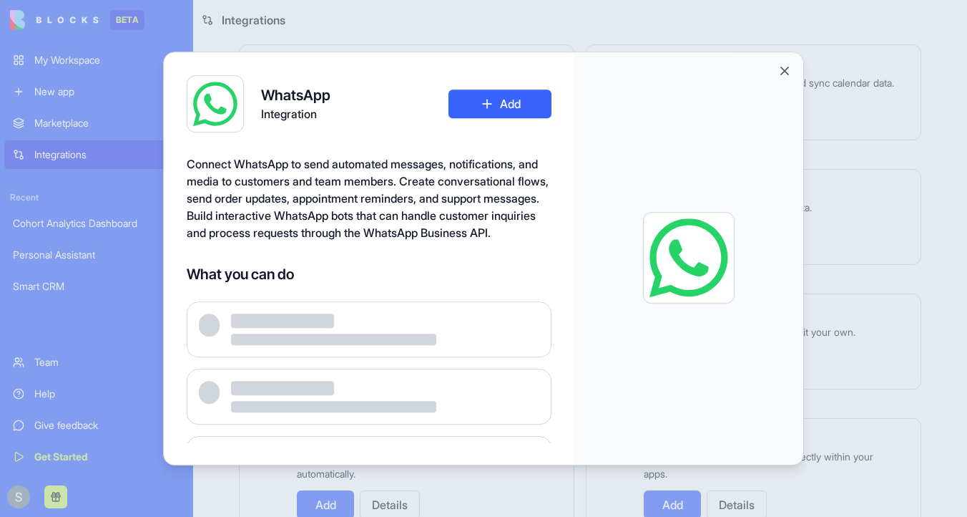
scroll to position [66, 0]
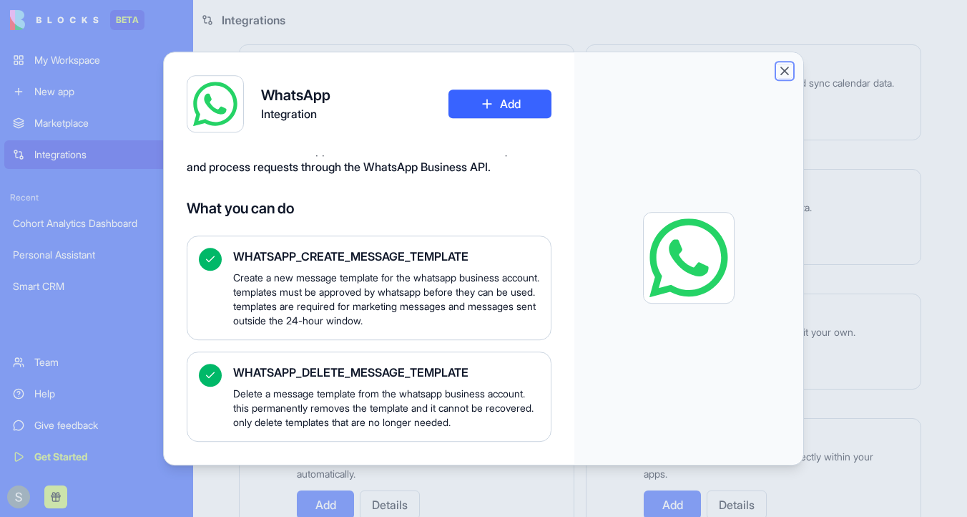
click at [781, 67] on button "Close" at bounding box center [785, 71] width 14 height 14
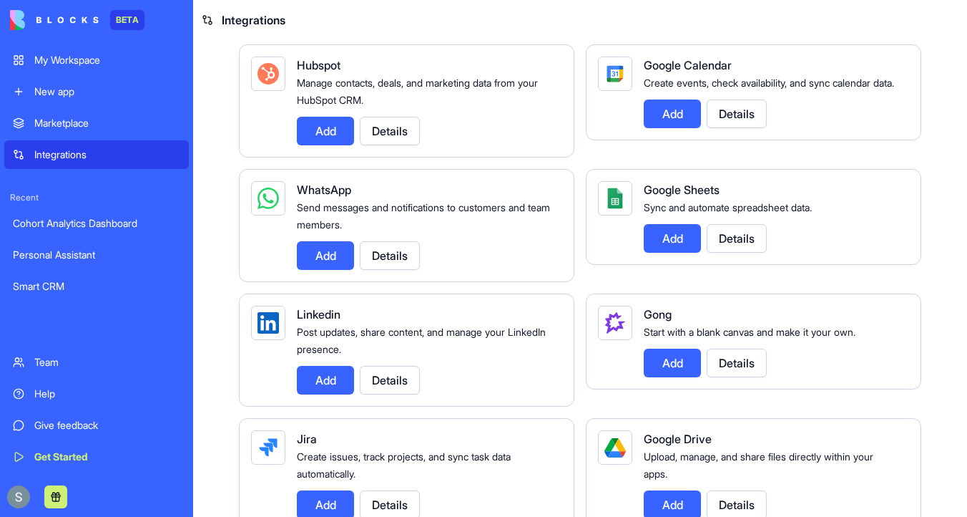
click at [398, 394] on button "Details" at bounding box center [390, 380] width 60 height 29
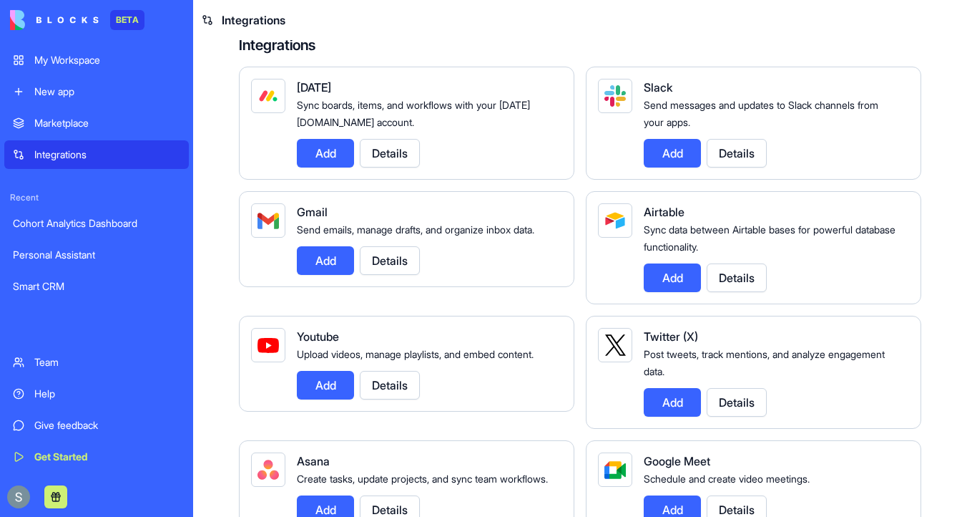
scroll to position [0, 0]
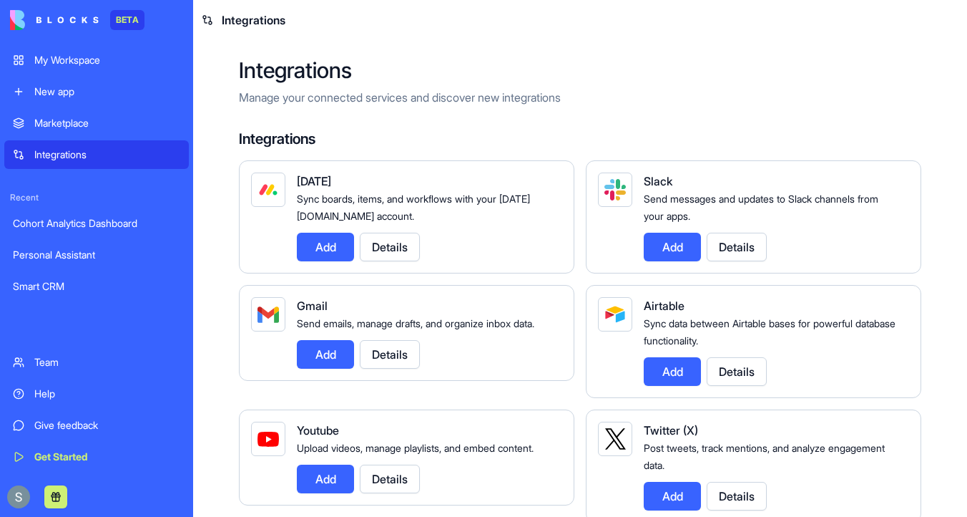
click at [90, 65] on div "My Workspace" at bounding box center [107, 60] width 146 height 14
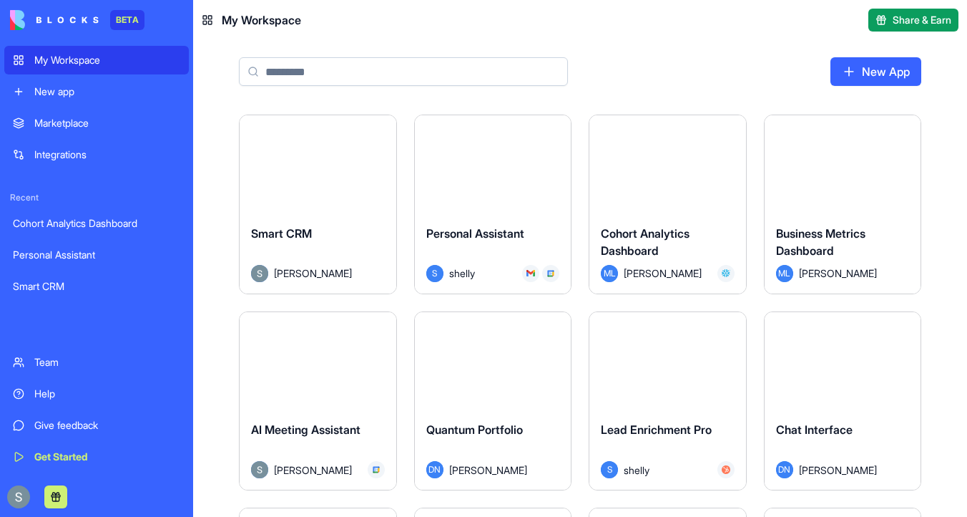
click at [342, 158] on button "Launch" at bounding box center [317, 164] width 107 height 29
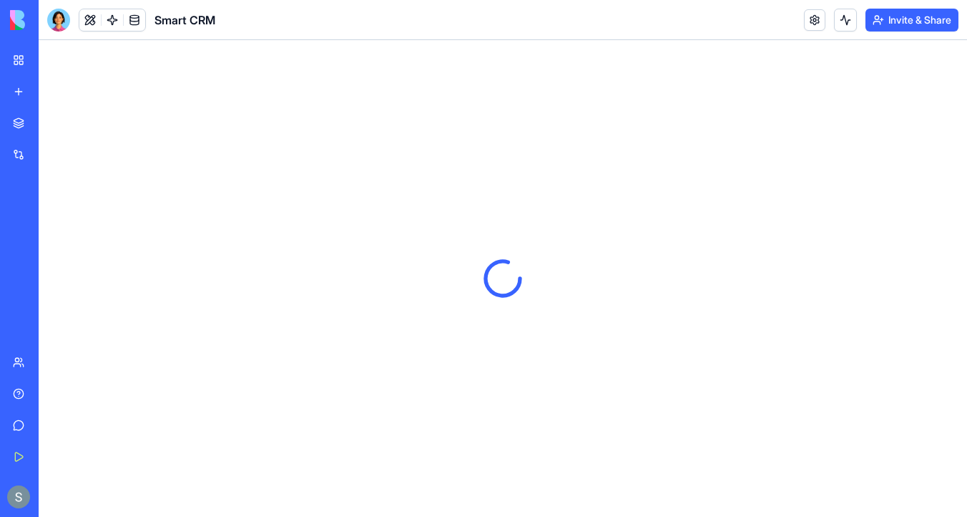
click at [904, 16] on button "Invite & Share" at bounding box center [912, 20] width 93 height 23
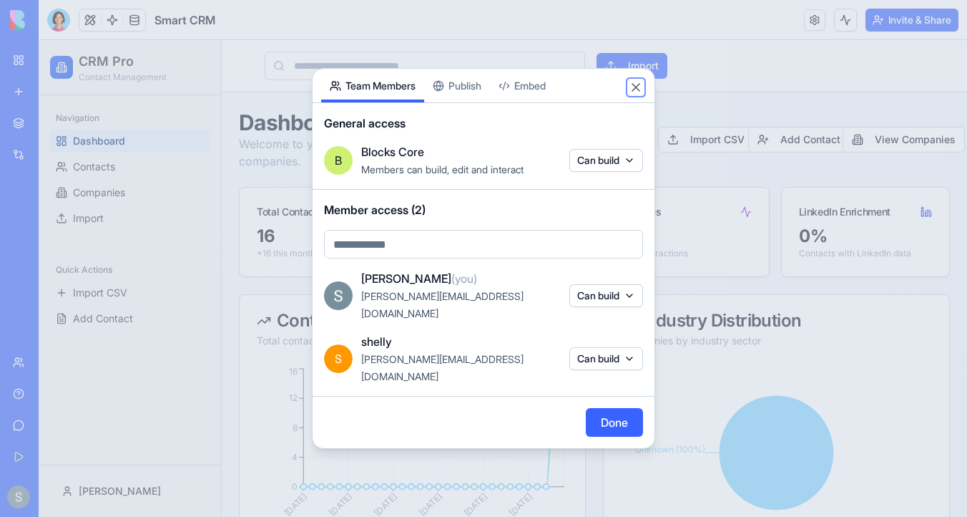
click at [631, 94] on button "Close" at bounding box center [636, 87] width 14 height 14
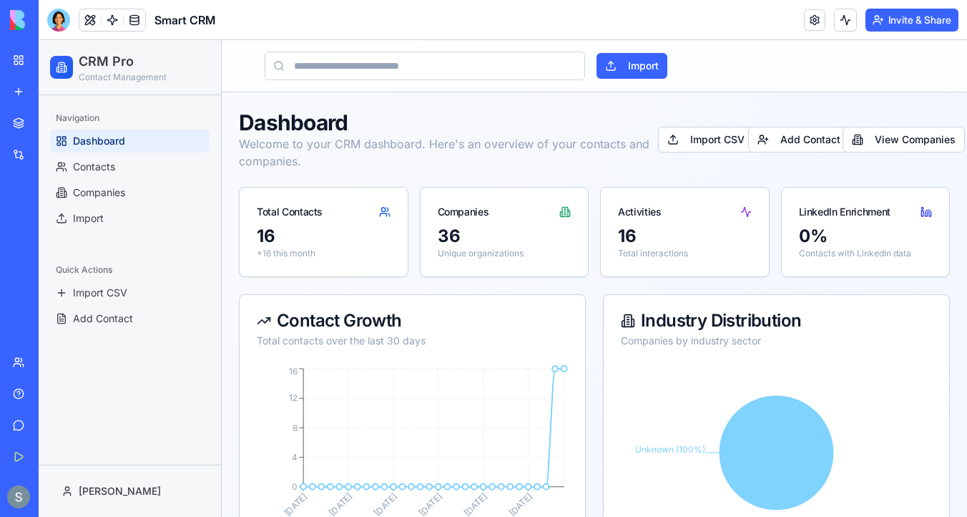
click at [900, 17] on button "Invite & Share" at bounding box center [912, 20] width 93 height 23
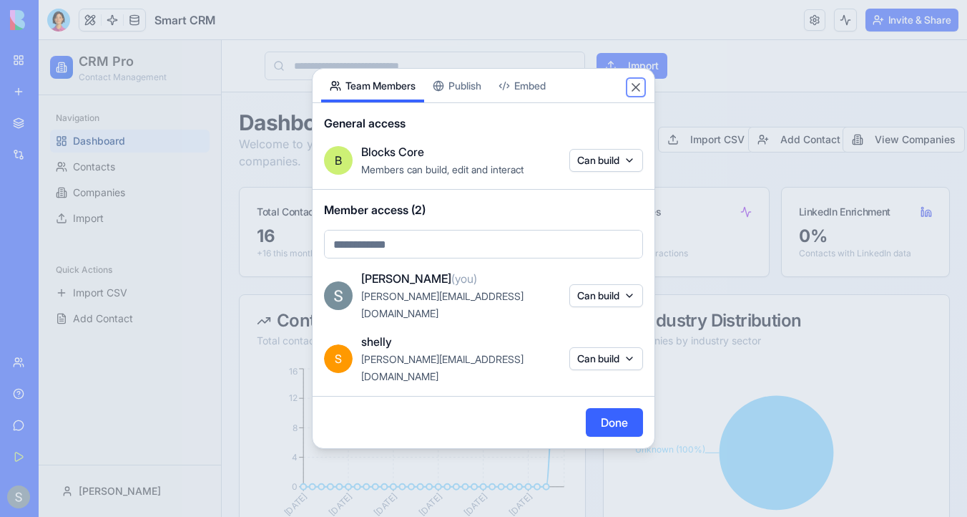
click at [635, 94] on button "Close" at bounding box center [636, 87] width 14 height 14
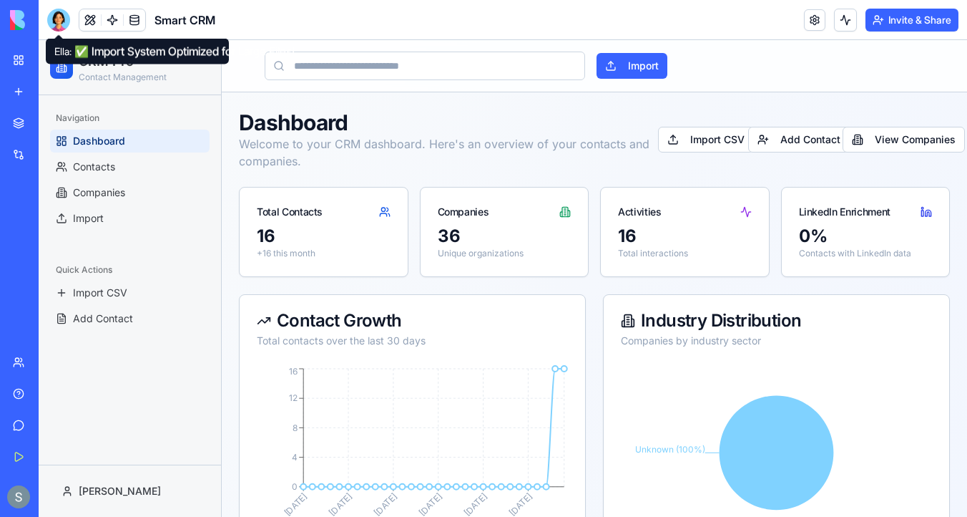
click at [17, 21] on img at bounding box center [54, 20] width 89 height 20
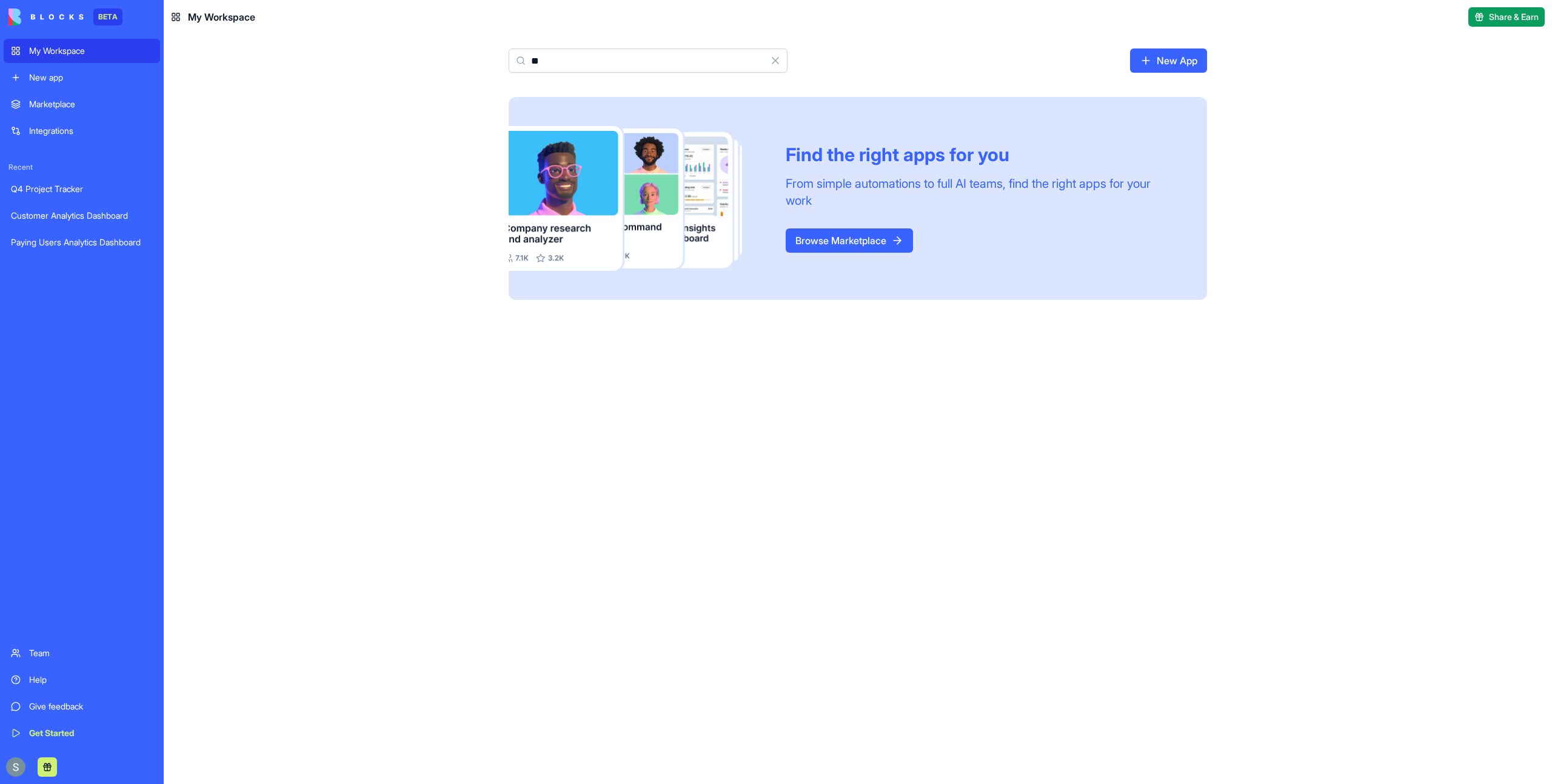
type input "*"
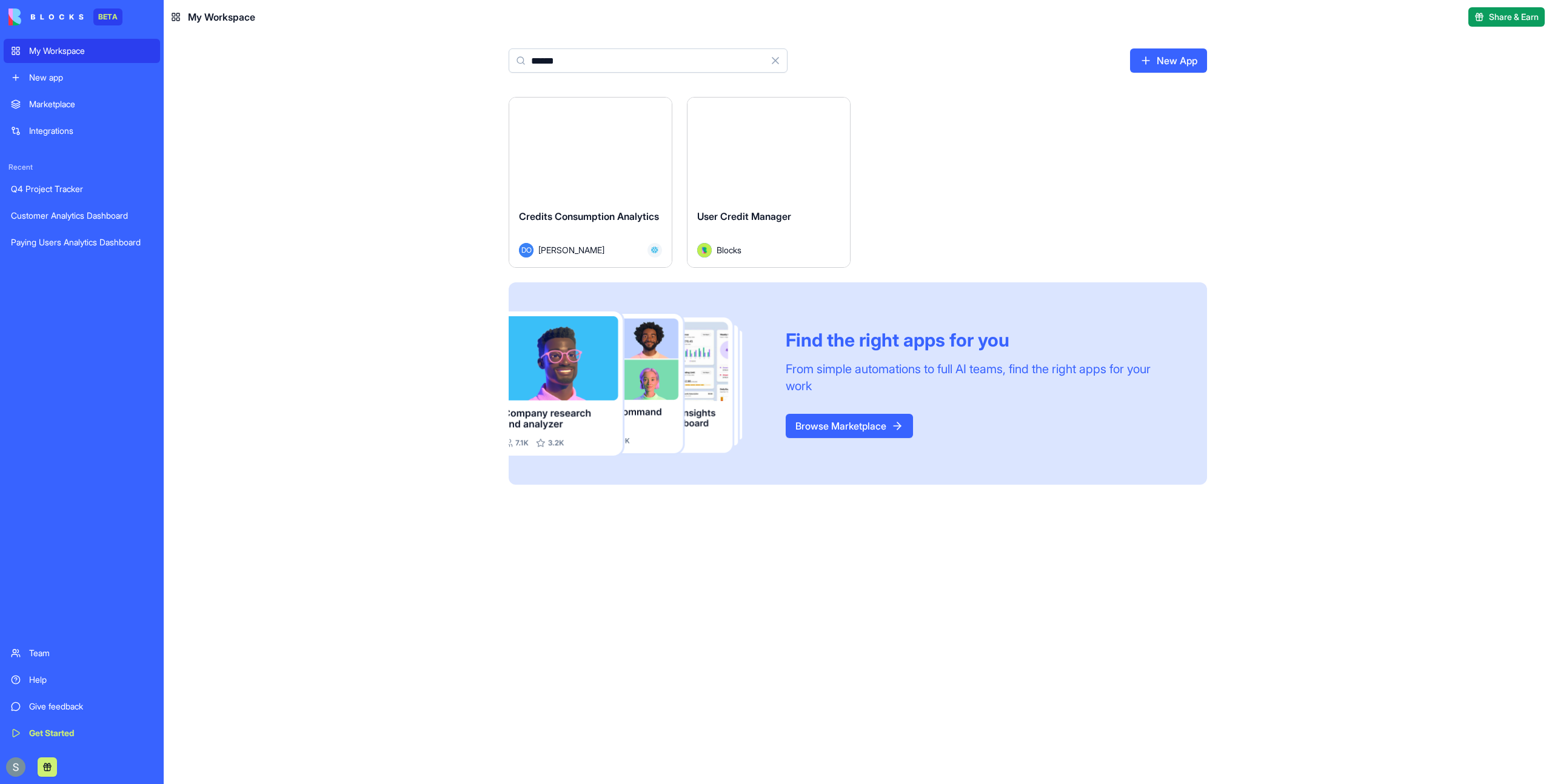
type input "******"
click at [777, 141] on button "Launch" at bounding box center [768, 148] width 91 height 25
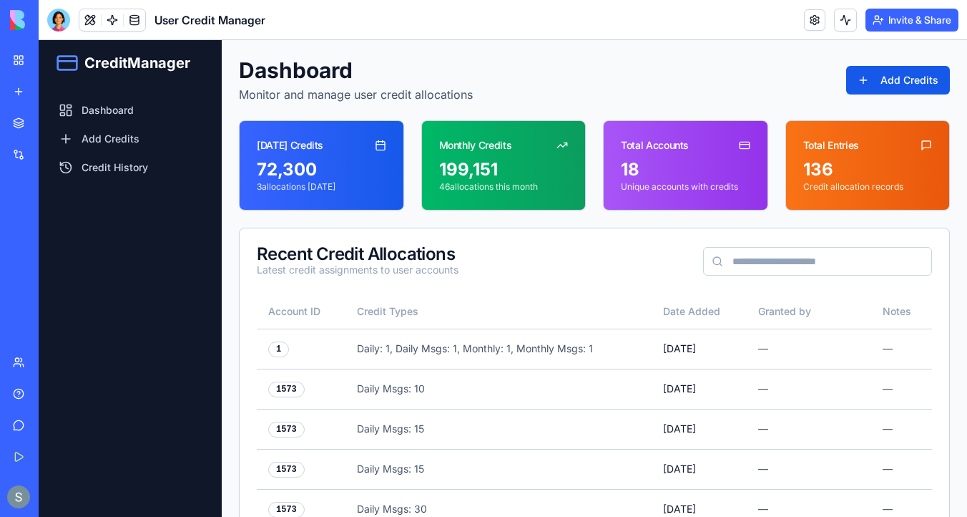
click at [773, 262] on input at bounding box center [817, 261] width 229 height 29
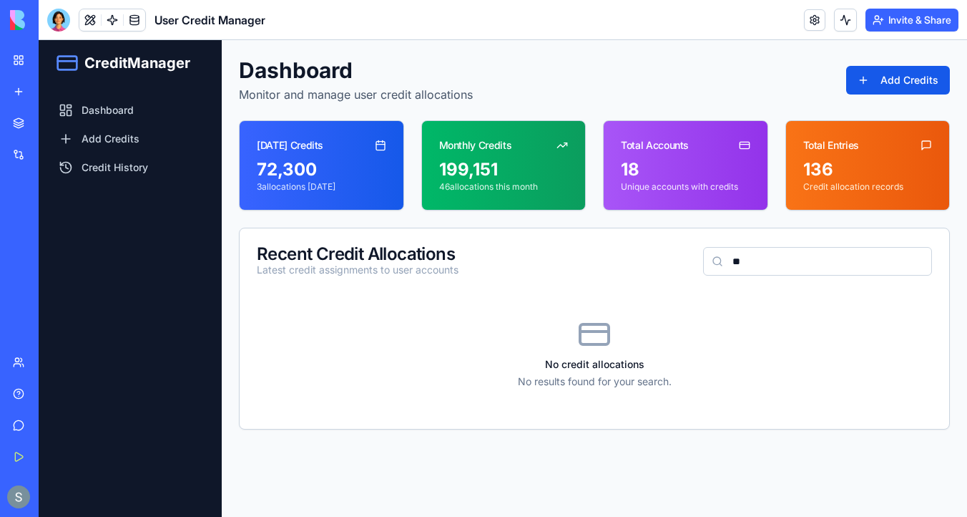
type input "*"
click at [764, 262] on input "******" at bounding box center [817, 261] width 229 height 29
click at [753, 262] on input "******" at bounding box center [817, 261] width 229 height 29
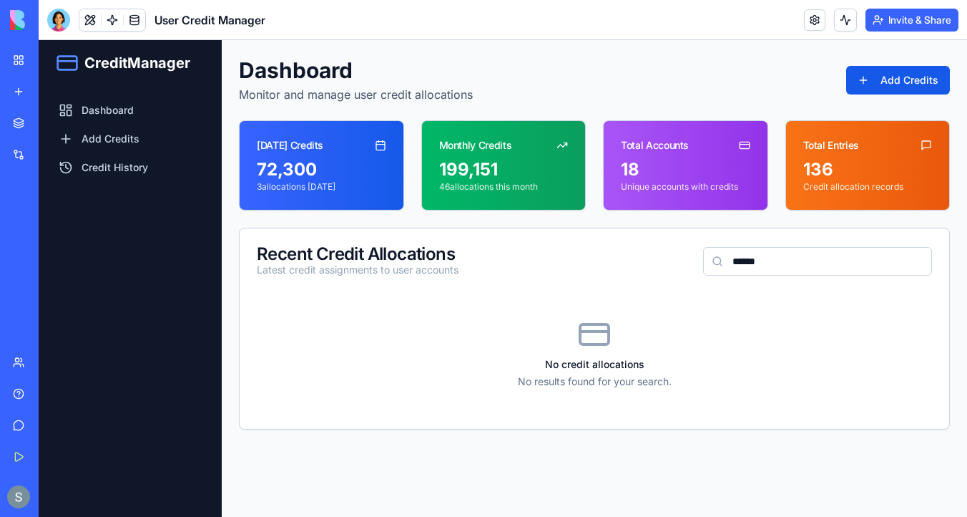
click at [753, 262] on input "******" at bounding box center [817, 261] width 229 height 29
paste input "**********"
type input "**********"
click at [718, 263] on icon at bounding box center [717, 260] width 11 height 11
click at [717, 261] on icon at bounding box center [717, 260] width 11 height 11
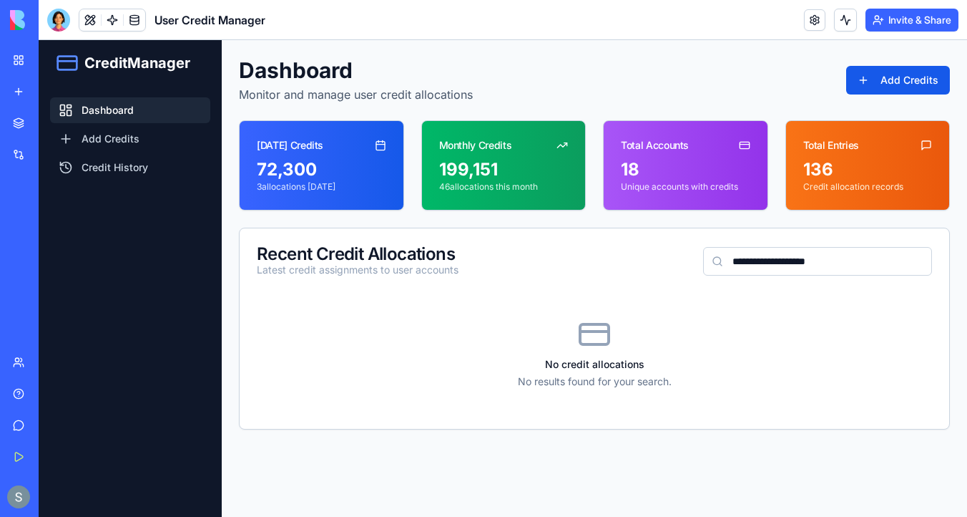
click at [135, 107] on link "Dashboard" at bounding box center [130, 110] width 160 height 26
click at [128, 109] on link "Dashboard" at bounding box center [130, 110] width 160 height 26
click at [130, 144] on link "Add Credits" at bounding box center [130, 139] width 160 height 26
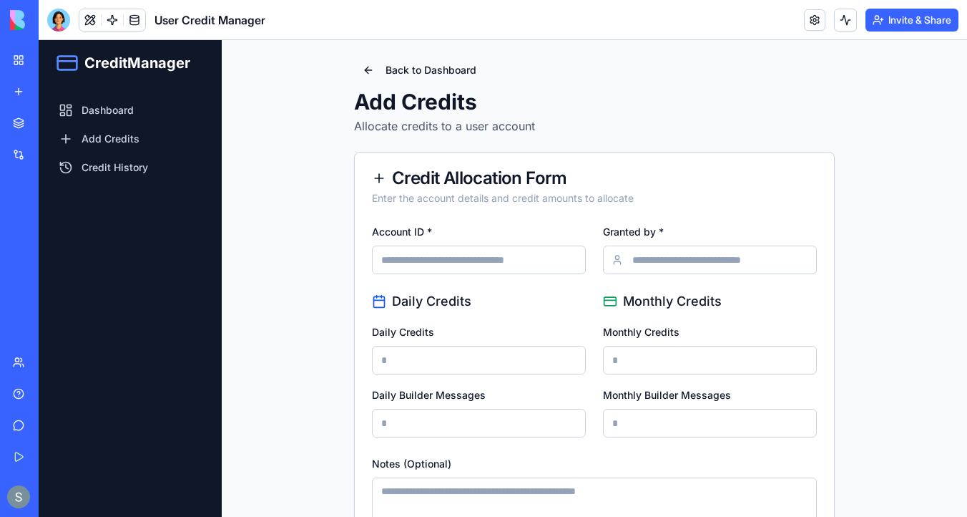
click at [419, 260] on input "Account ID *" at bounding box center [479, 259] width 214 height 29
paste input "****"
type input "****"
click at [653, 268] on input "Granted by *" at bounding box center [710, 259] width 214 height 29
type input "******"
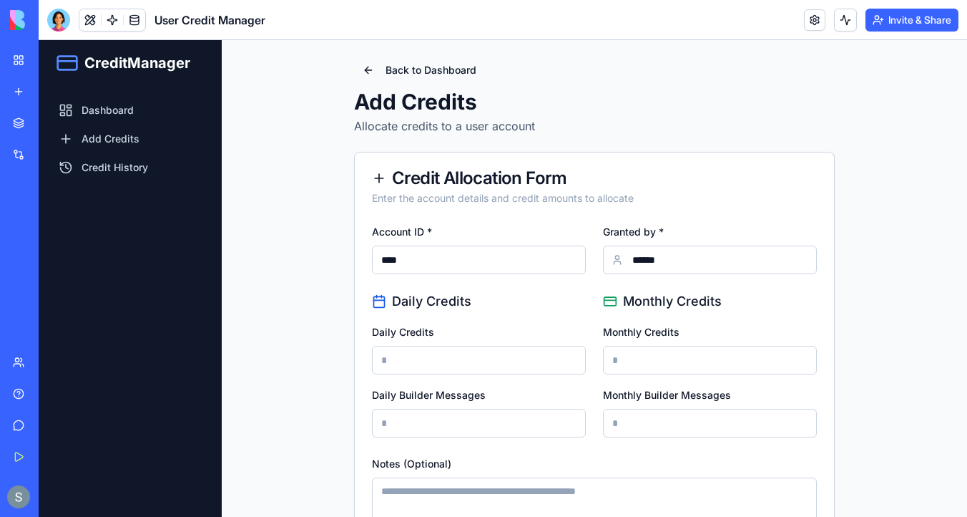
type input "**"
click at [654, 354] on input "Monthly Credits" at bounding box center [710, 360] width 214 height 29
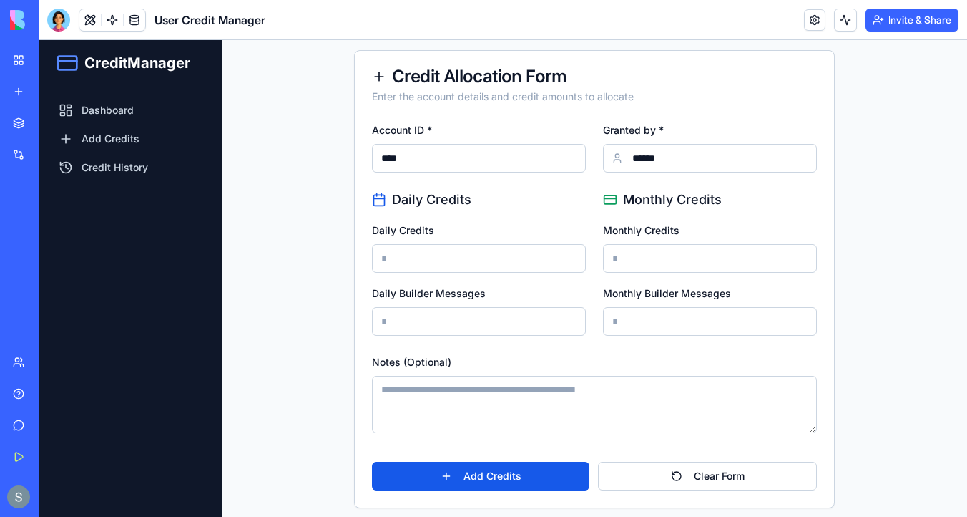
scroll to position [110, 0]
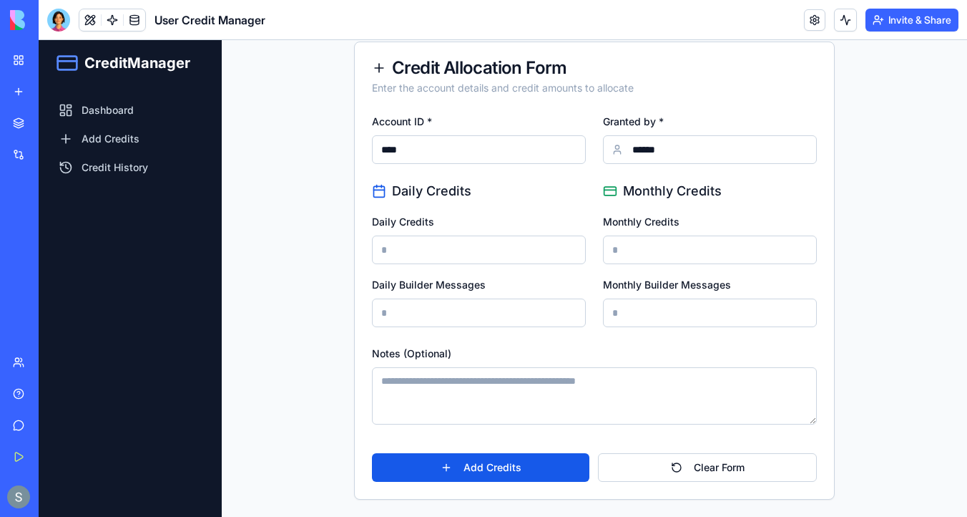
type input "***"
click at [444, 304] on input "Daily Builder Messages" at bounding box center [479, 312] width 214 height 29
type input "**"
type input "***"
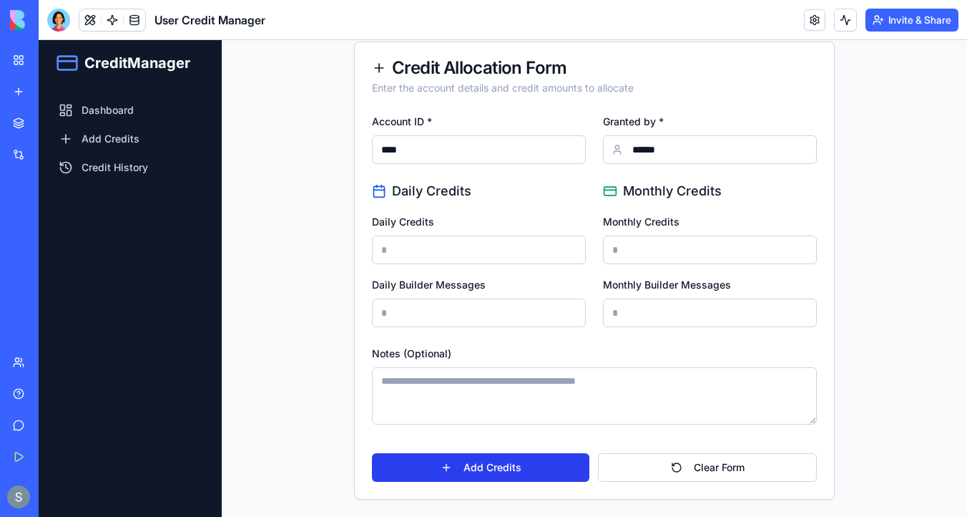
type input "***"
click at [467, 462] on button "Add Credits" at bounding box center [481, 467] width 218 height 29
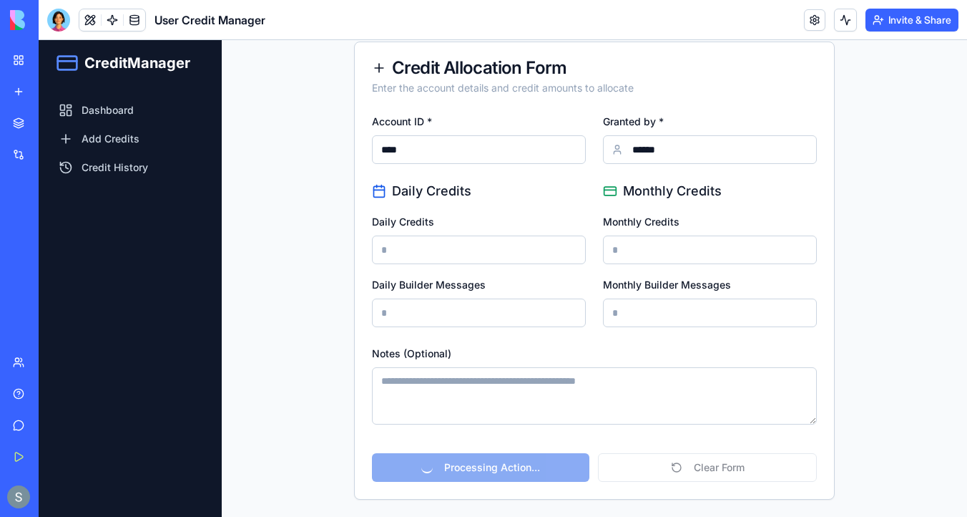
scroll to position [0, 0]
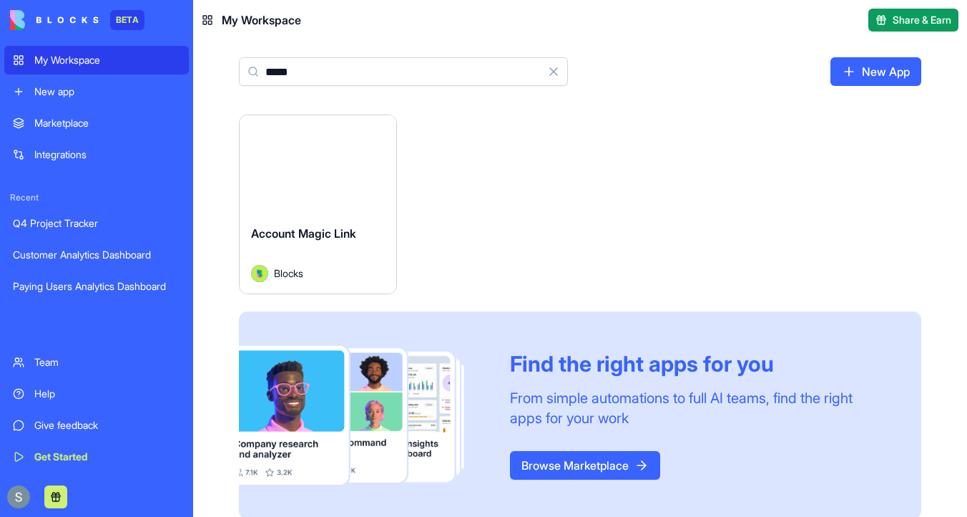
type input "*****"
click at [346, 156] on button "Launch" at bounding box center [317, 164] width 107 height 29
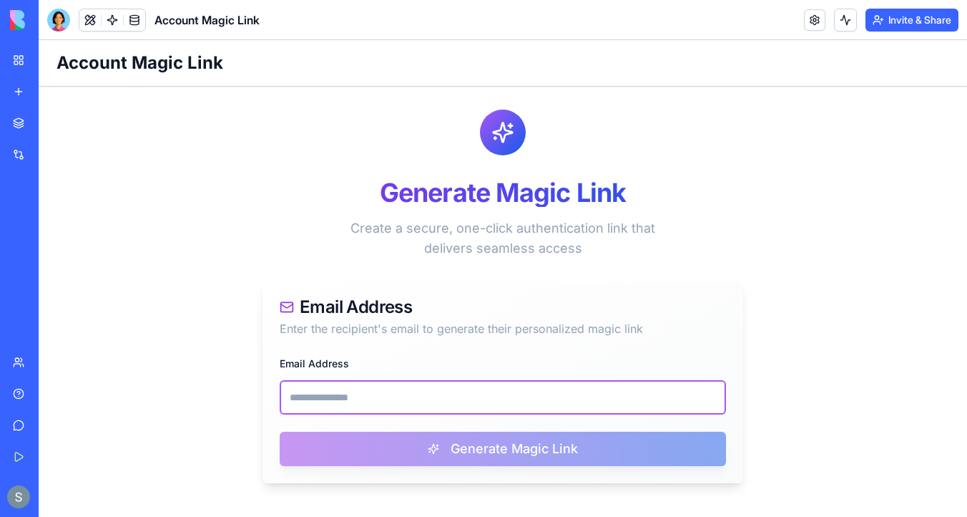
click at [396, 399] on input "Email Address" at bounding box center [503, 397] width 447 height 34
click at [394, 391] on input "Email Address" at bounding box center [503, 397] width 447 height 34
click at [472, 391] on input "Email Address" at bounding box center [503, 397] width 447 height 34
paste input "**********"
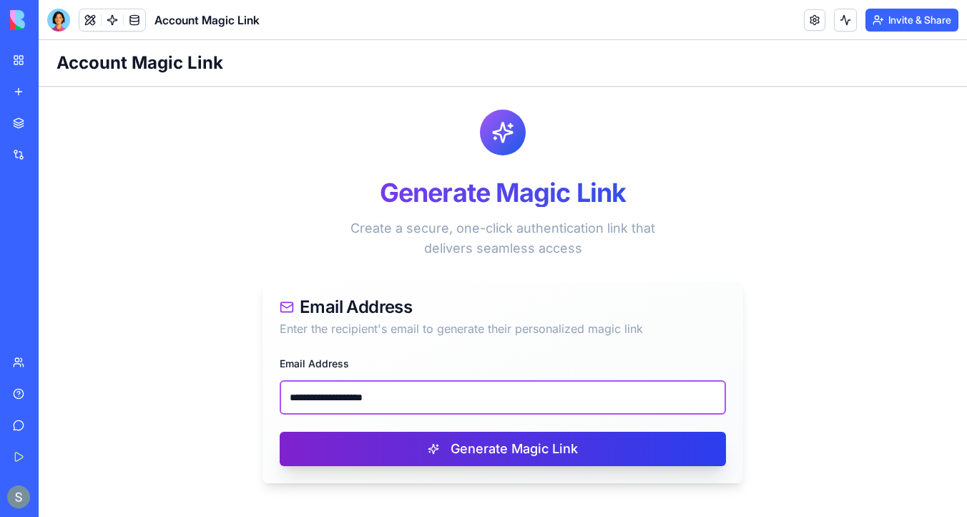
type input "**********"
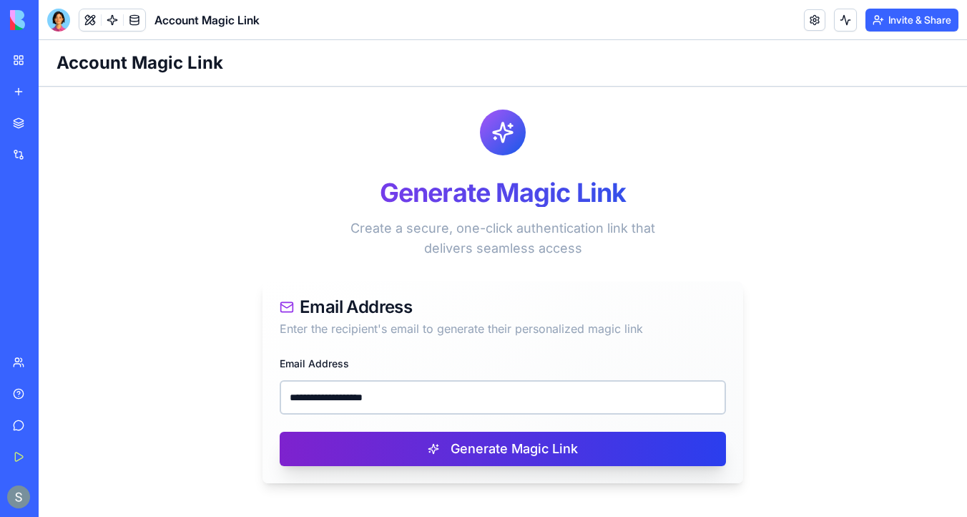
click at [469, 441] on button "Generate Magic Link" at bounding box center [503, 449] width 447 height 34
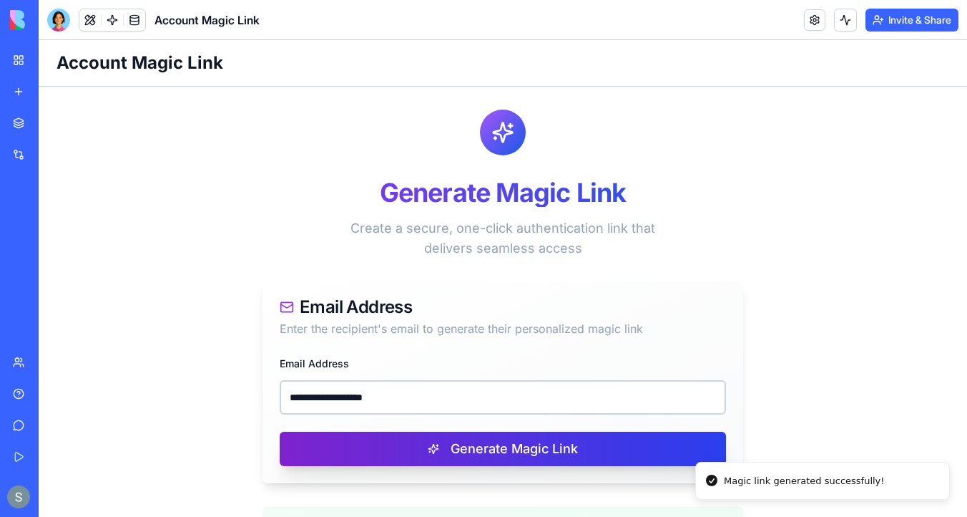
scroll to position [267, 0]
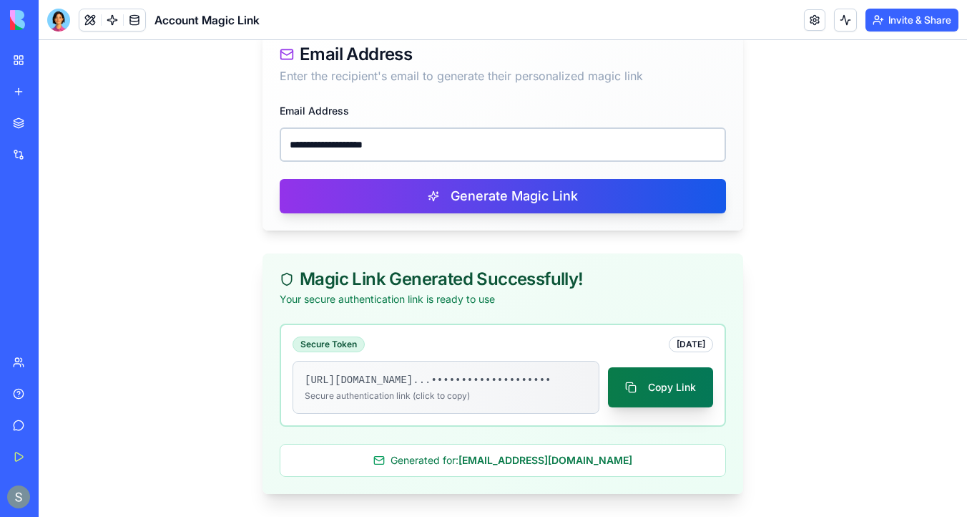
click at [646, 376] on button "Copy Link" at bounding box center [660, 387] width 105 height 40
